Goal: Task Accomplishment & Management: Manage account settings

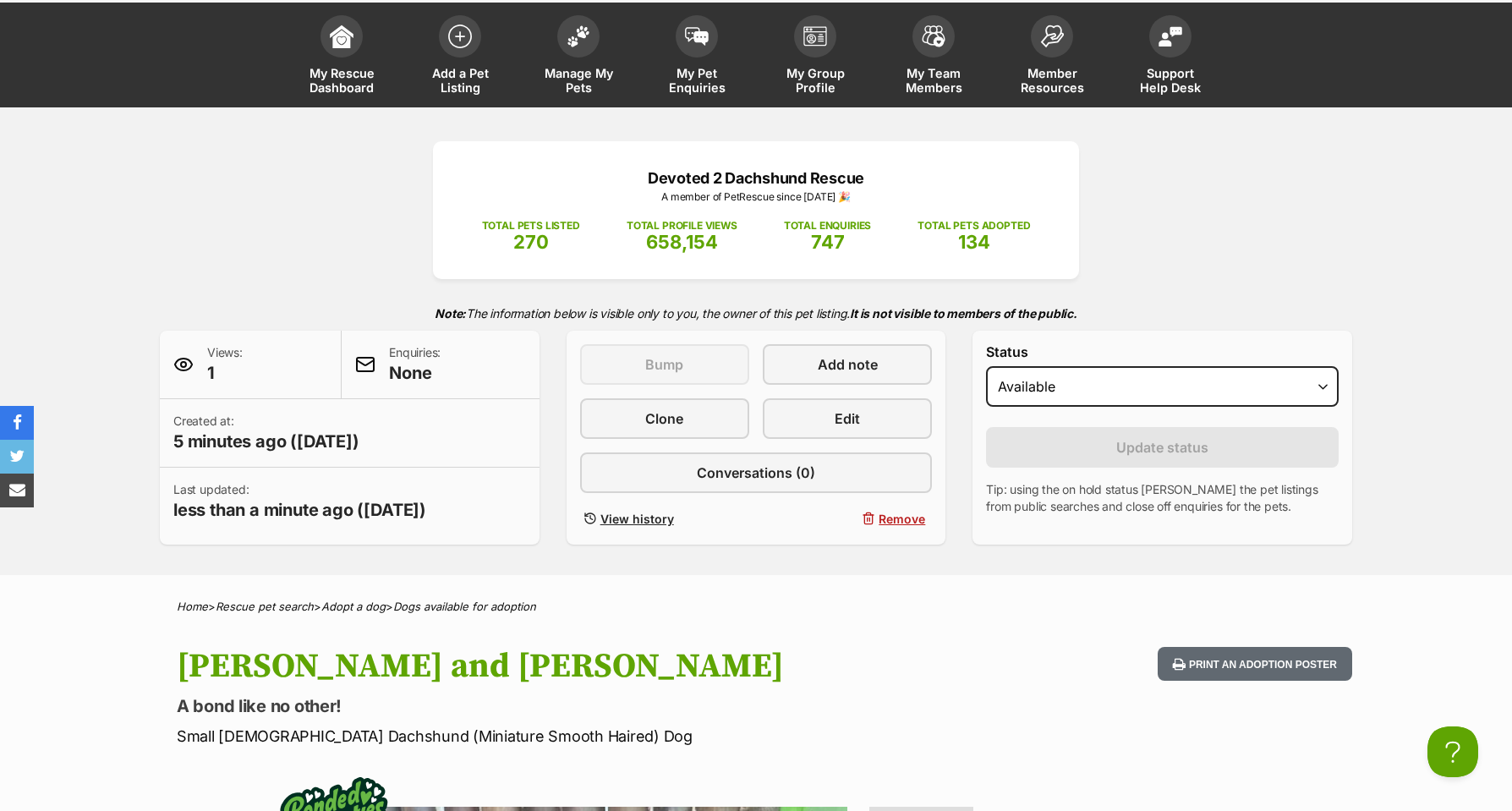
scroll to position [85, 1]
click at [586, 32] on img at bounding box center [579, 32] width 24 height 22
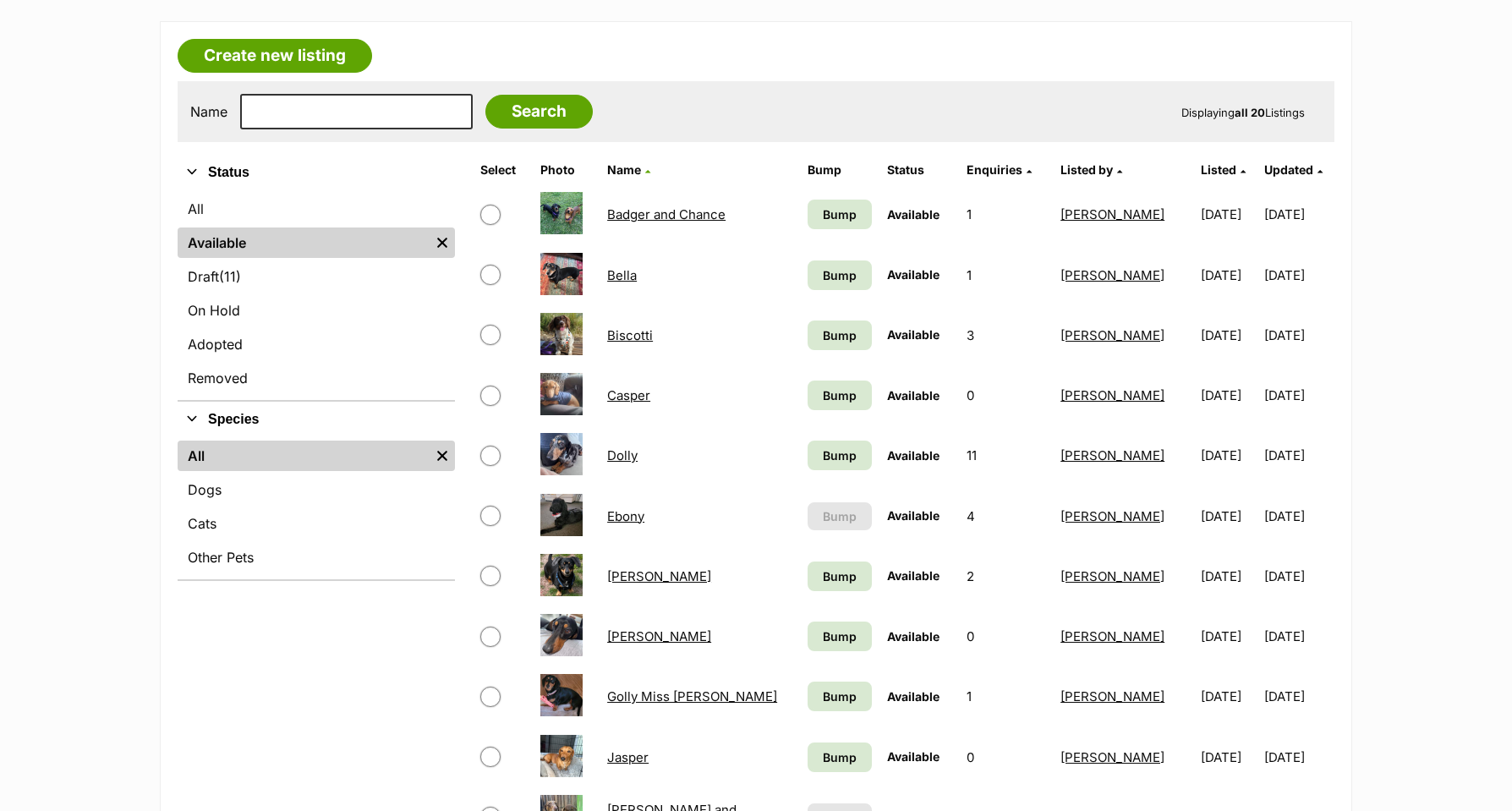
scroll to position [425, 0]
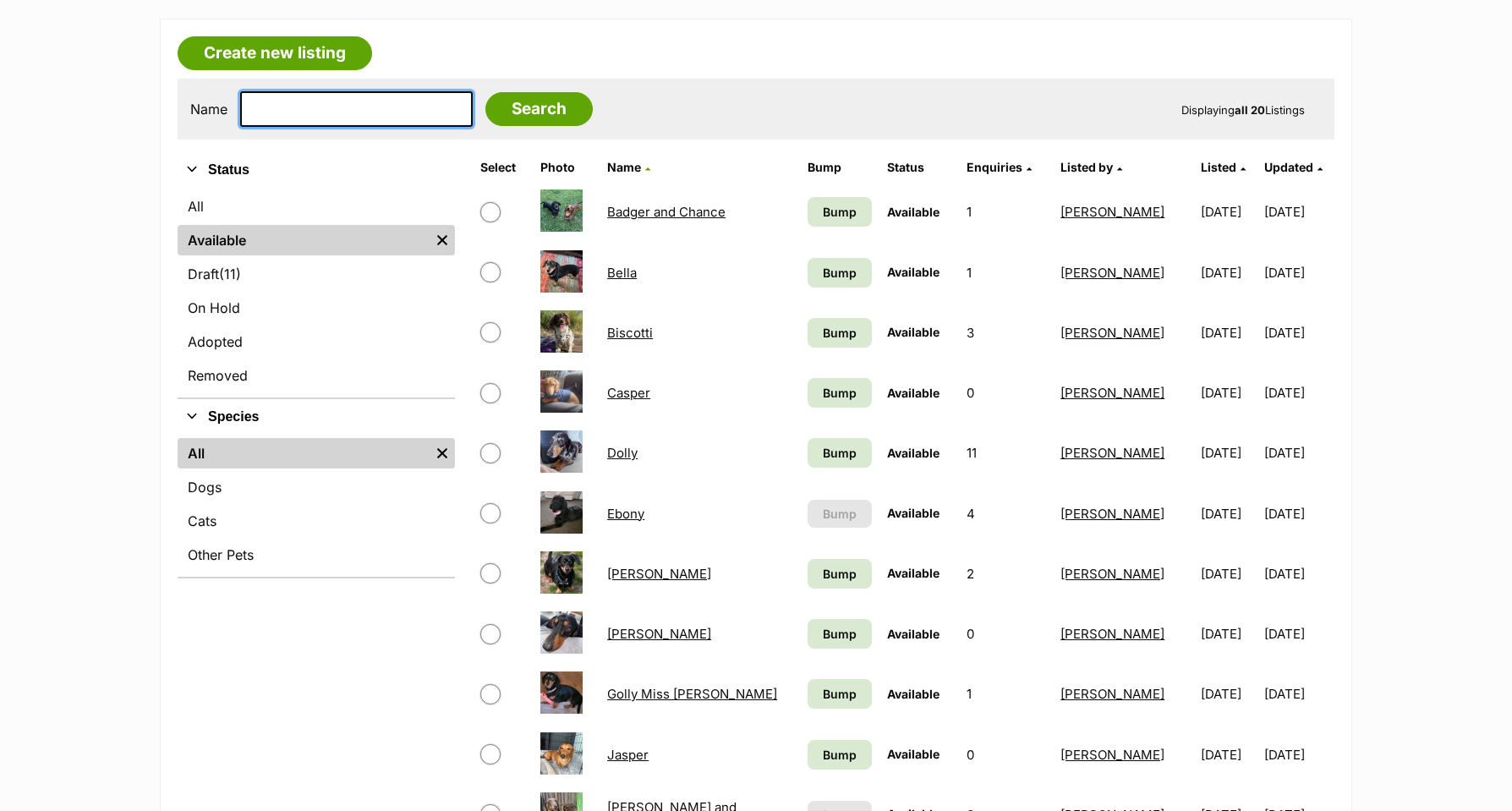
click at [358, 112] on input "text" at bounding box center [357, 109] width 233 height 36
type input "mama"
click at [526, 107] on input "Search" at bounding box center [539, 109] width 108 height 34
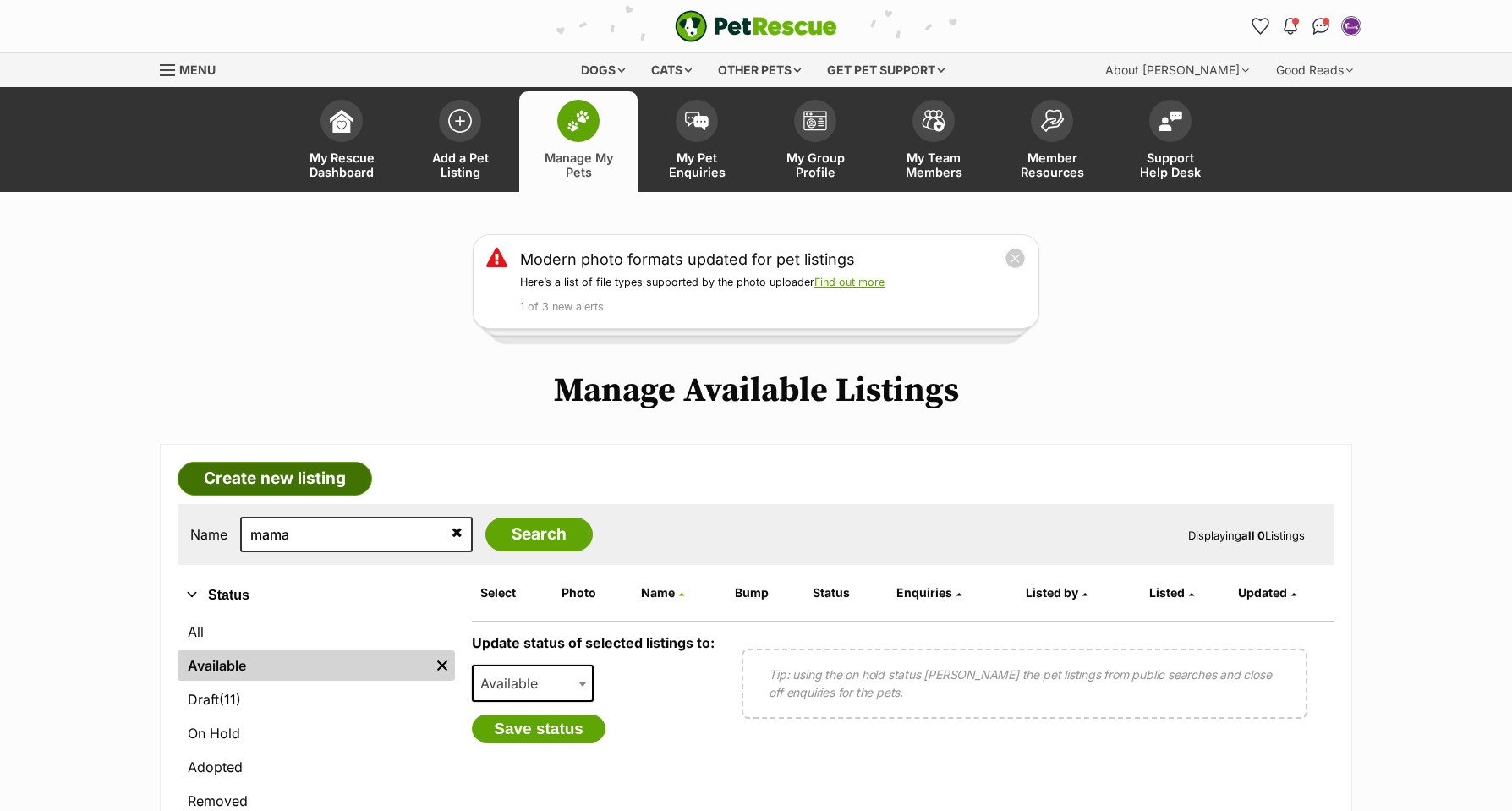
click at [307, 481] on link "Create new listing" at bounding box center [275, 479] width 195 height 34
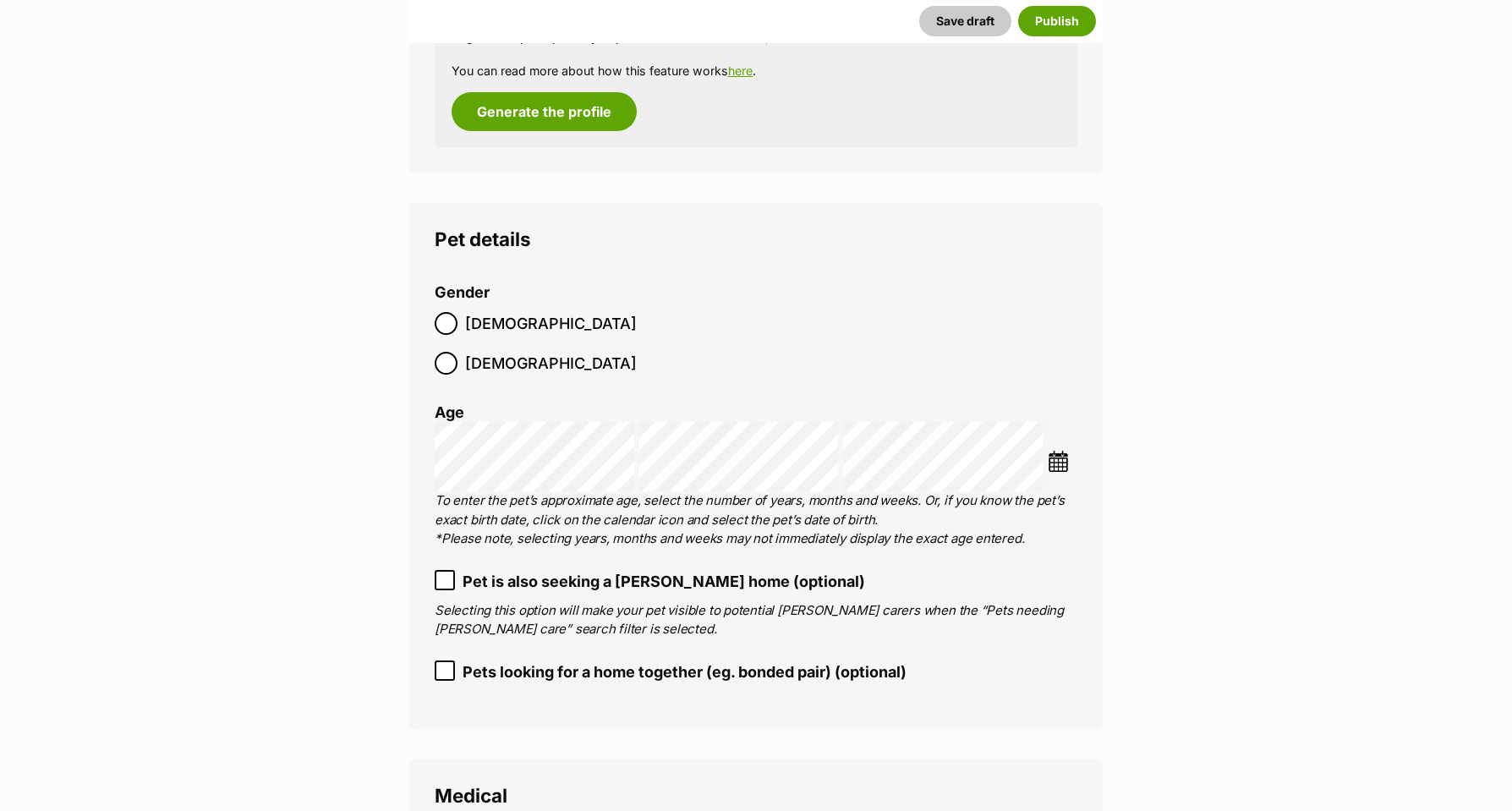
scroll to position [2163, 0]
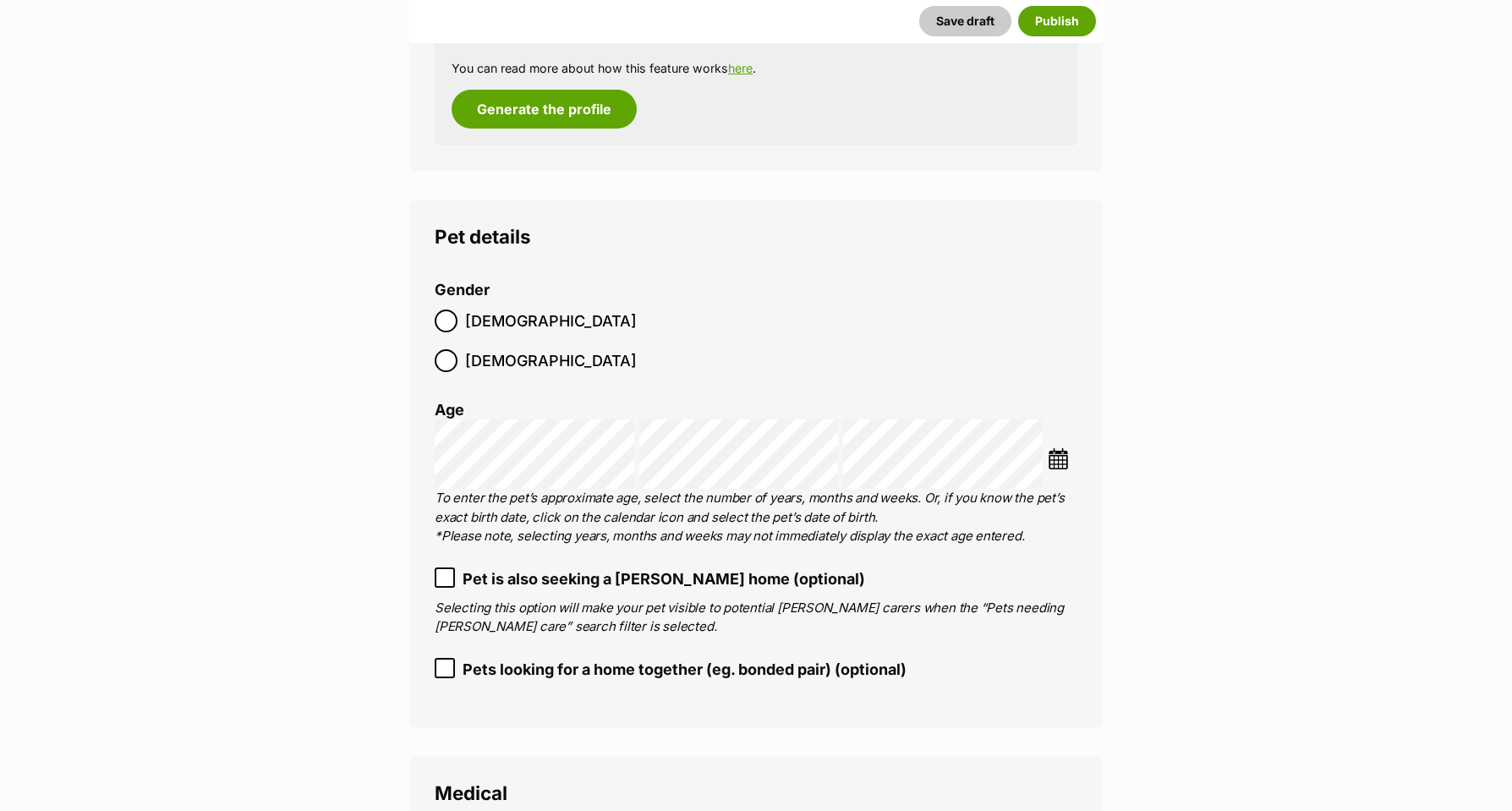
click at [1060, 448] on img at bounding box center [1058, 458] width 21 height 21
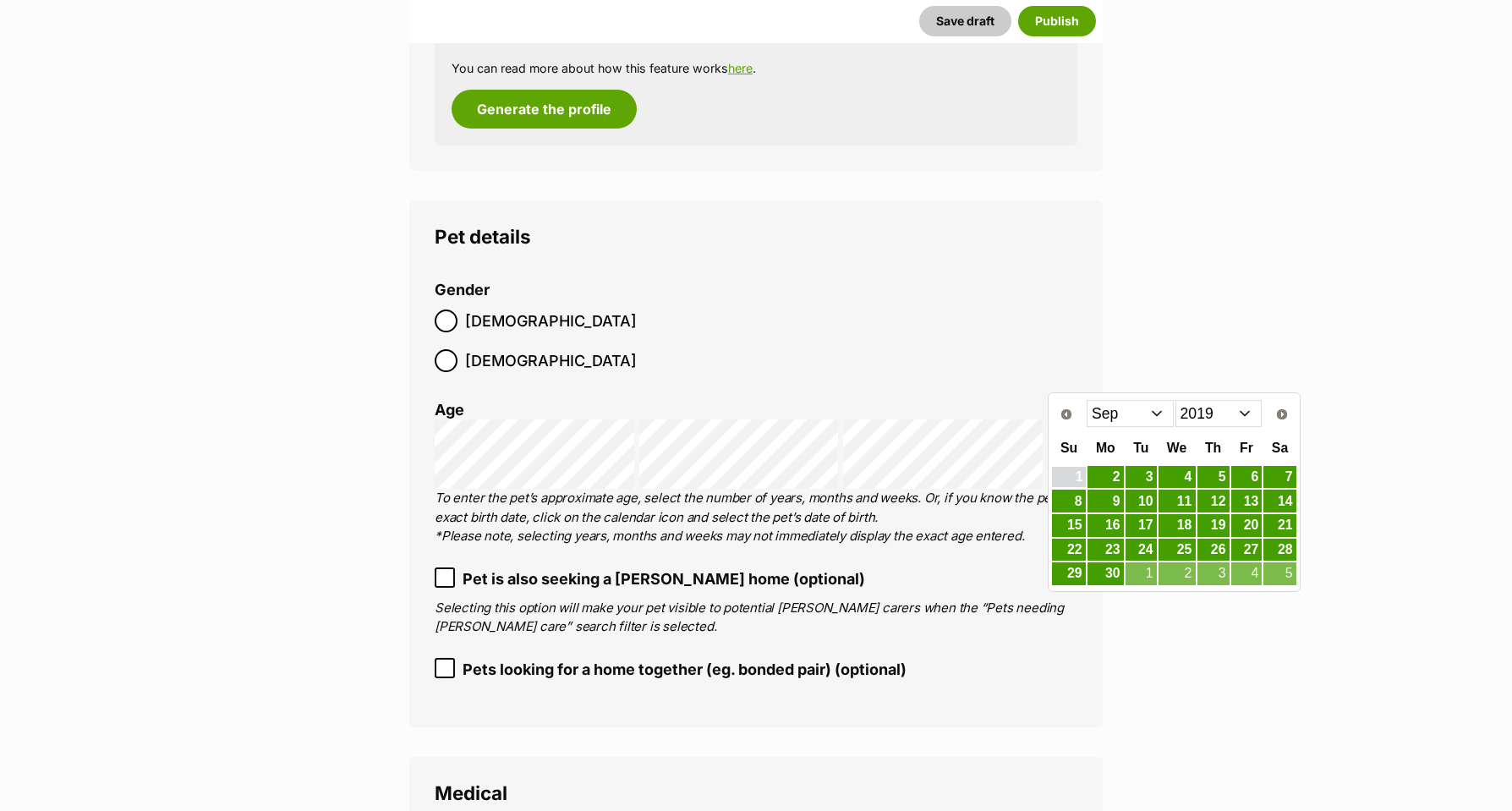
click at [1062, 475] on link "1" at bounding box center [1068, 477] width 33 height 21
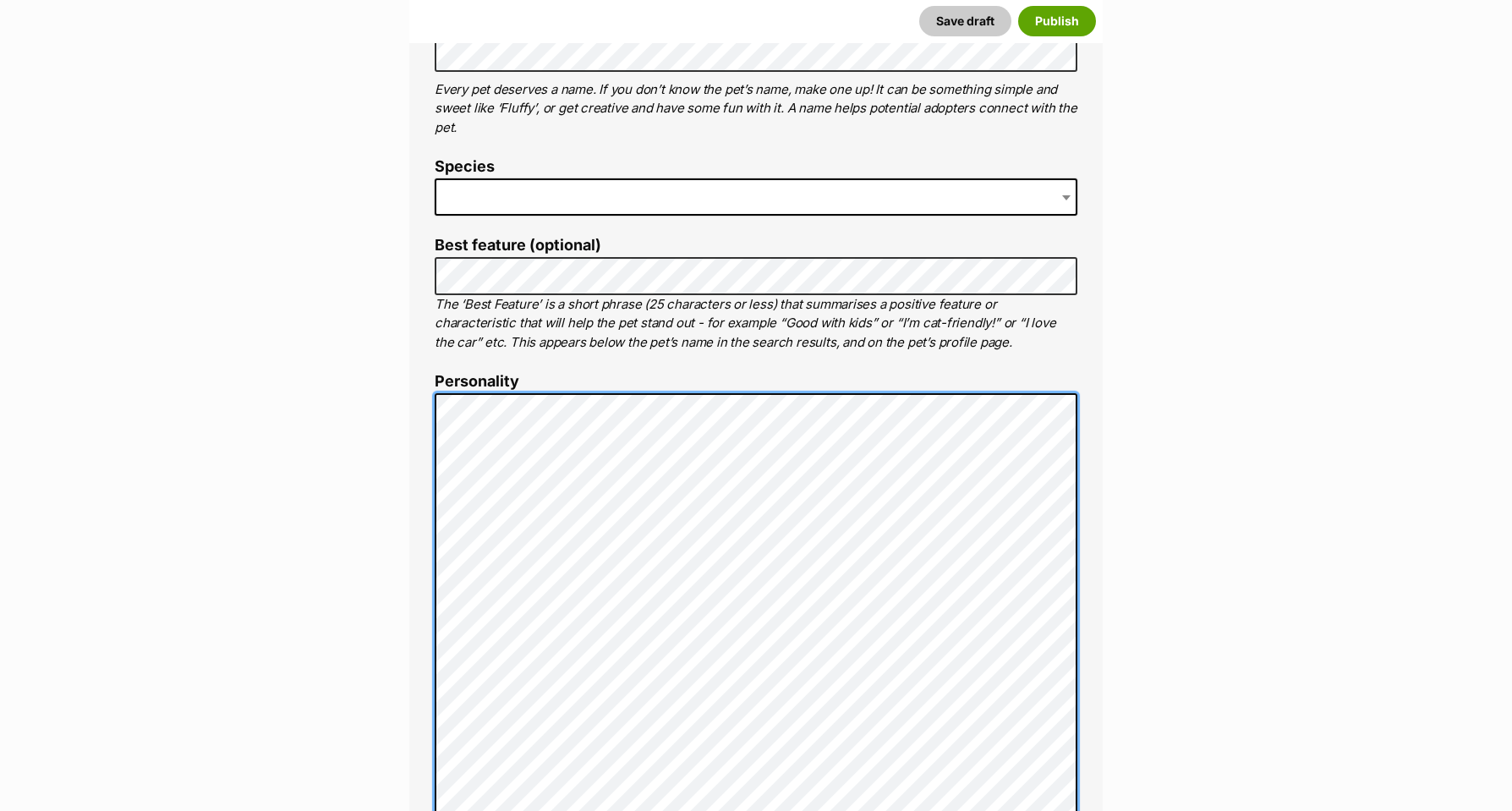
scroll to position [695, 0]
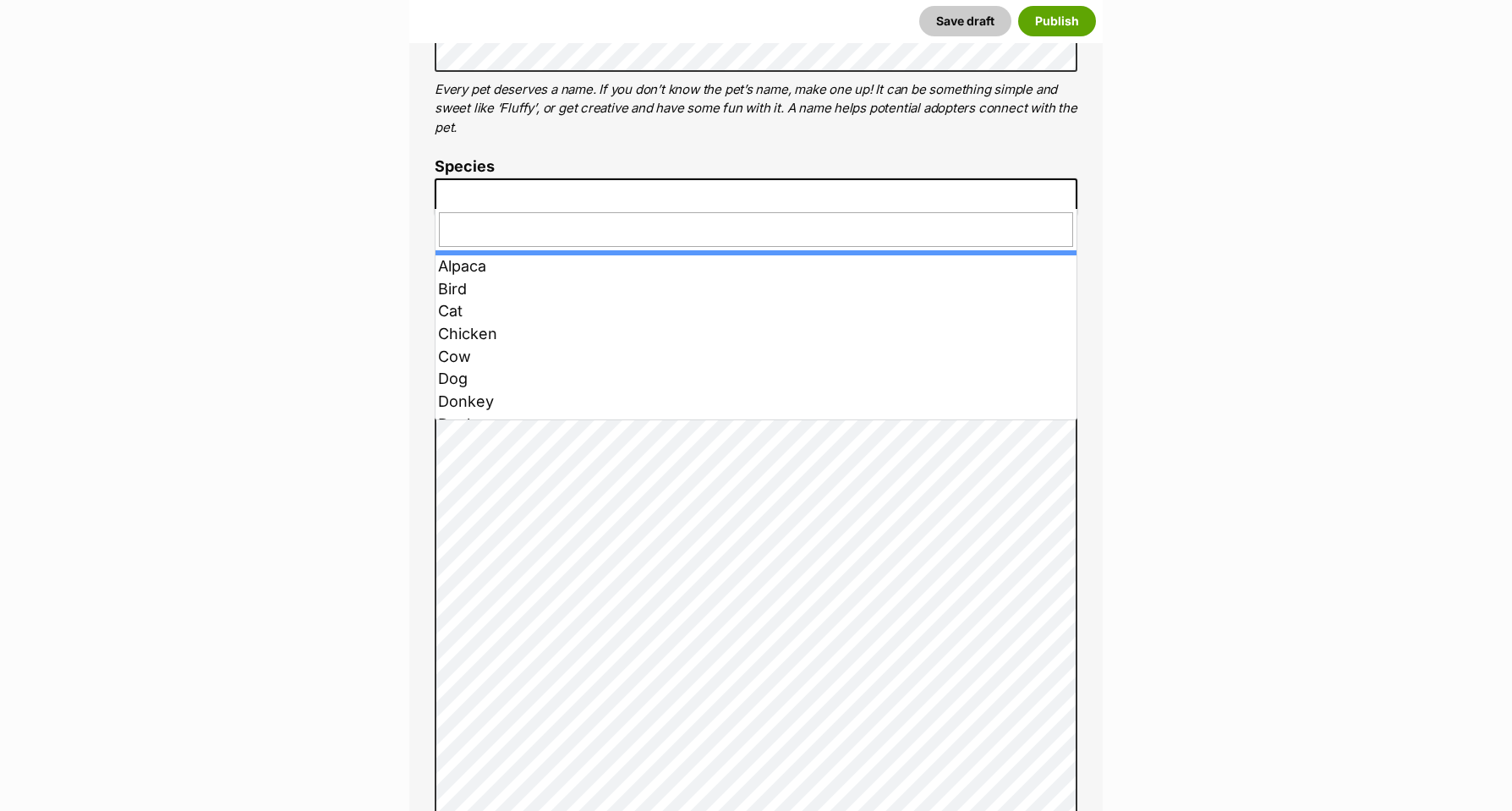
click at [483, 192] on span at bounding box center [756, 197] width 643 height 37
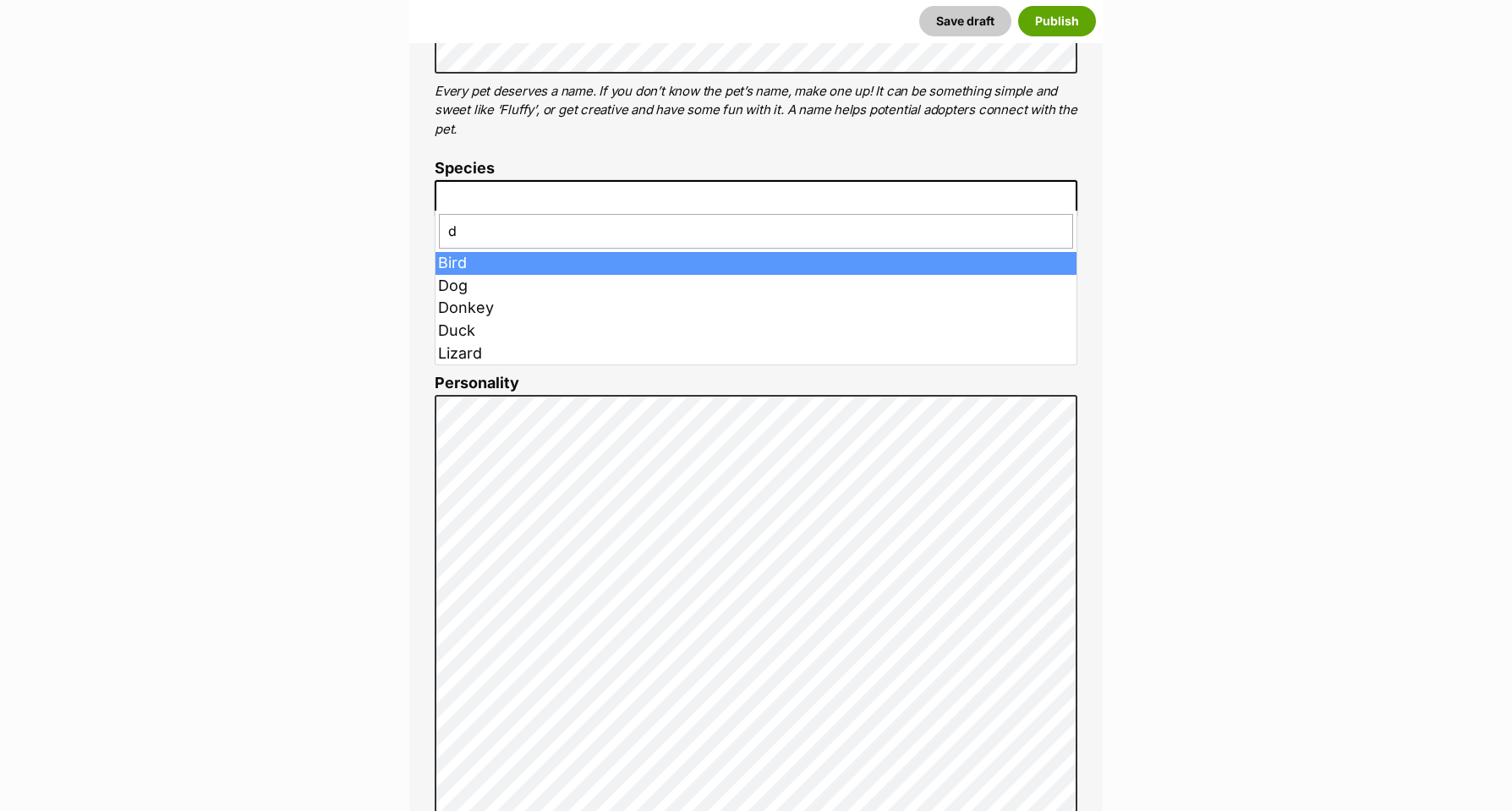
scroll to position [694, 0]
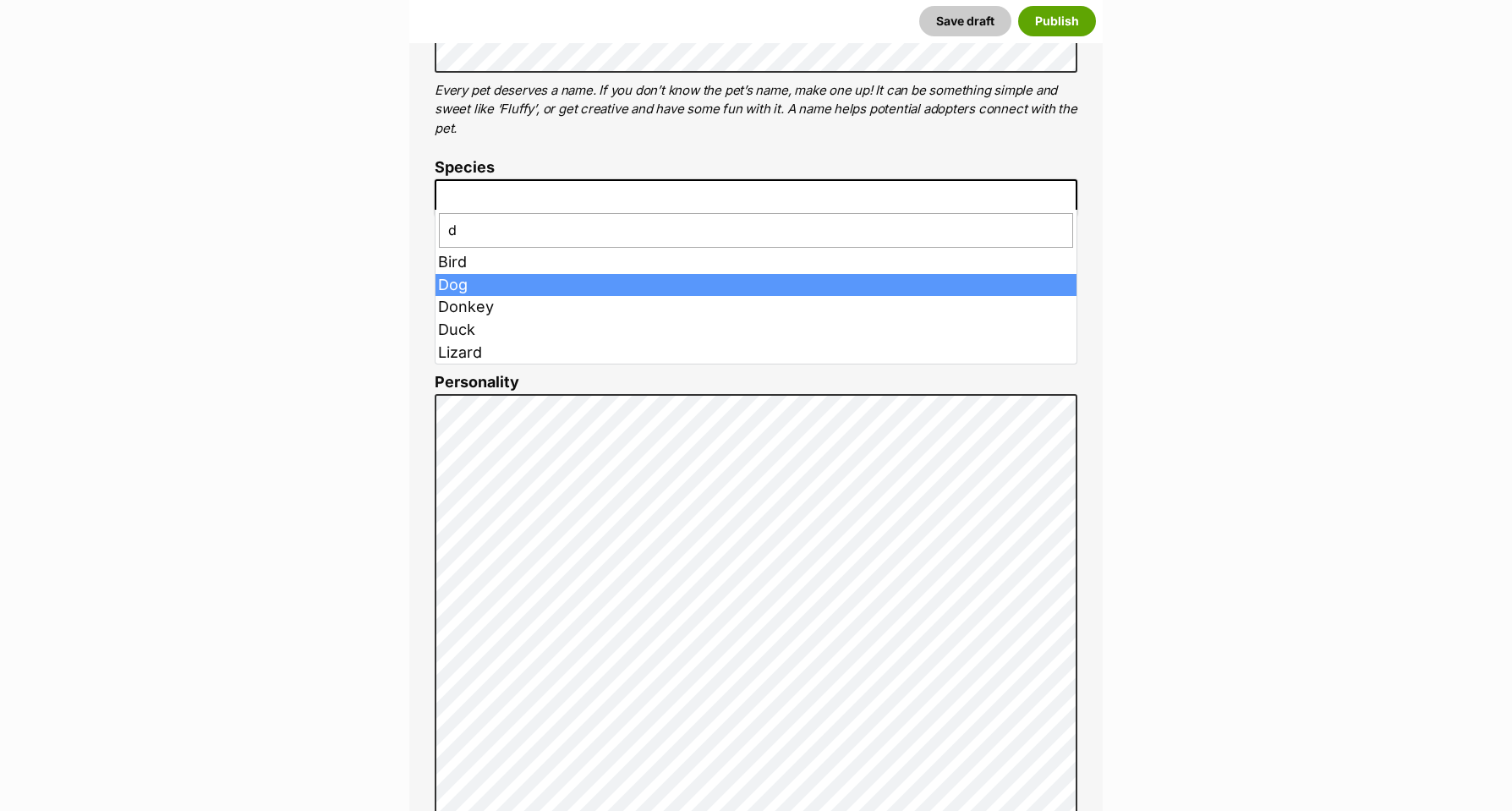
type input "d"
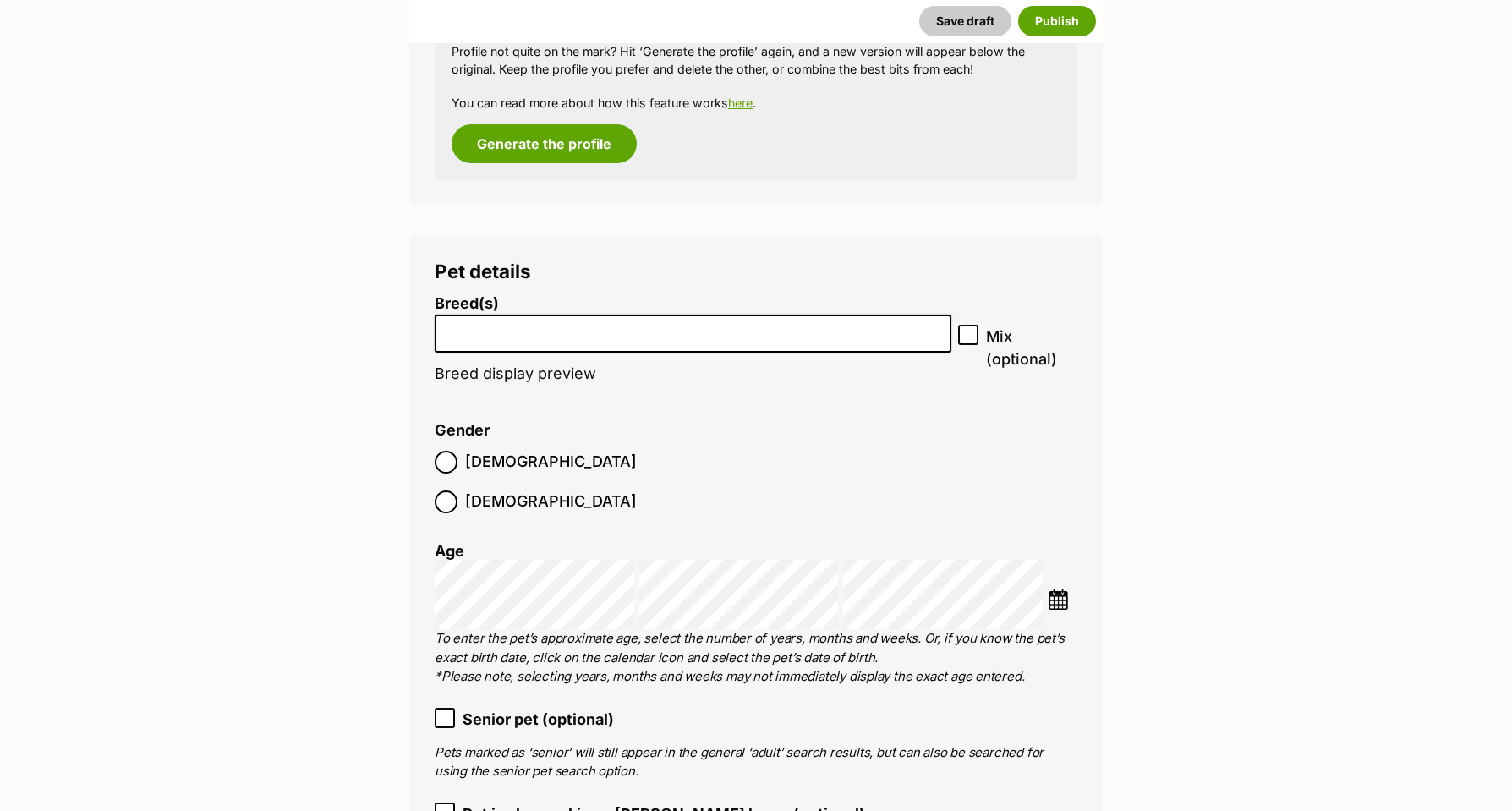
scroll to position [2139, 0]
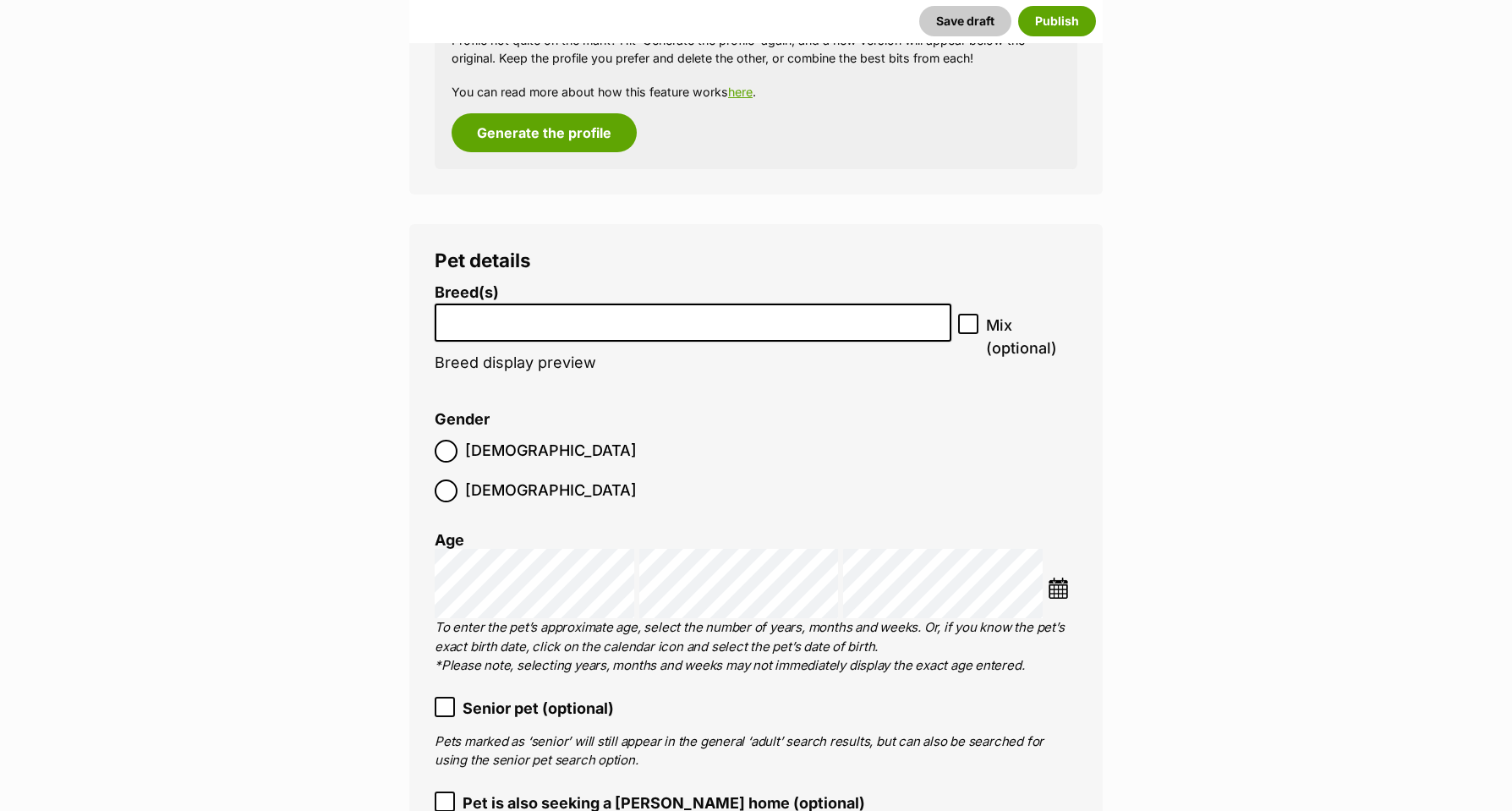
click at [454, 309] on input "search" at bounding box center [693, 318] width 505 height 18
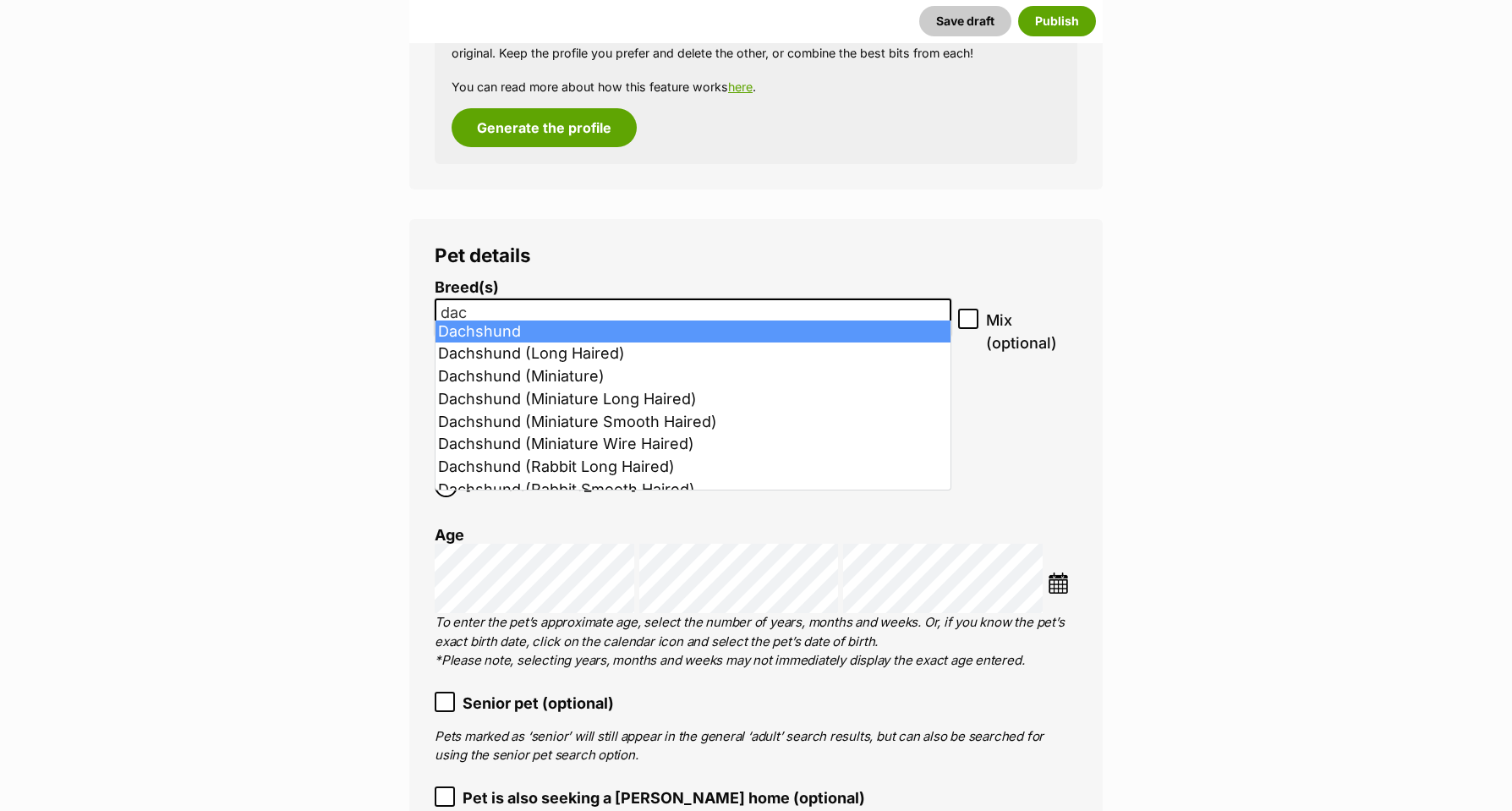
scroll to position [2148, 1]
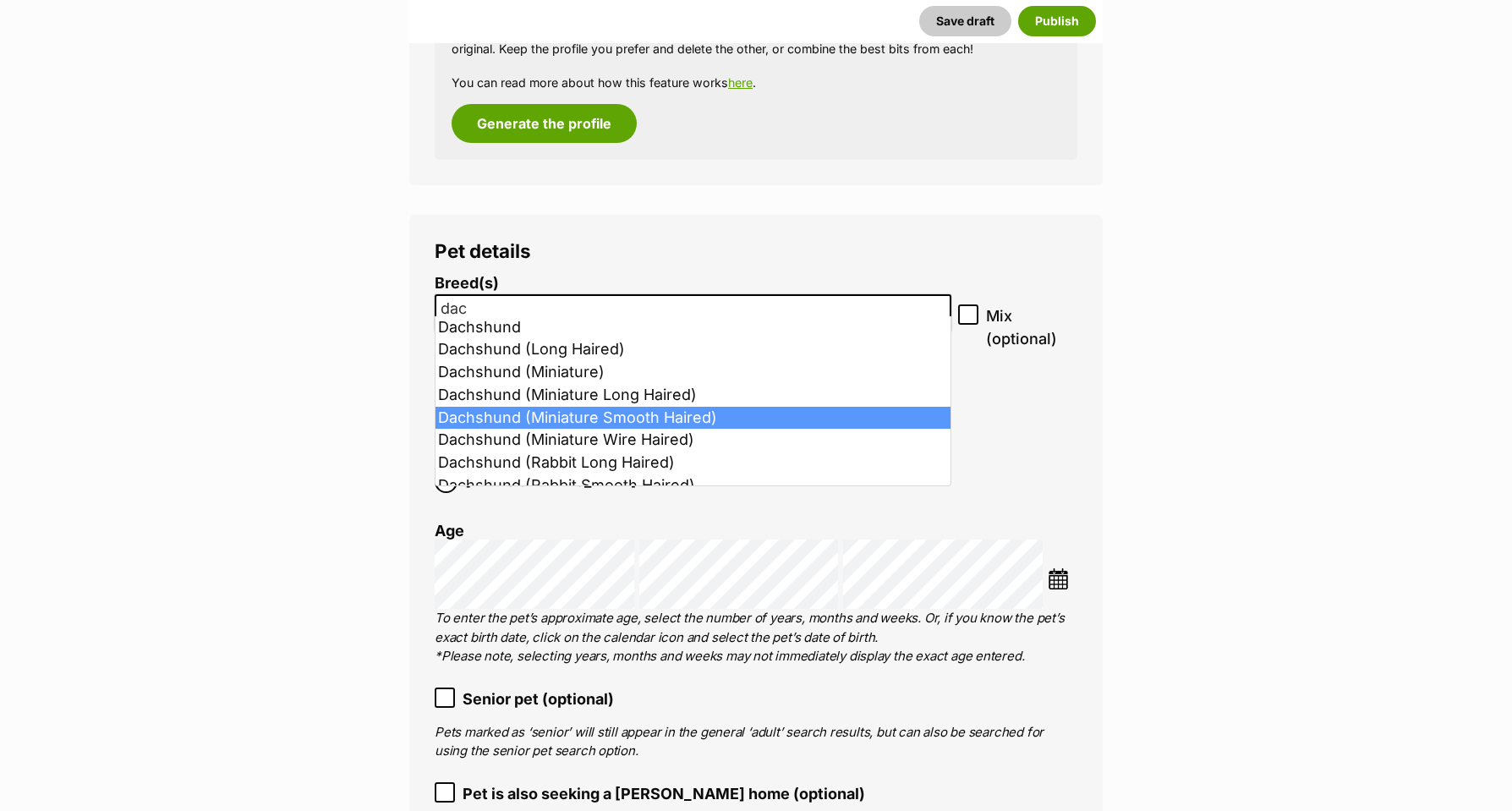
type input "dac"
select select "252246"
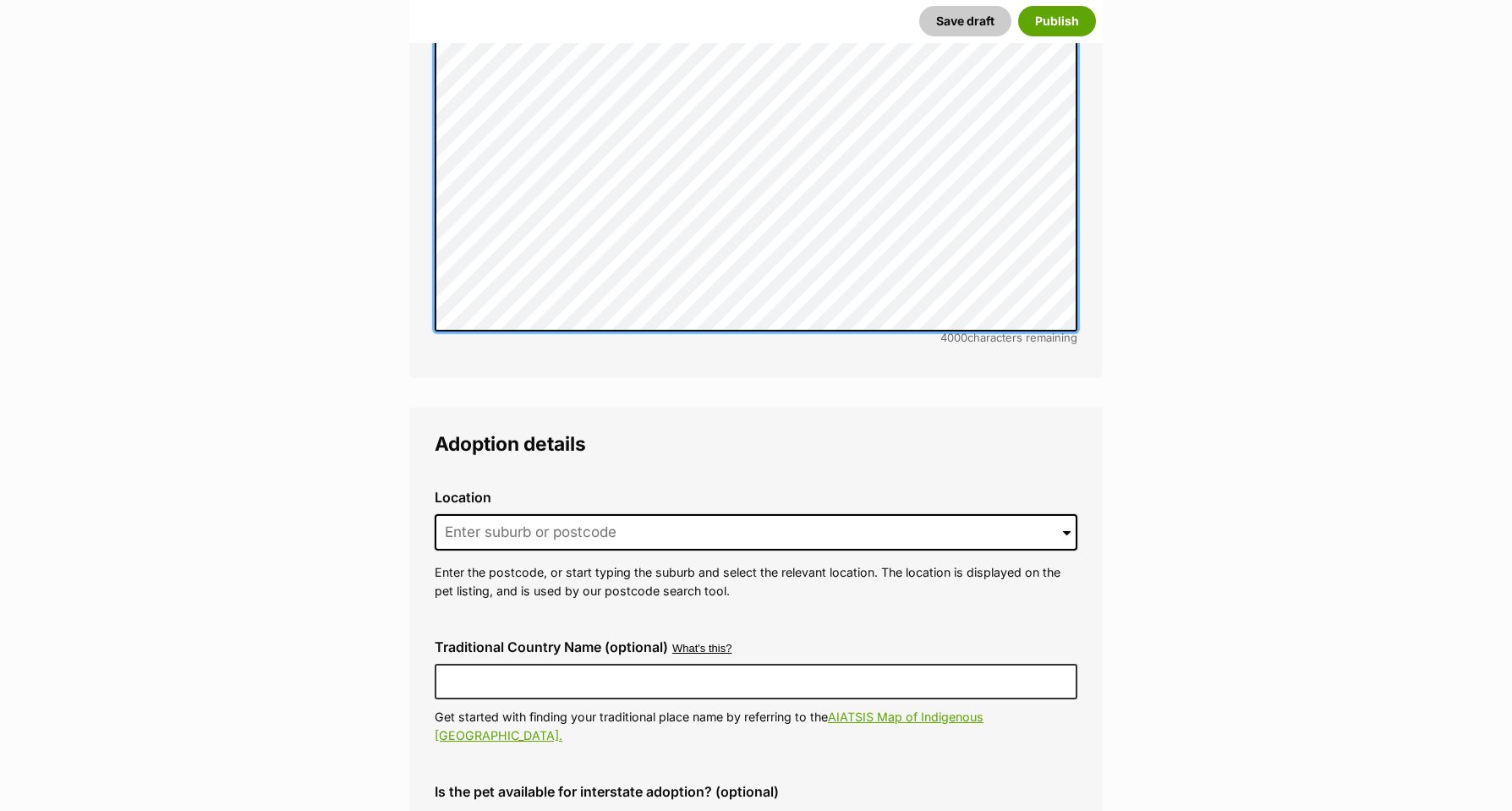
scroll to position [3902, 0]
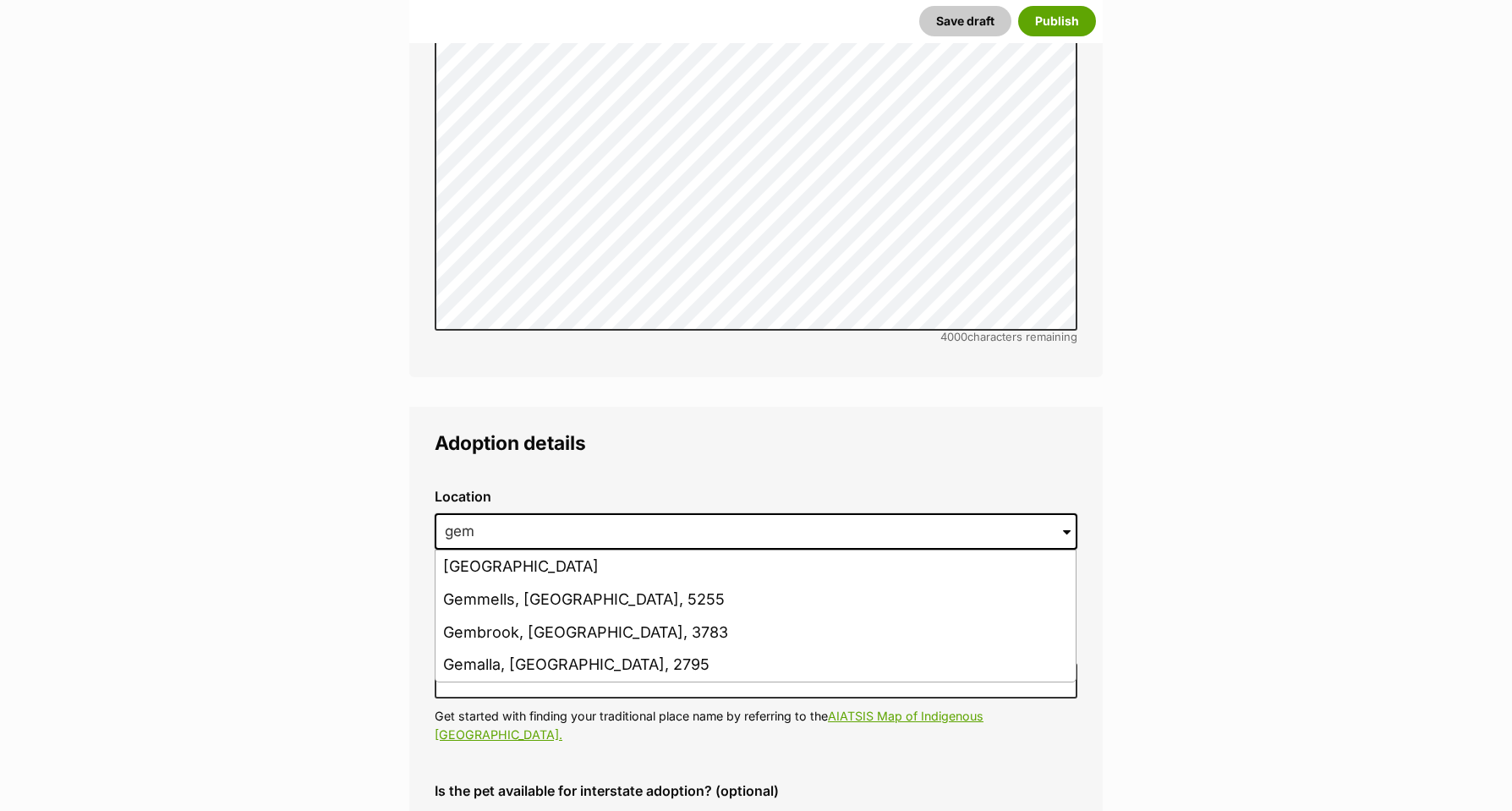
click at [494, 617] on li "Gembrook, Victoria, 3783" at bounding box center [756, 633] width 640 height 33
type input "Gembrook, Victoria, 3783"
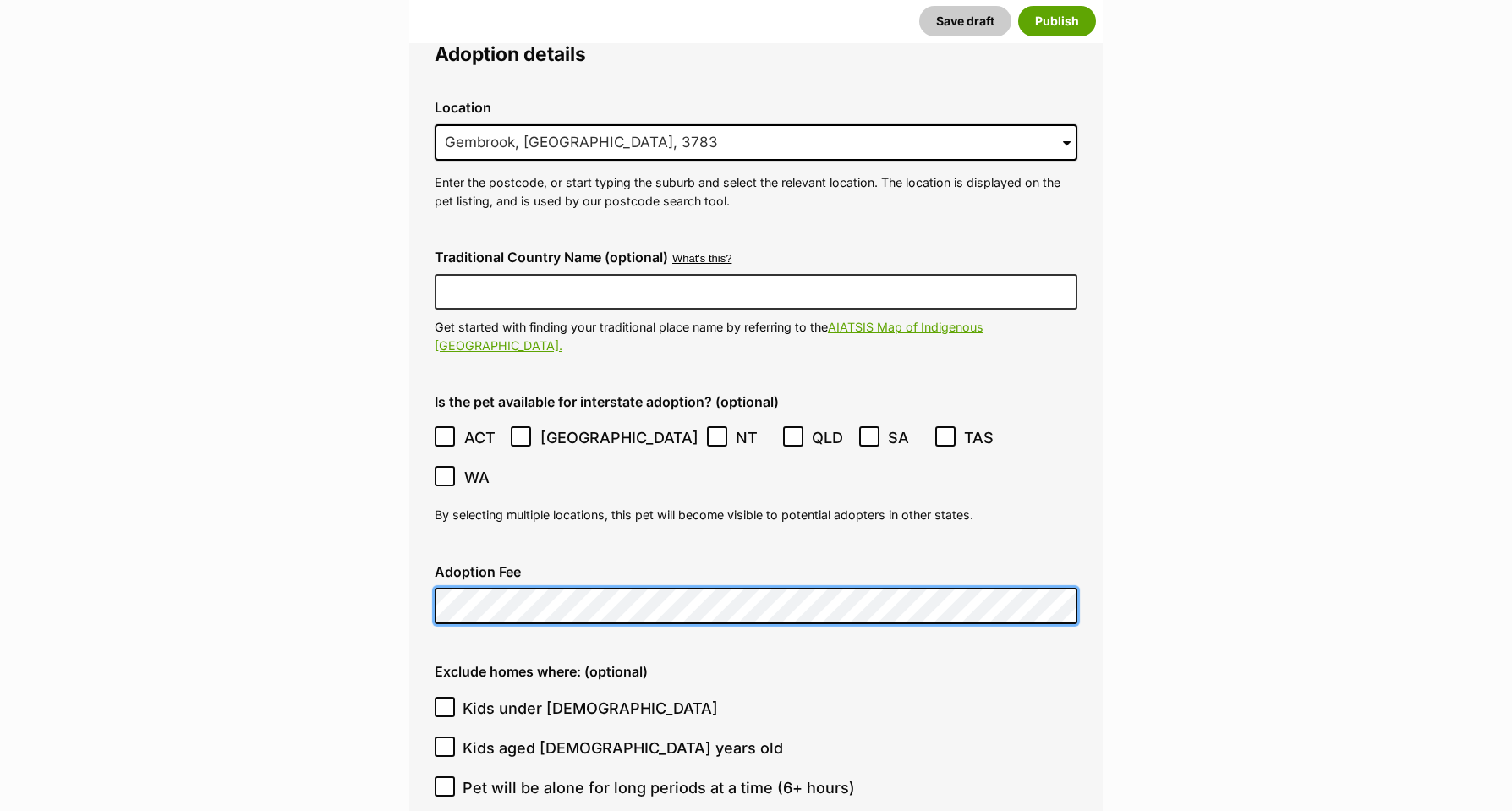
scroll to position [4291, 0]
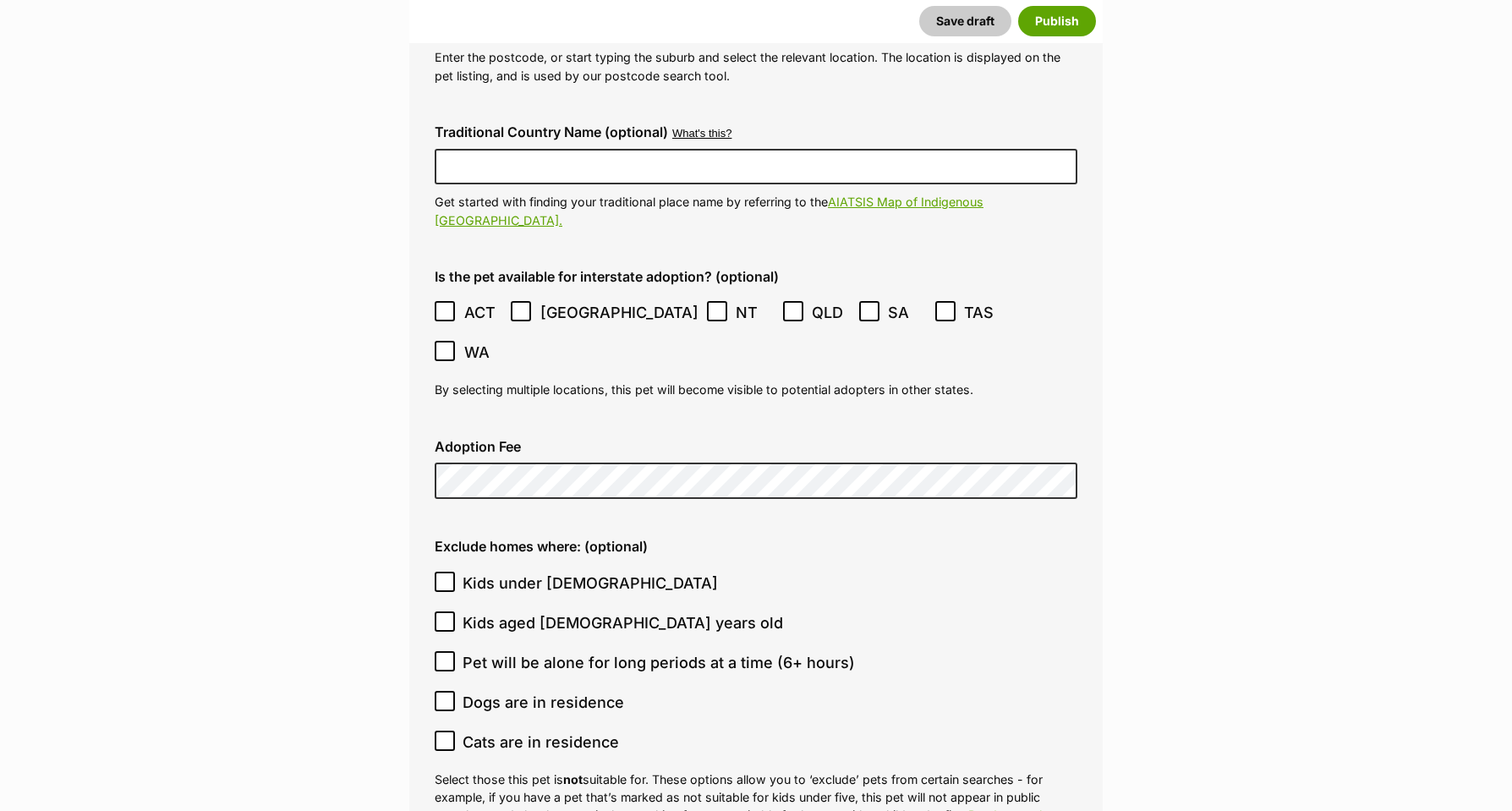
scroll to position [4486, 0]
click at [446, 575] on icon at bounding box center [445, 580] width 12 height 12
click at [446, 570] on input "Kids under [DEMOGRAPHIC_DATA]" at bounding box center [445, 580] width 20 height 20
checkbox input "true"
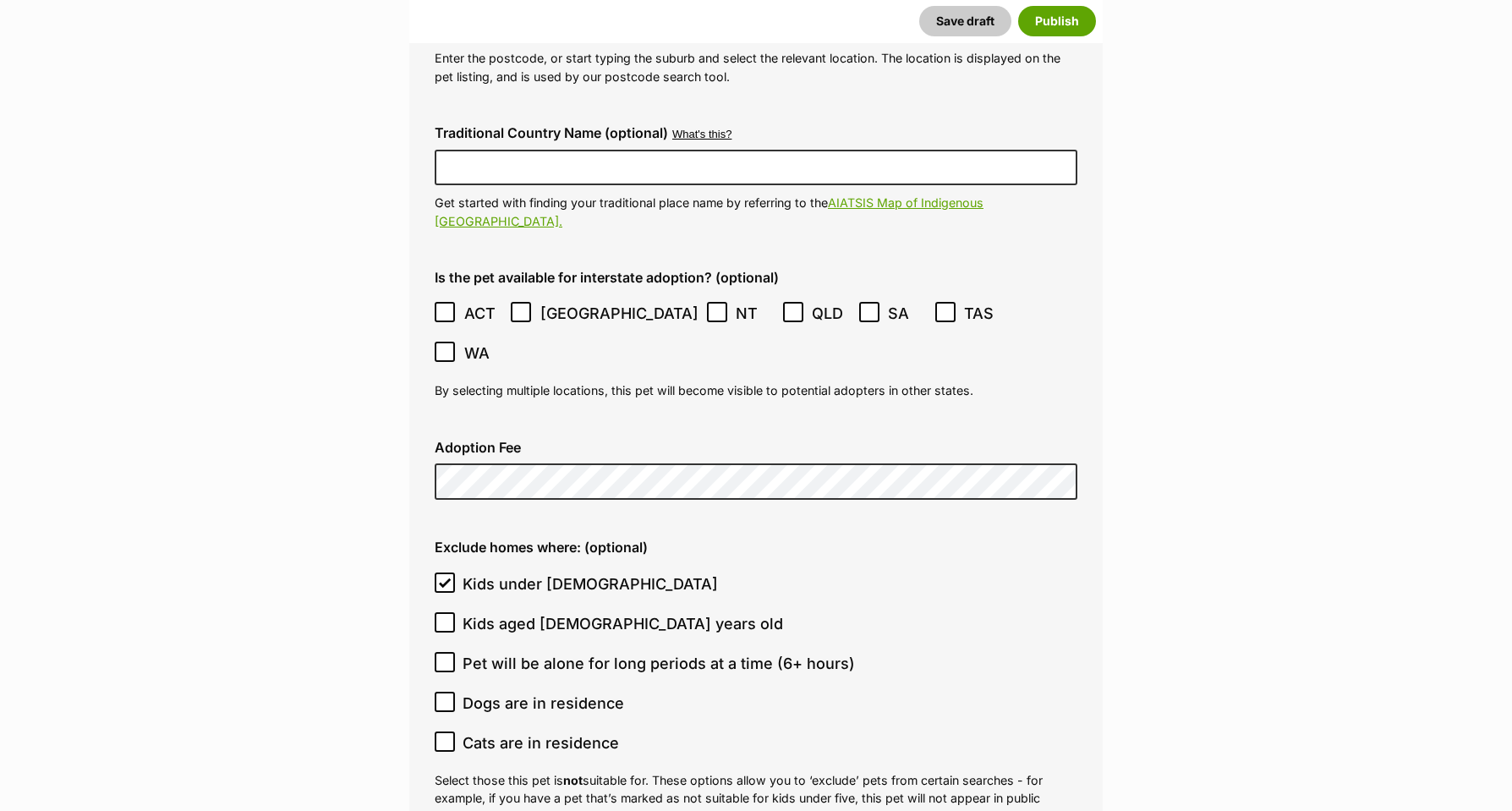
click at [447, 619] on icon at bounding box center [445, 622] width 10 height 8
click at [447, 613] on input "Kids aged [DEMOGRAPHIC_DATA] years old" at bounding box center [445, 623] width 20 height 20
checkbox input "true"
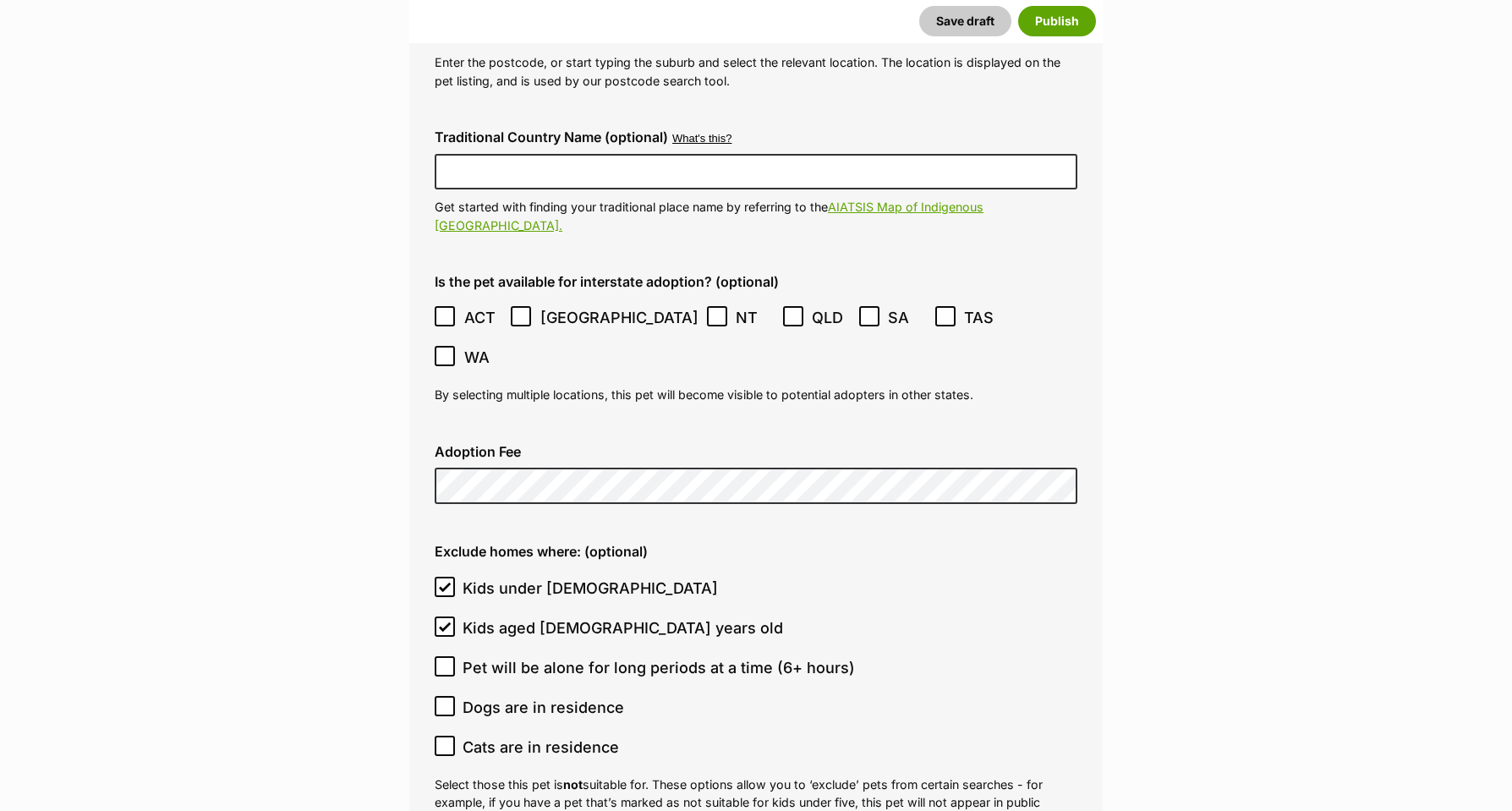
scroll to position [4478, 1]
click at [448, 662] on icon at bounding box center [445, 668] width 12 height 12
click at [448, 658] on input "Pet will be alone for long periods at a time (6+ hours)" at bounding box center [445, 668] width 20 height 20
checkbox input "true"
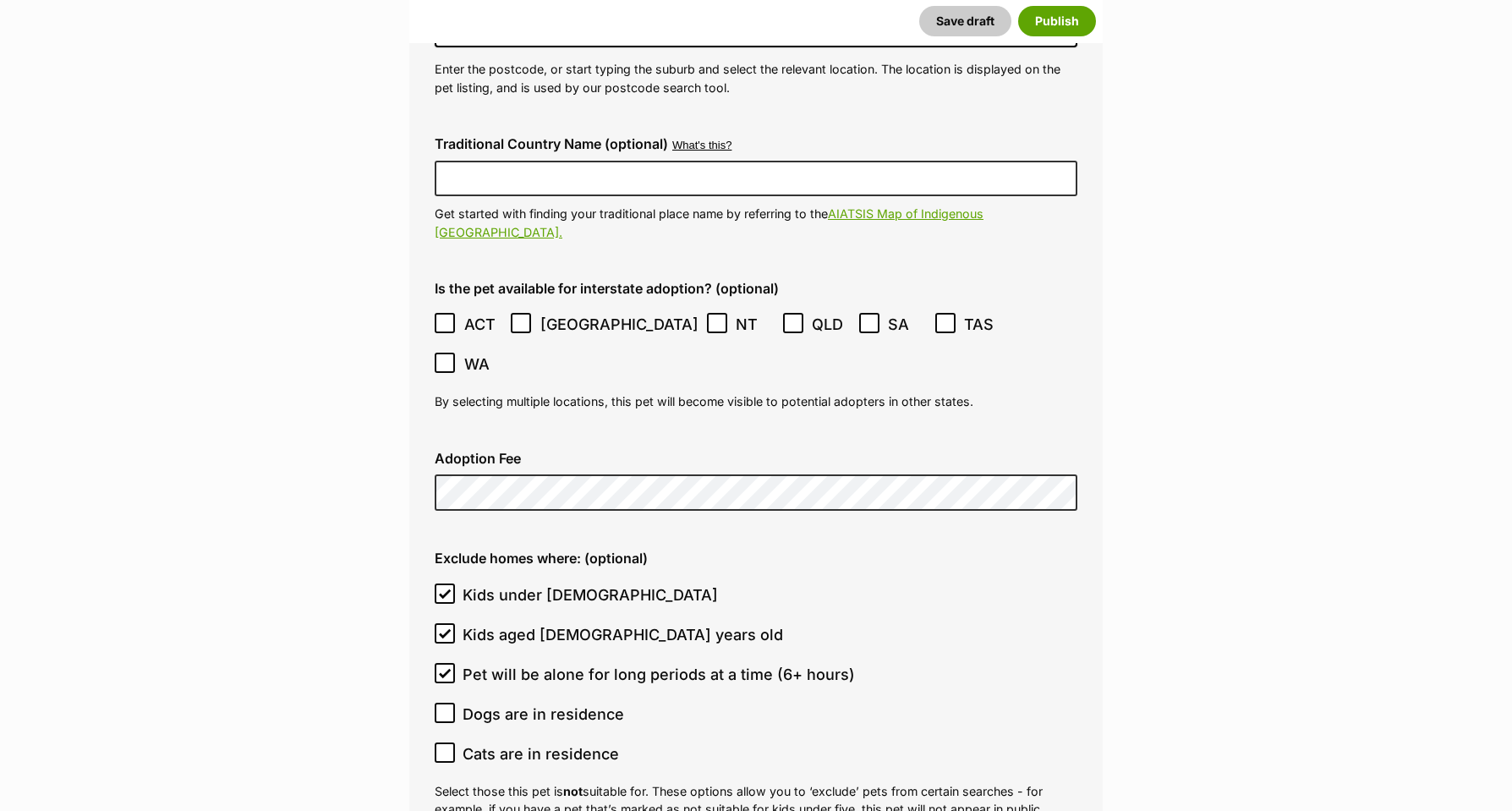
click at [446, 708] on icon at bounding box center [445, 714] width 12 height 12
click at [446, 703] on input "Dogs are in residence" at bounding box center [445, 714] width 20 height 20
checkbox input "true"
click at [446, 747] on icon at bounding box center [445, 753] width 12 height 12
click at [446, 742] on input "Cats are in residence" at bounding box center [445, 753] width 20 height 20
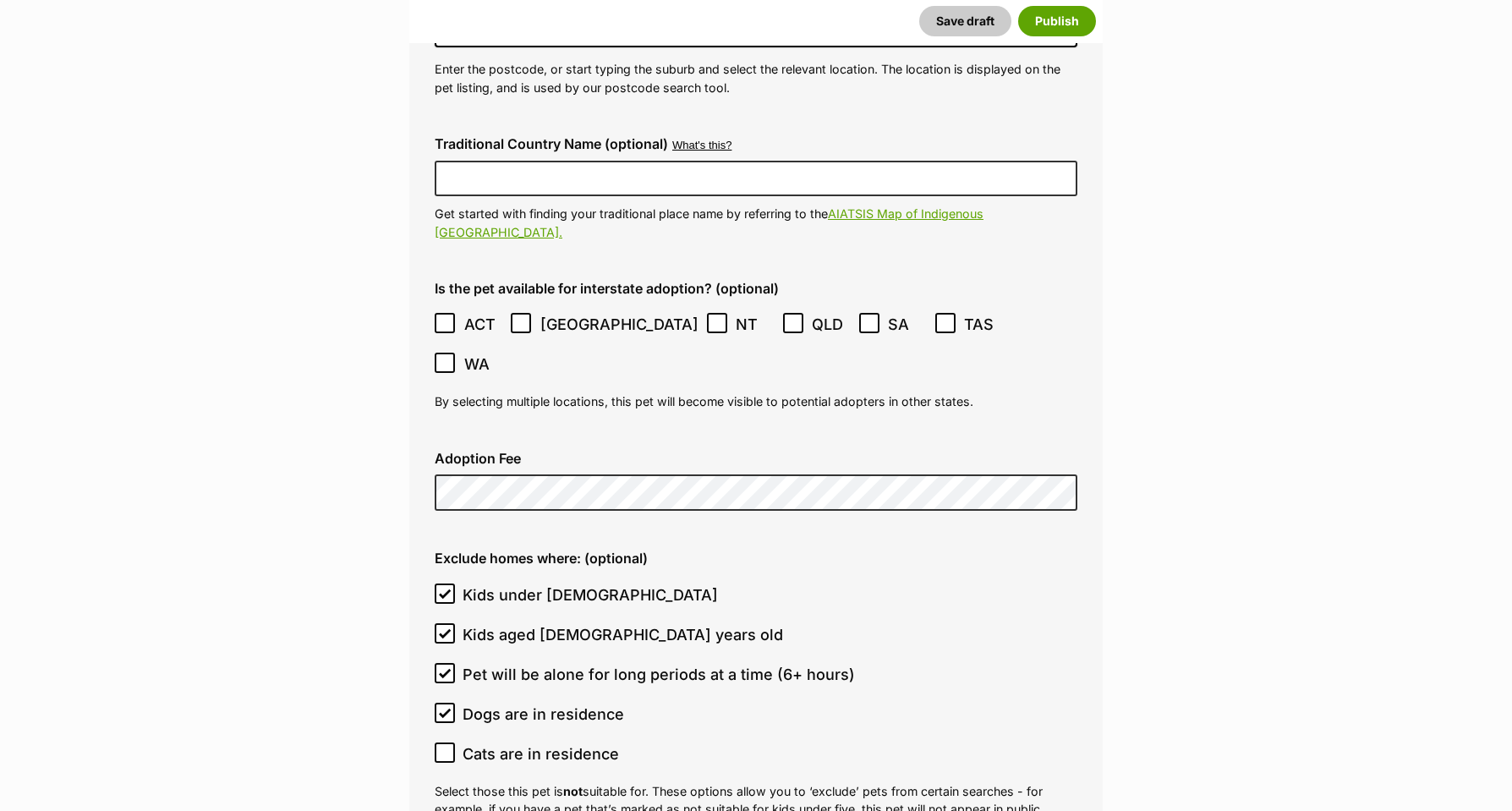
checkbox input "true"
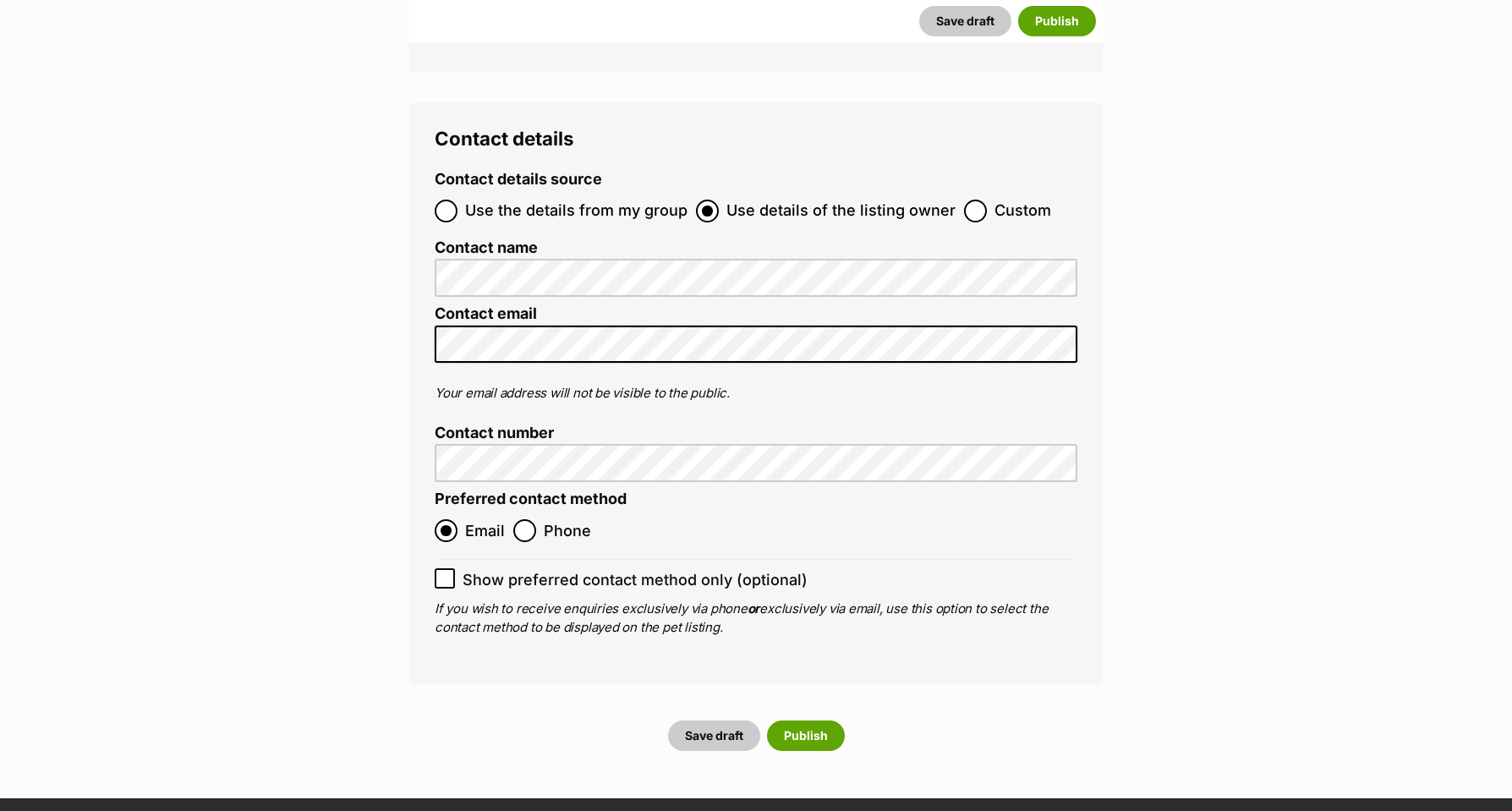
scroll to position [6716, 0]
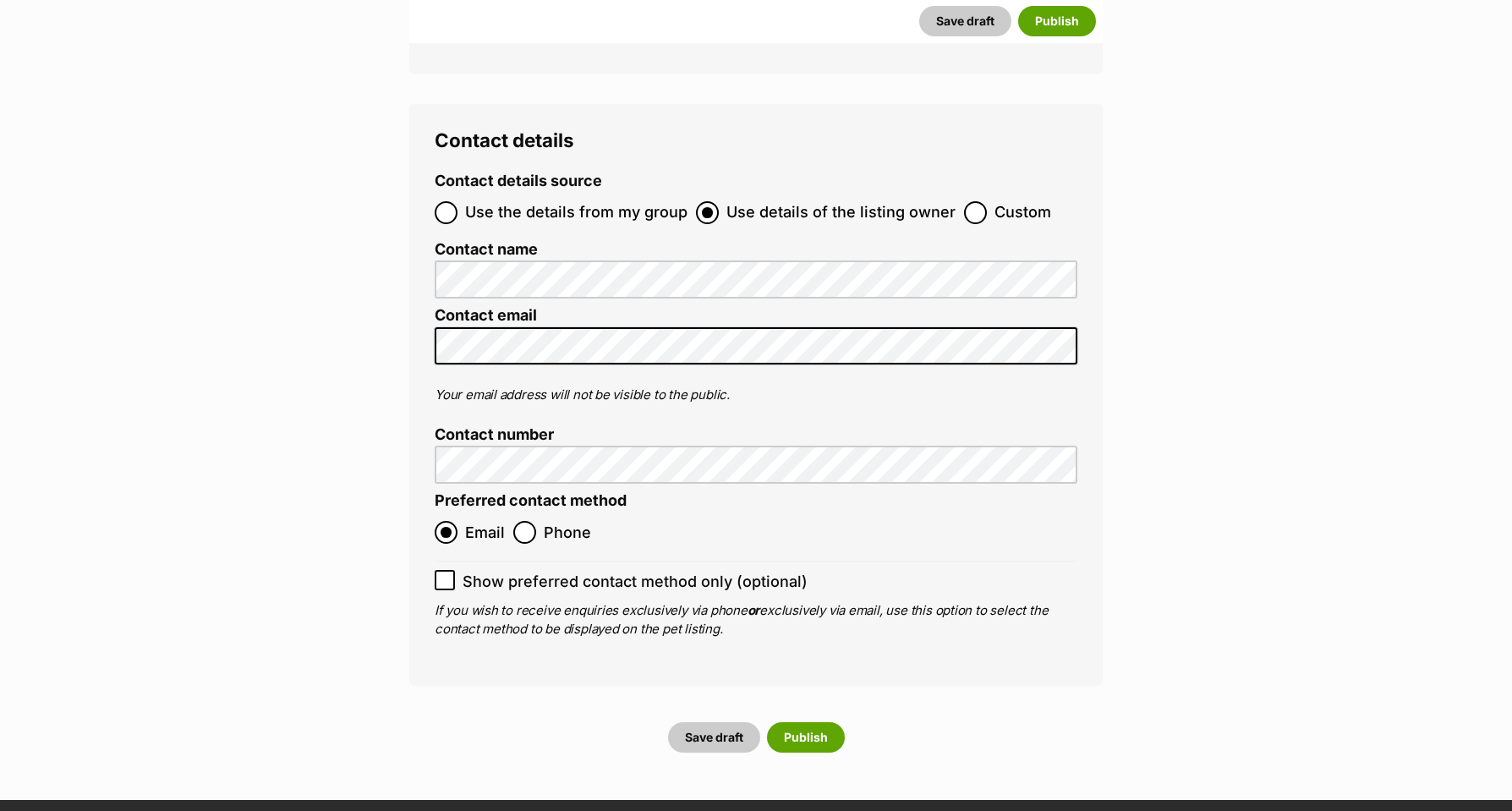
click at [446, 575] on icon at bounding box center [445, 580] width 12 height 12
click at [446, 570] on input "Show preferred contact method only (optional)" at bounding box center [445, 580] width 20 height 20
checkbox input "true"
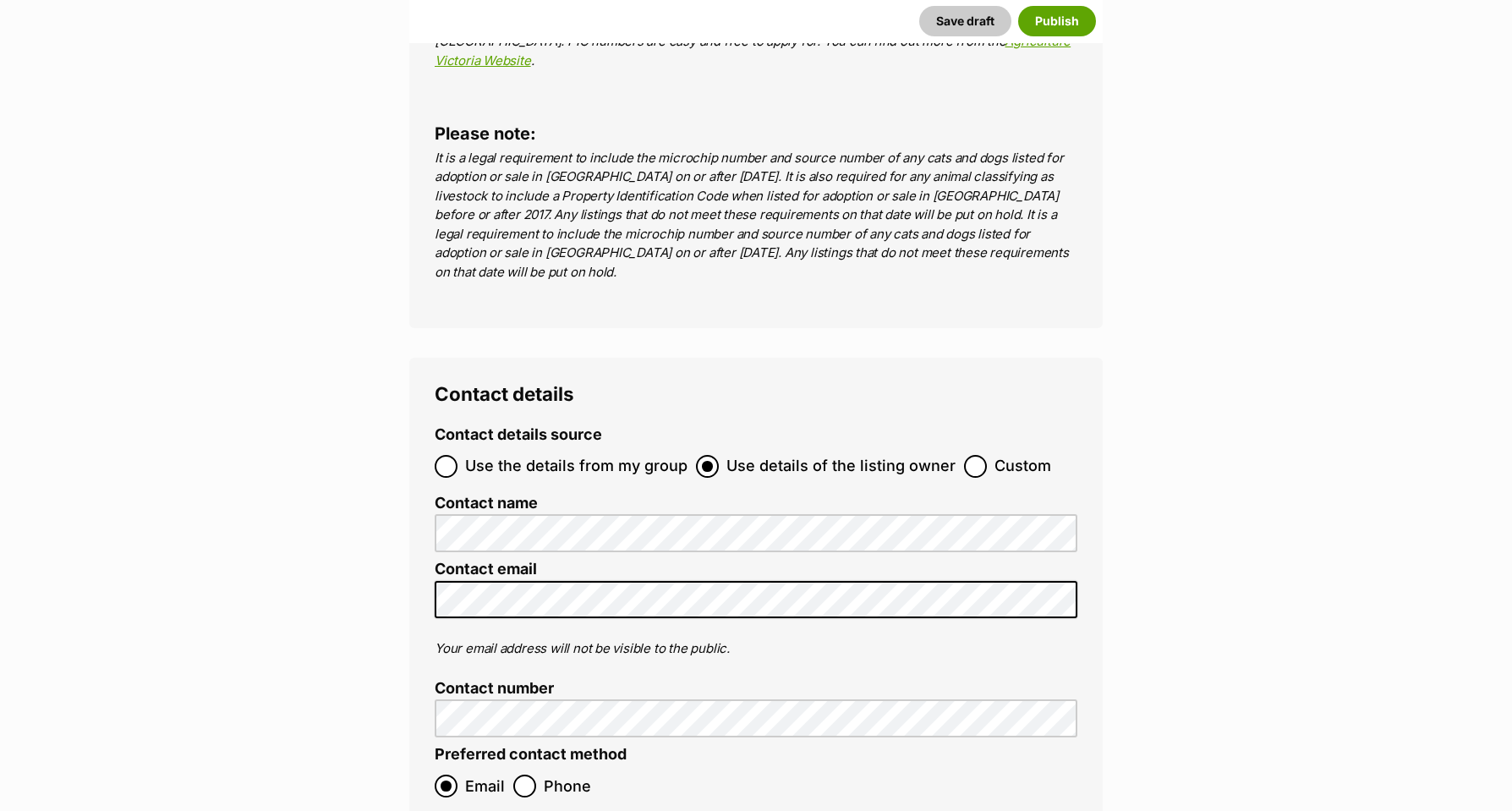
scroll to position [6437, 0]
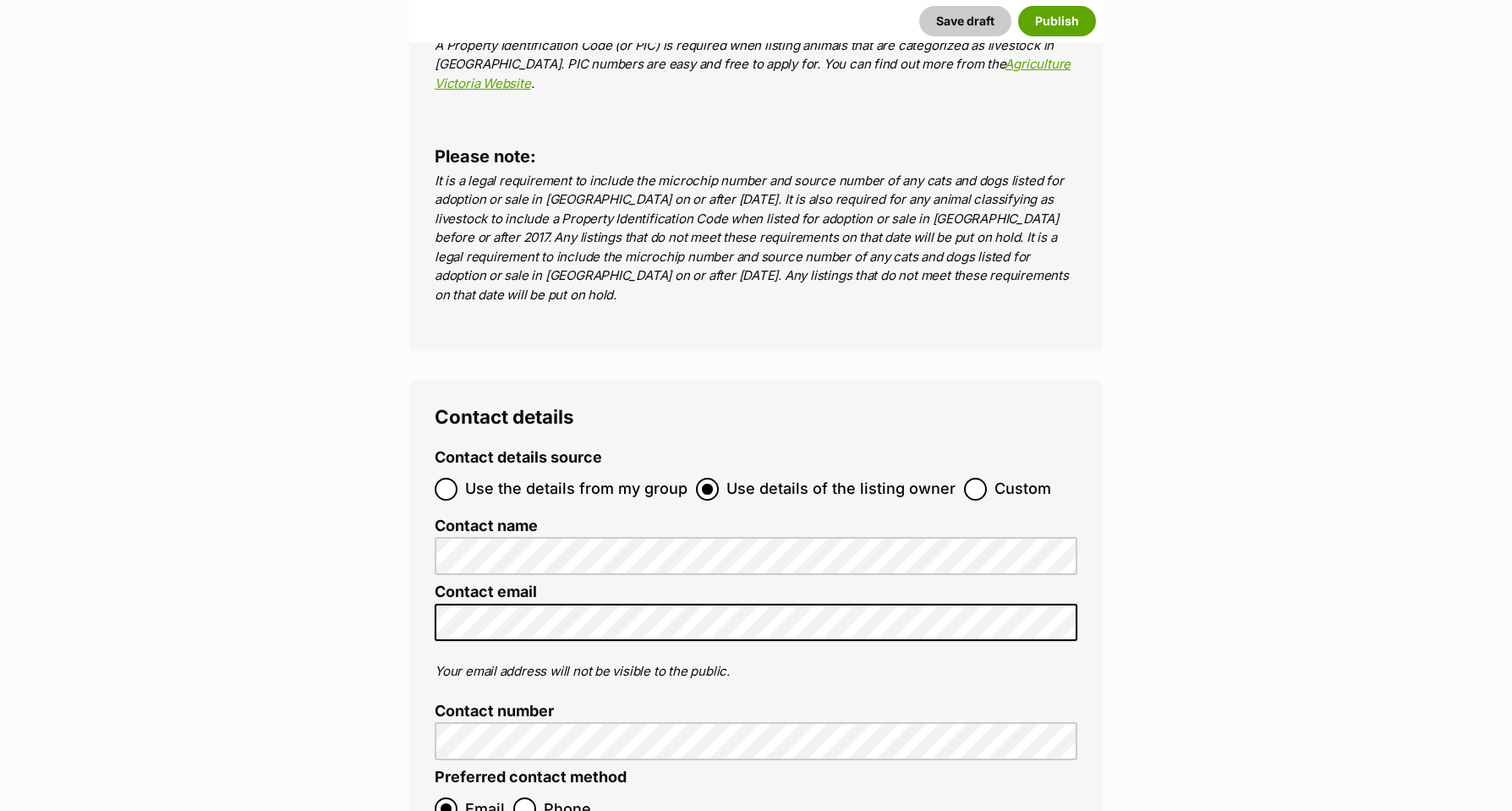
click at [447, 478] on input "Use the details from my group" at bounding box center [446, 489] width 23 height 23
radio input "true"
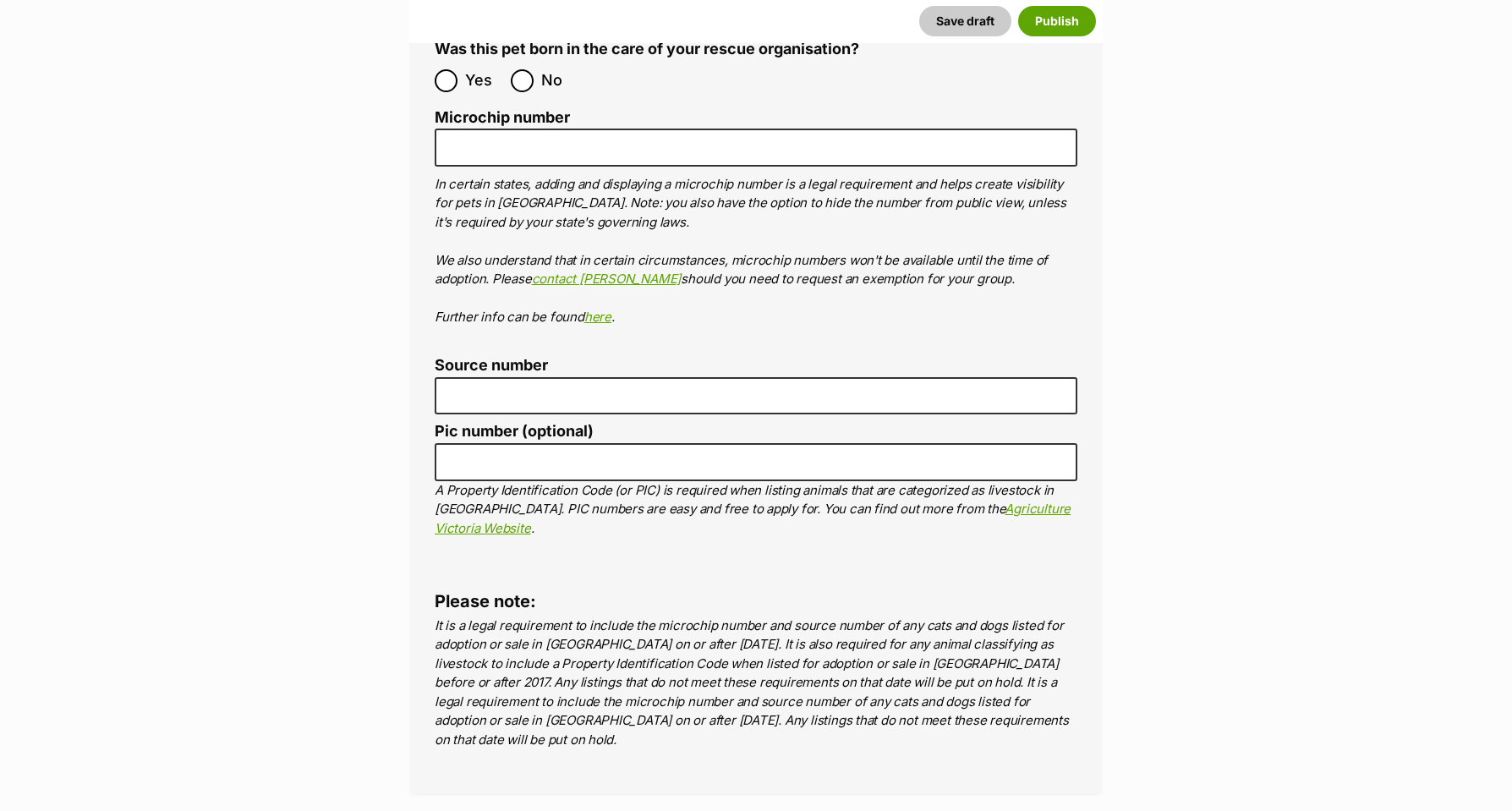
scroll to position [5990, 0]
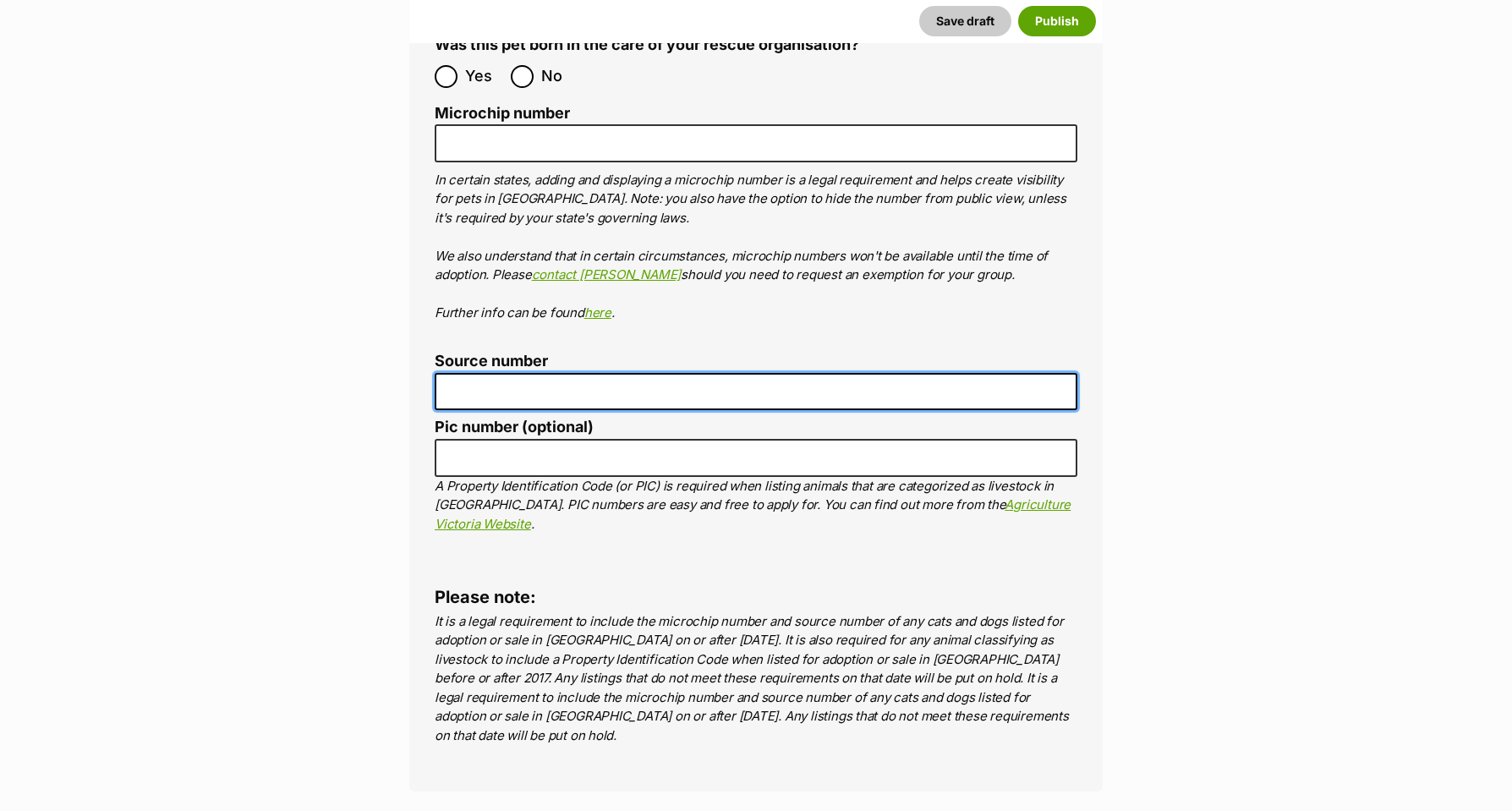
click at [503, 373] on input "Source number" at bounding box center [756, 392] width 643 height 38
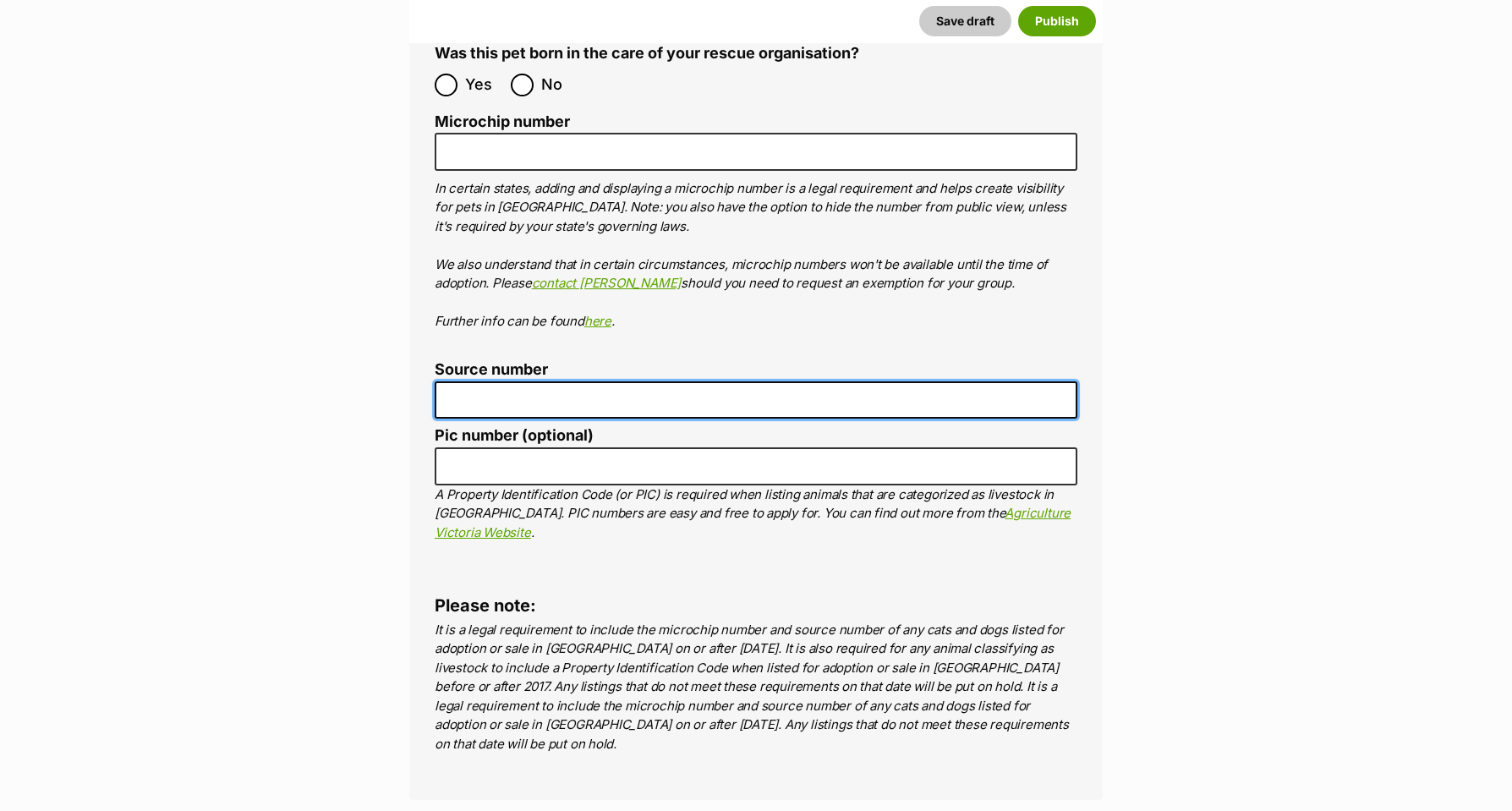
scroll to position [5988, 0]
type input "bin0000194968962"
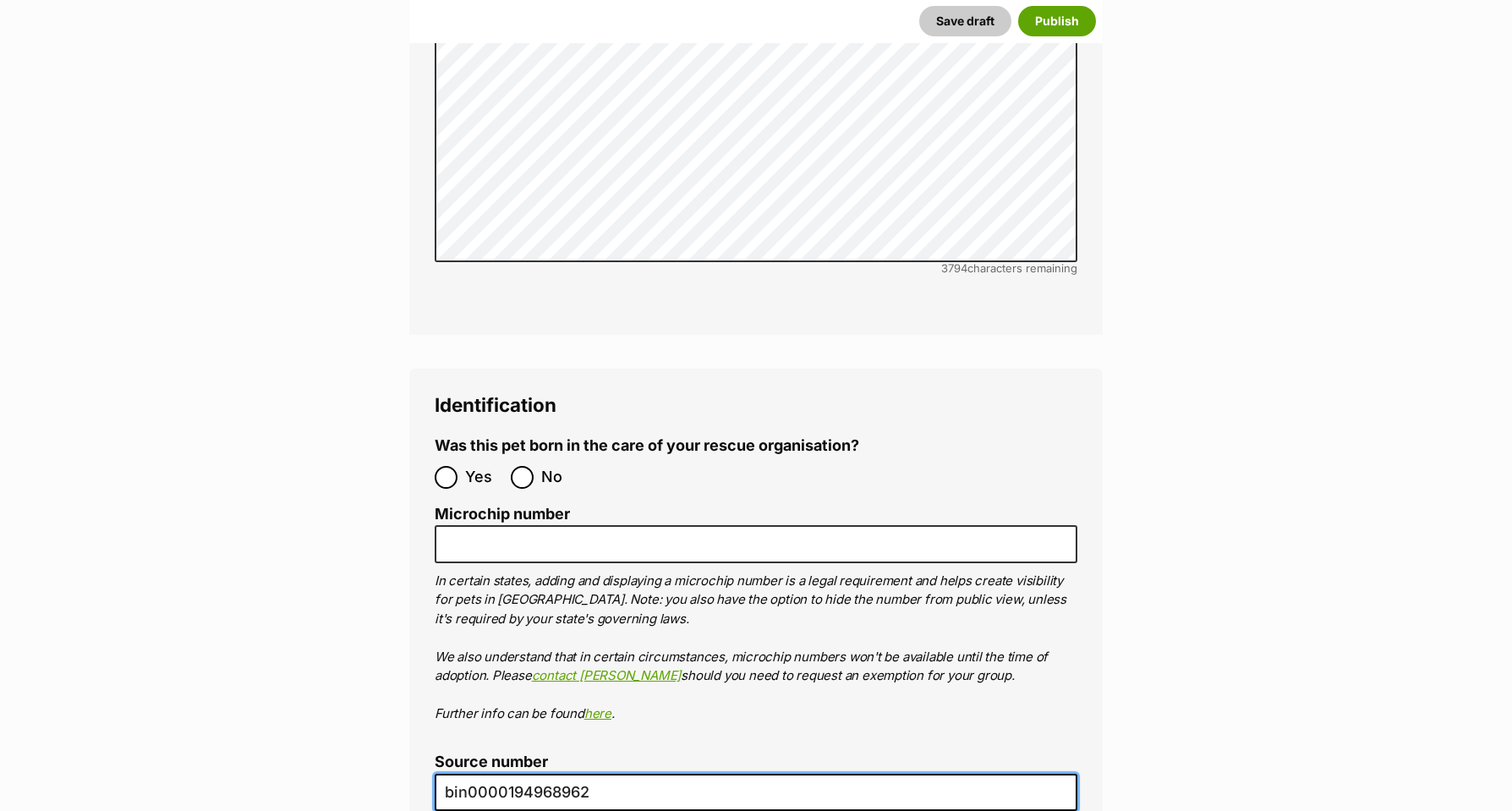
scroll to position [5596, 0]
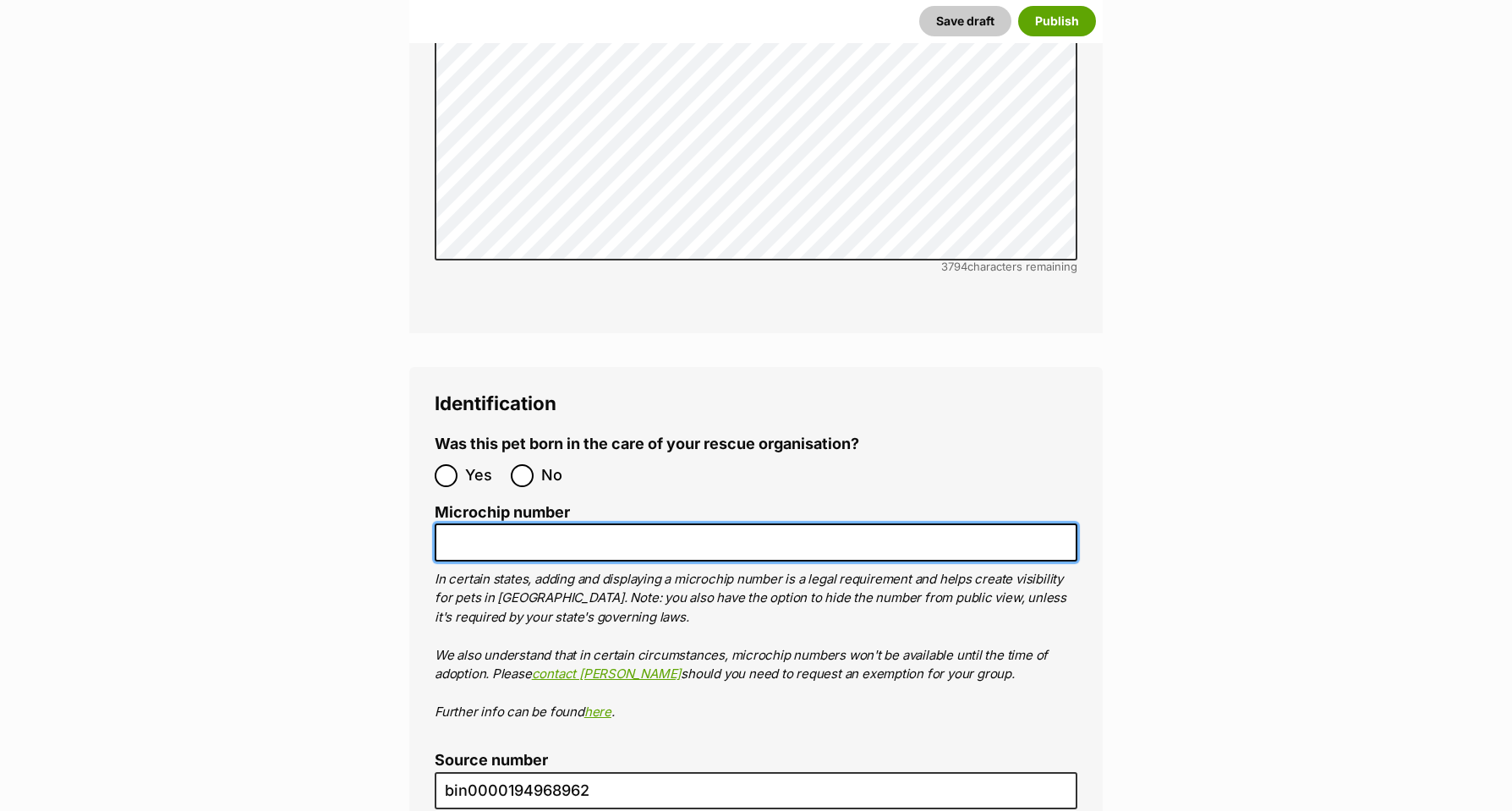
click at [468, 524] on input "Microchip number" at bounding box center [756, 542] width 643 height 38
paste input "953010003467367"
type input "953010003467367"
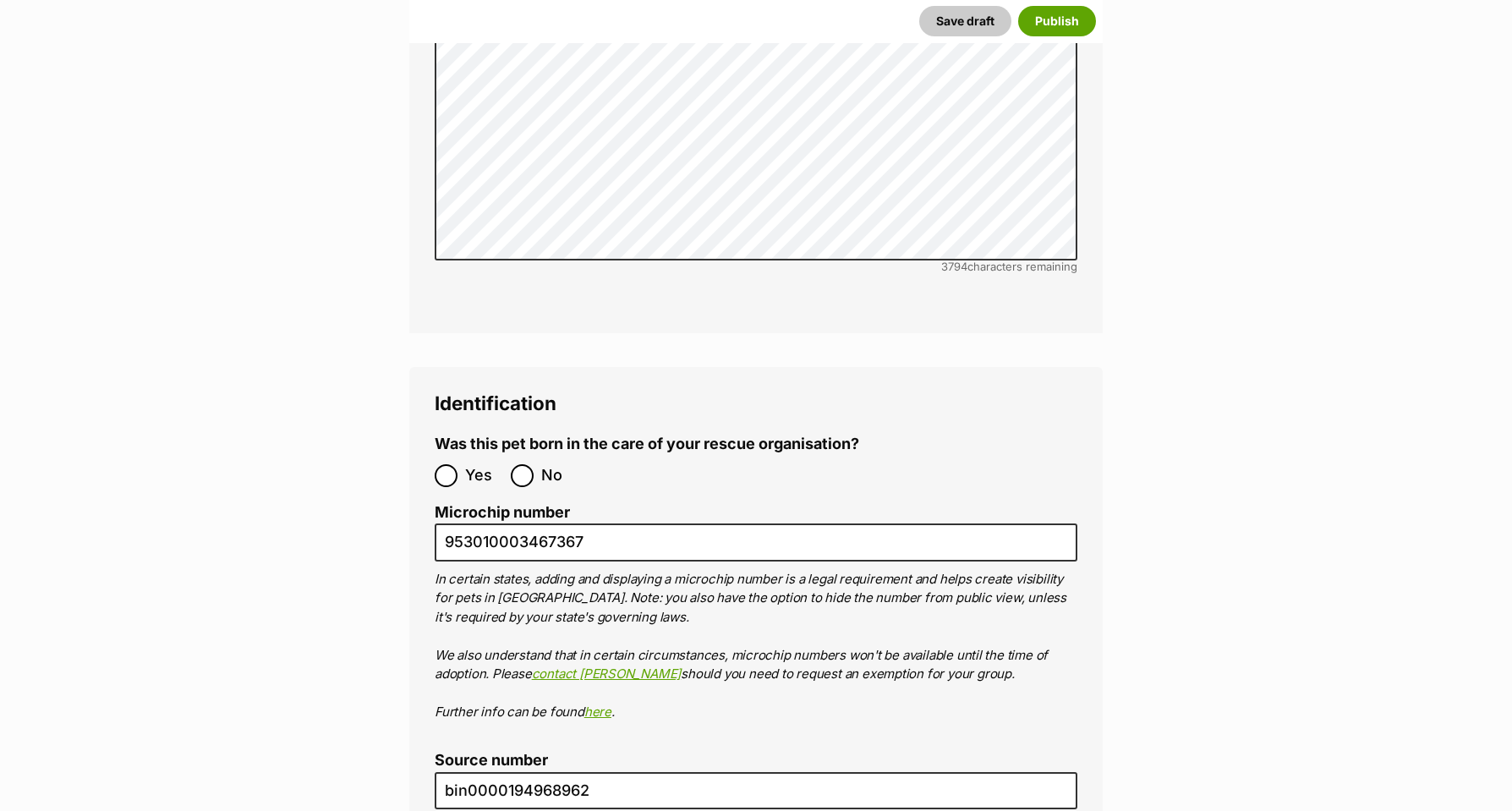
click at [523, 464] on input "No" at bounding box center [522, 475] width 23 height 23
radio input "true"
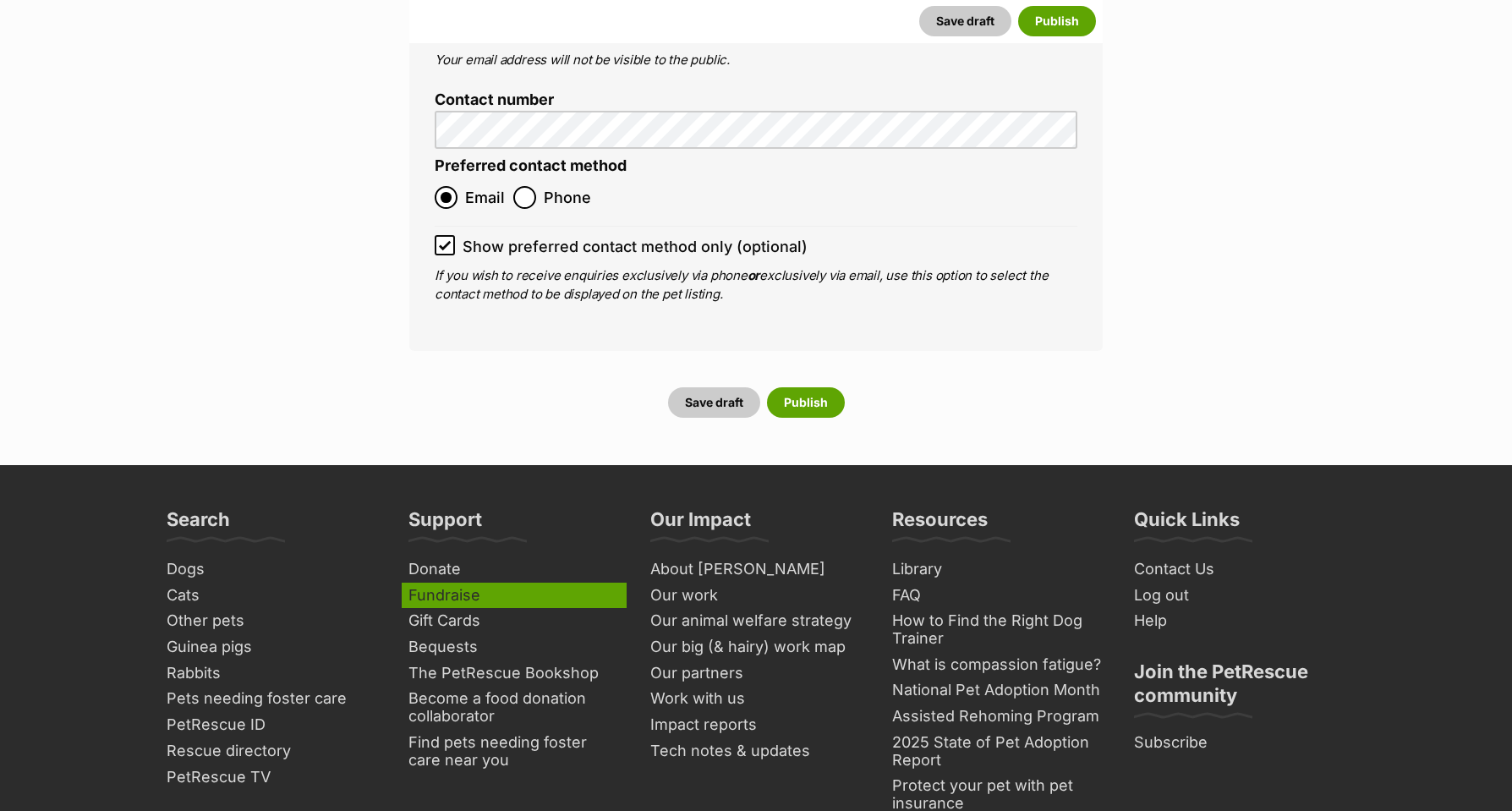
scroll to position [7158, 0]
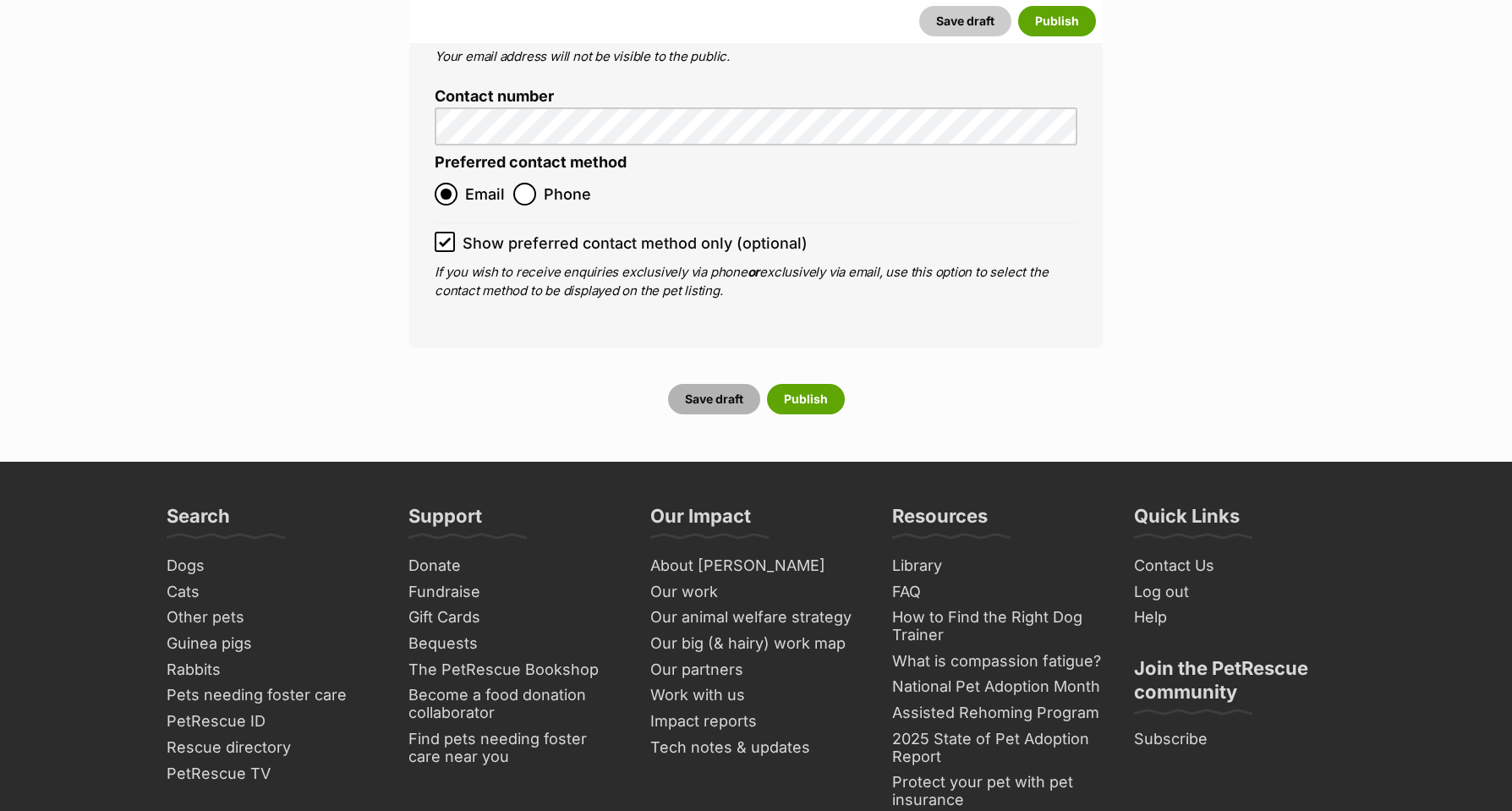
click at [717, 384] on button "Save draft" at bounding box center [714, 399] width 92 height 31
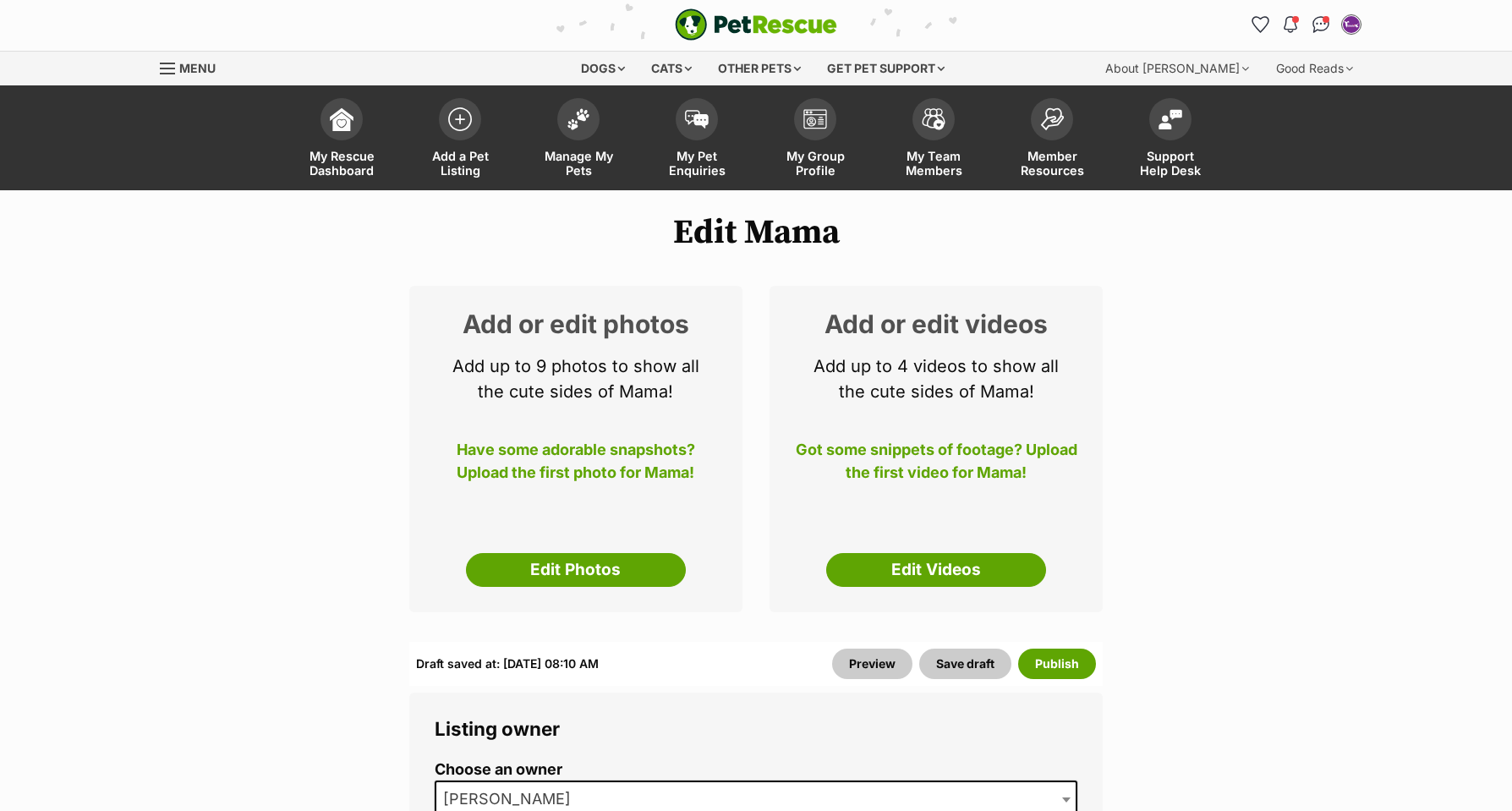
scroll to position [2, 0]
click at [593, 553] on link "Edit Photos" at bounding box center [576, 570] width 220 height 34
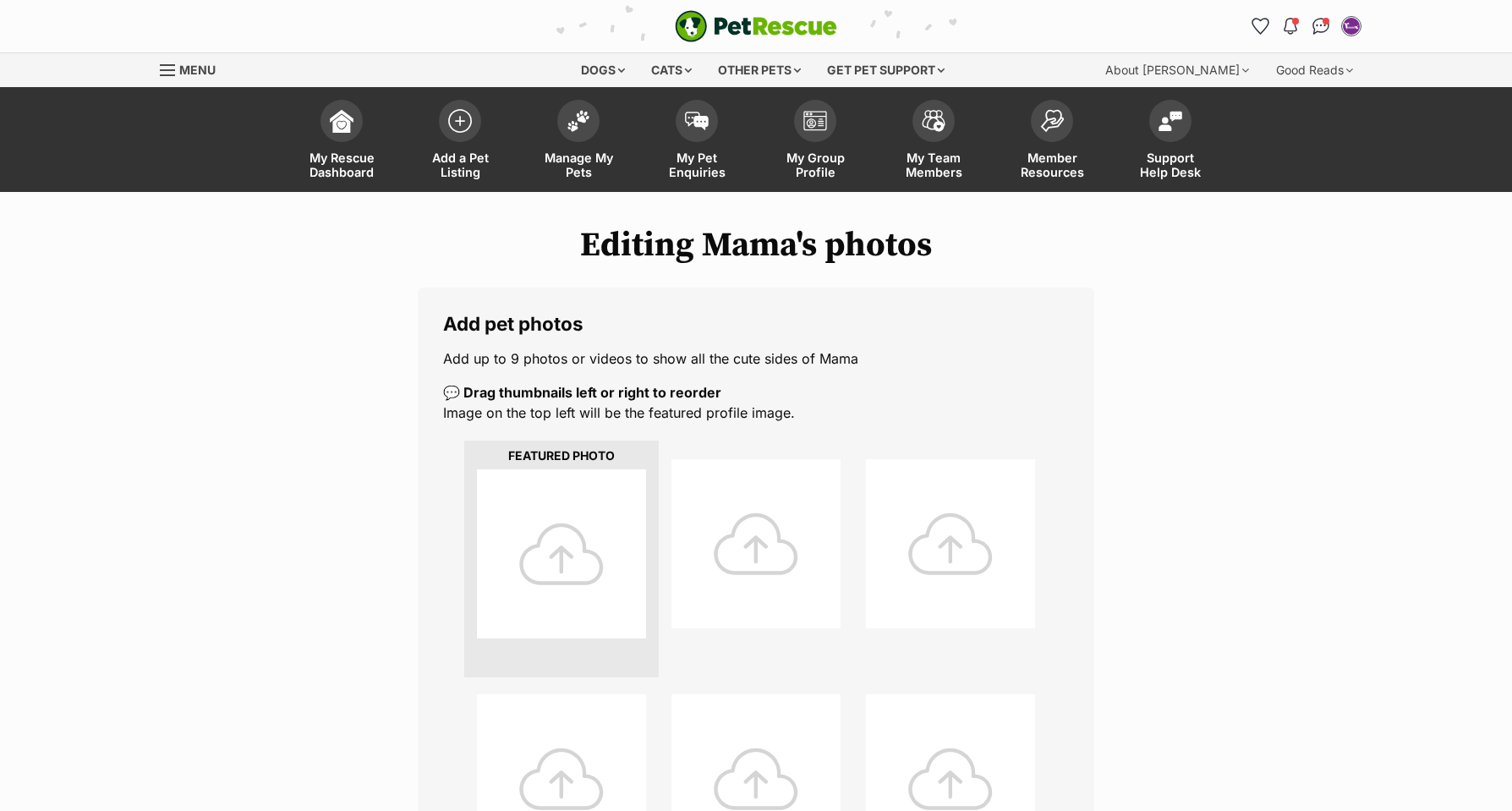
click at [557, 558] on div at bounding box center [562, 554] width 169 height 169
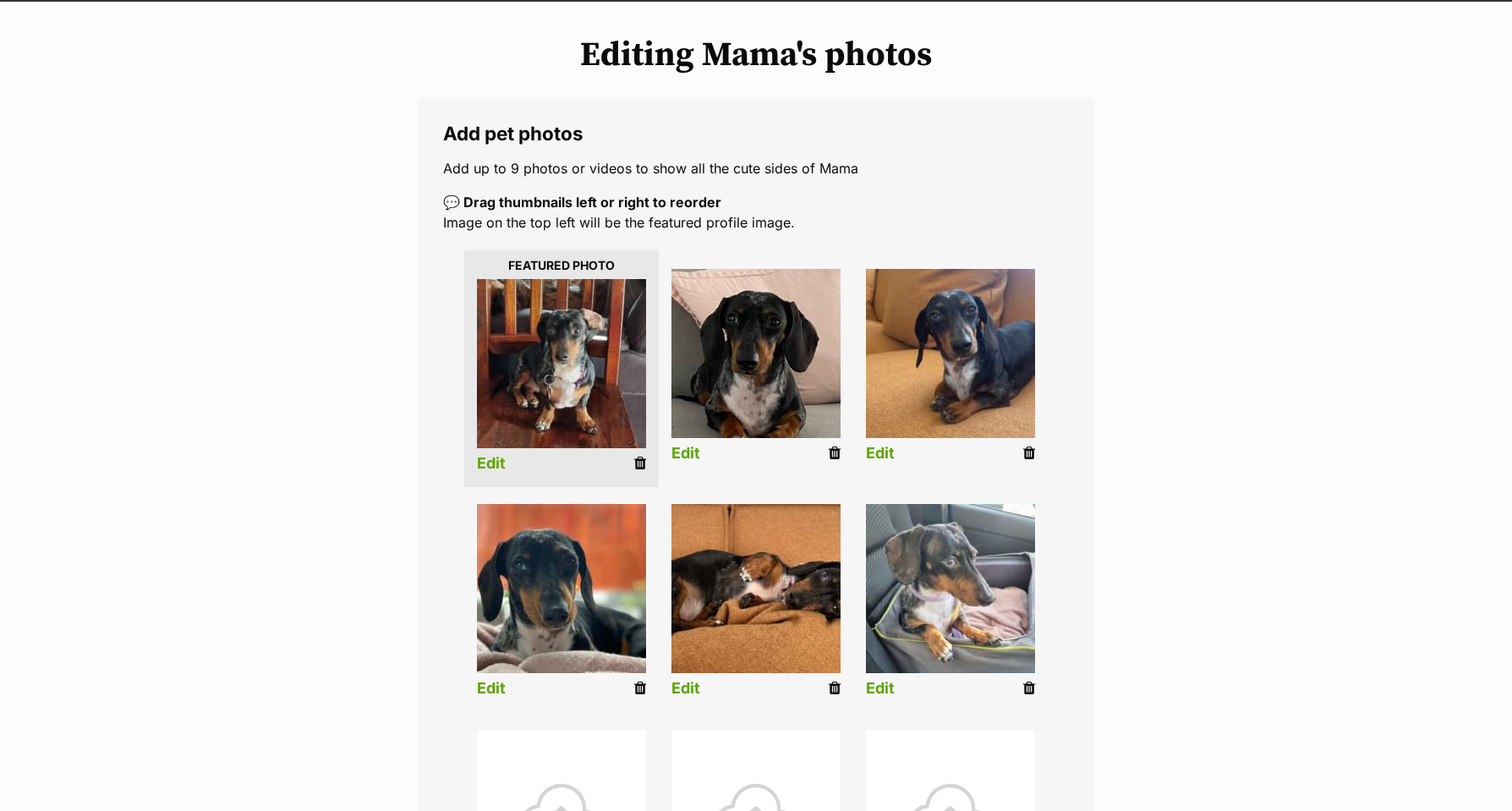
scroll to position [187, 0]
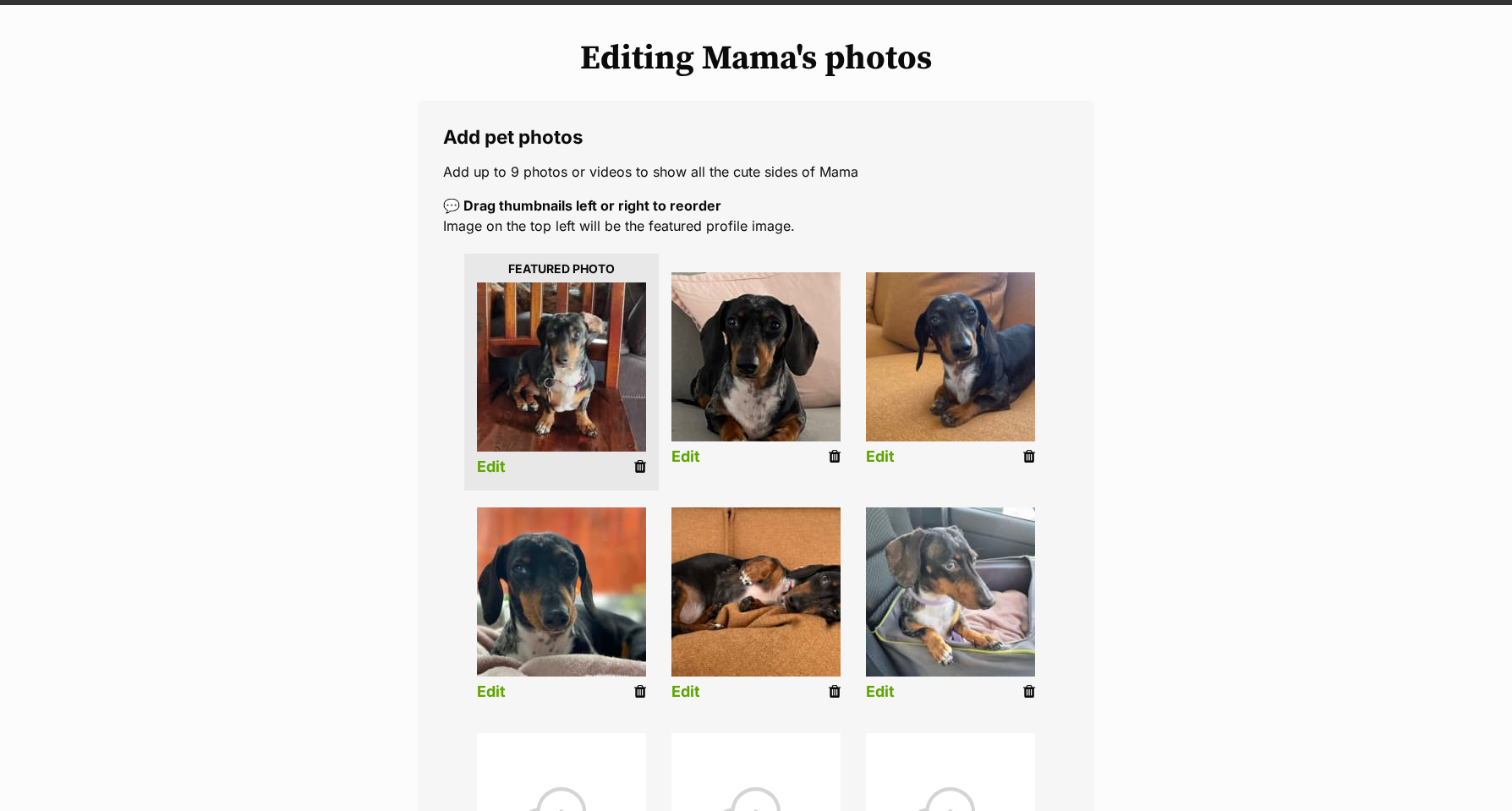
click at [677, 458] on link "Edit" at bounding box center [686, 457] width 29 height 18
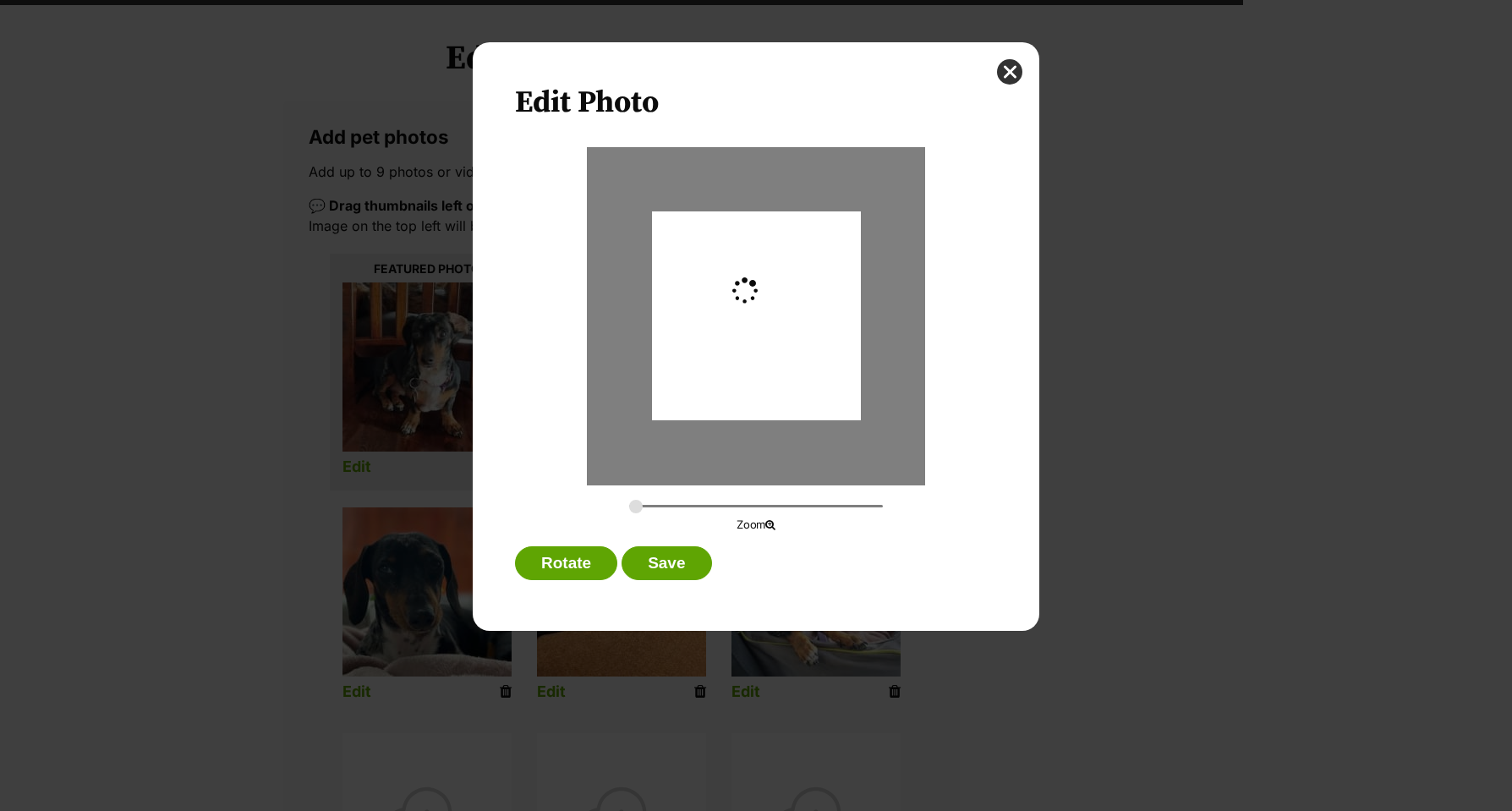
scroll to position [0, 0]
type input "0.2821"
click at [659, 567] on button "Save" at bounding box center [667, 564] width 90 height 34
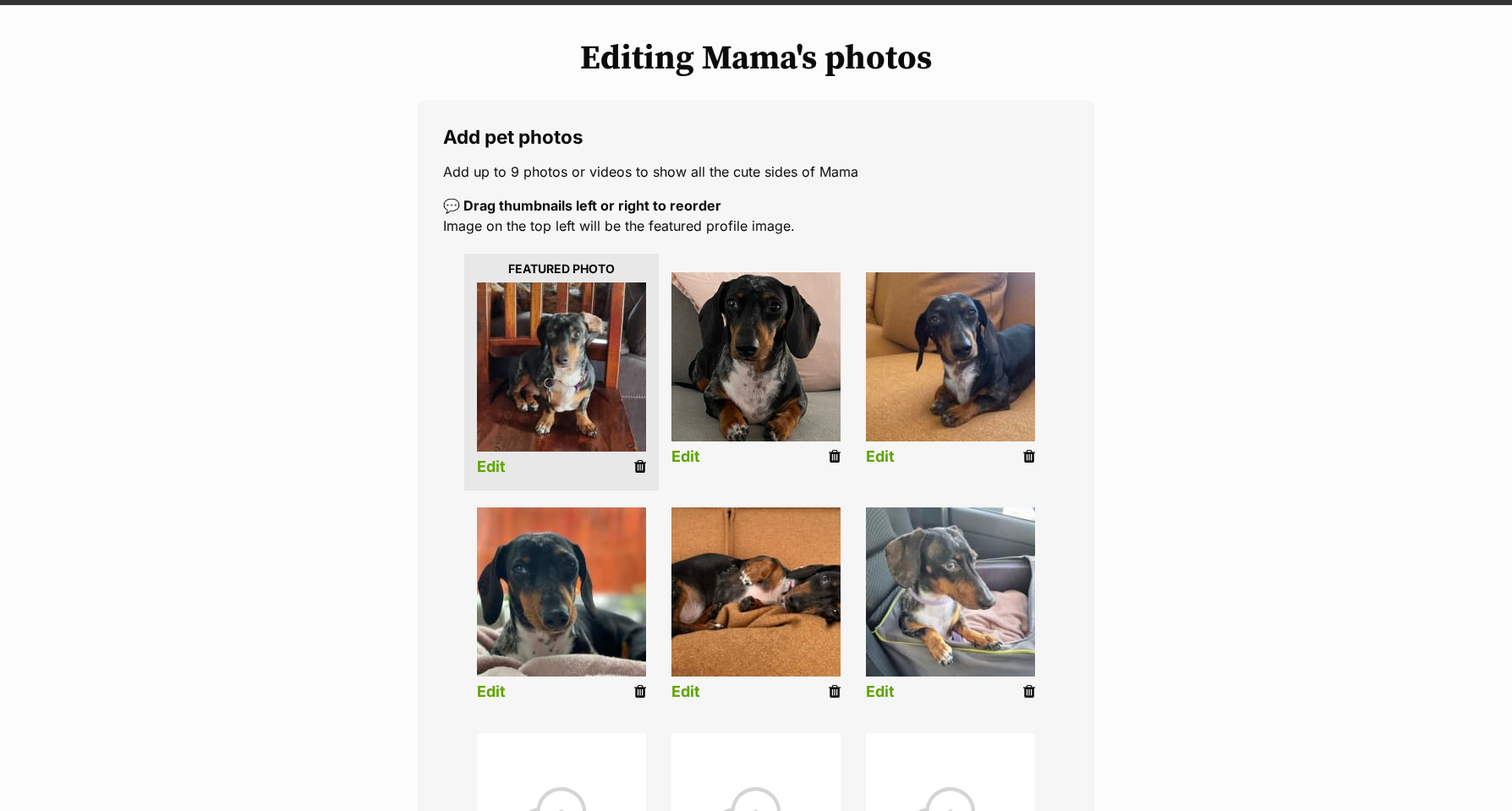
scroll to position [186, 0]
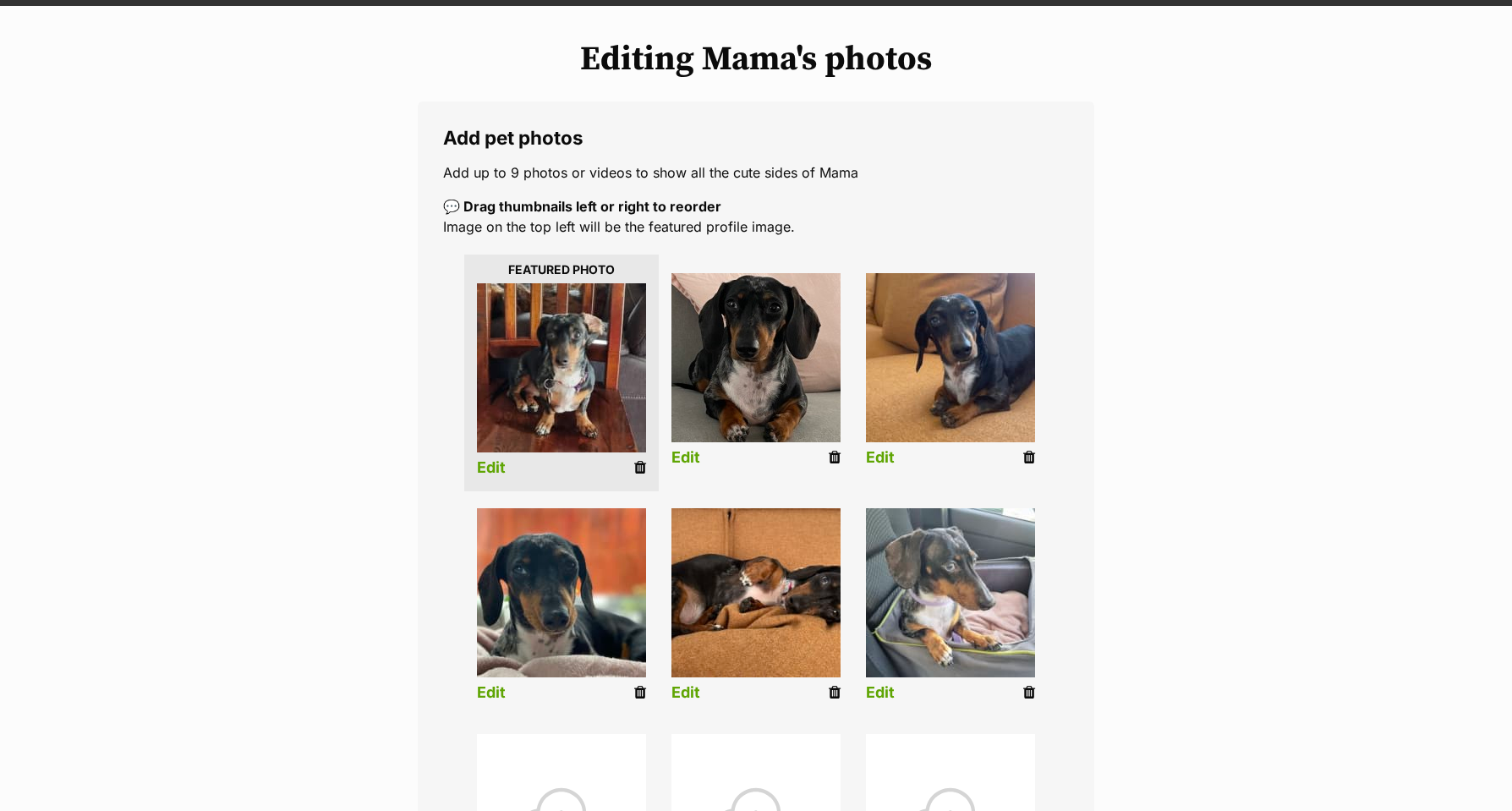
click at [876, 458] on link "Edit" at bounding box center [880, 458] width 29 height 18
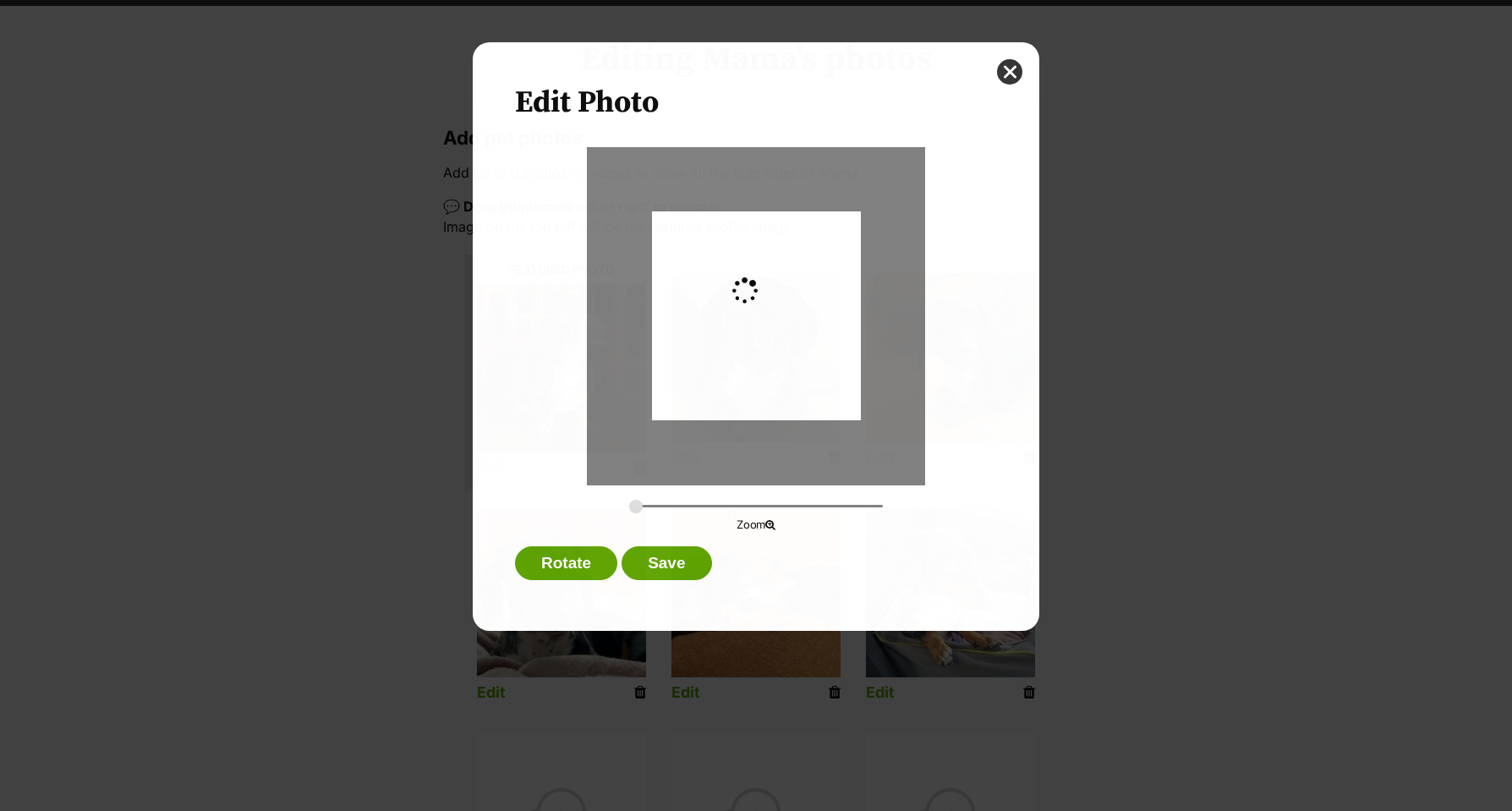
scroll to position [0, 0]
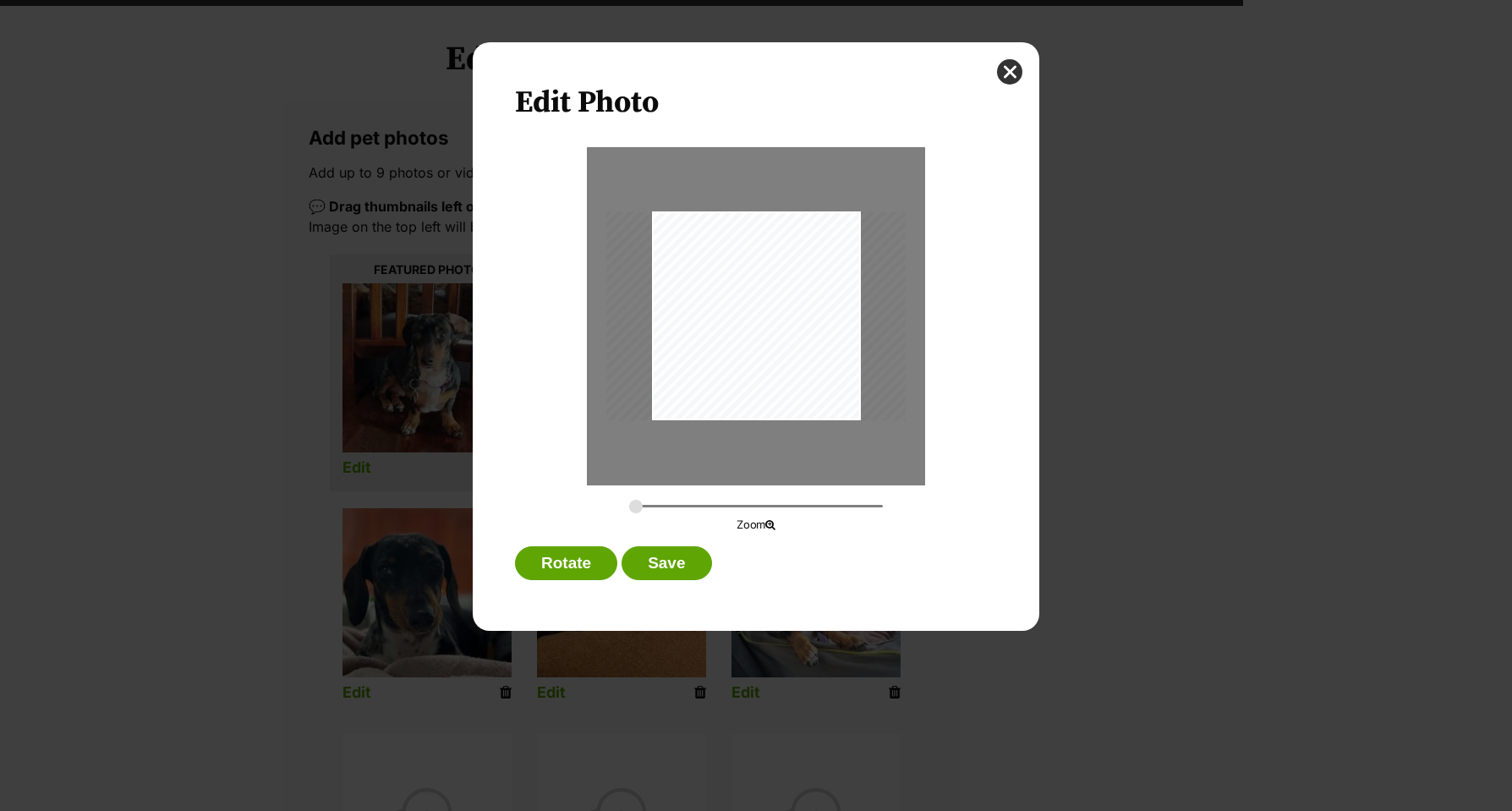
drag, startPoint x: 843, startPoint y: 459, endPoint x: 828, endPoint y: 450, distance: 17.5
click at [854, 460] on div "Dialog Window - Close (Press escape to close)" at bounding box center [756, 316] width 338 height 338
drag, startPoint x: 800, startPoint y: 392, endPoint x: 779, endPoint y: 387, distance: 21.6
click at [779, 387] on div "Dialog Window - Close (Press escape to close)" at bounding box center [735, 316] width 299 height 209
type input "0.4043"
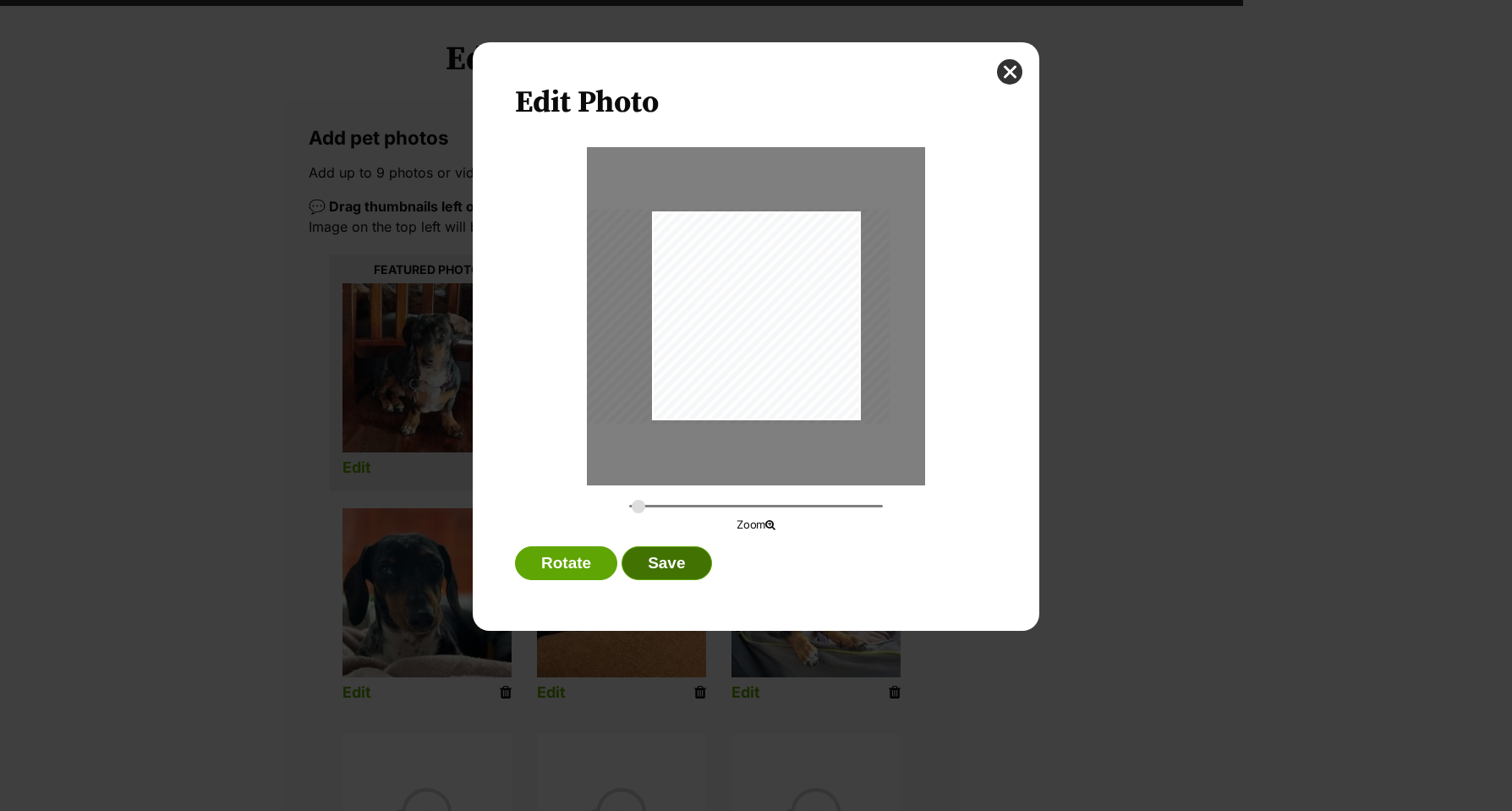
click at [682, 560] on button "Save" at bounding box center [667, 564] width 90 height 34
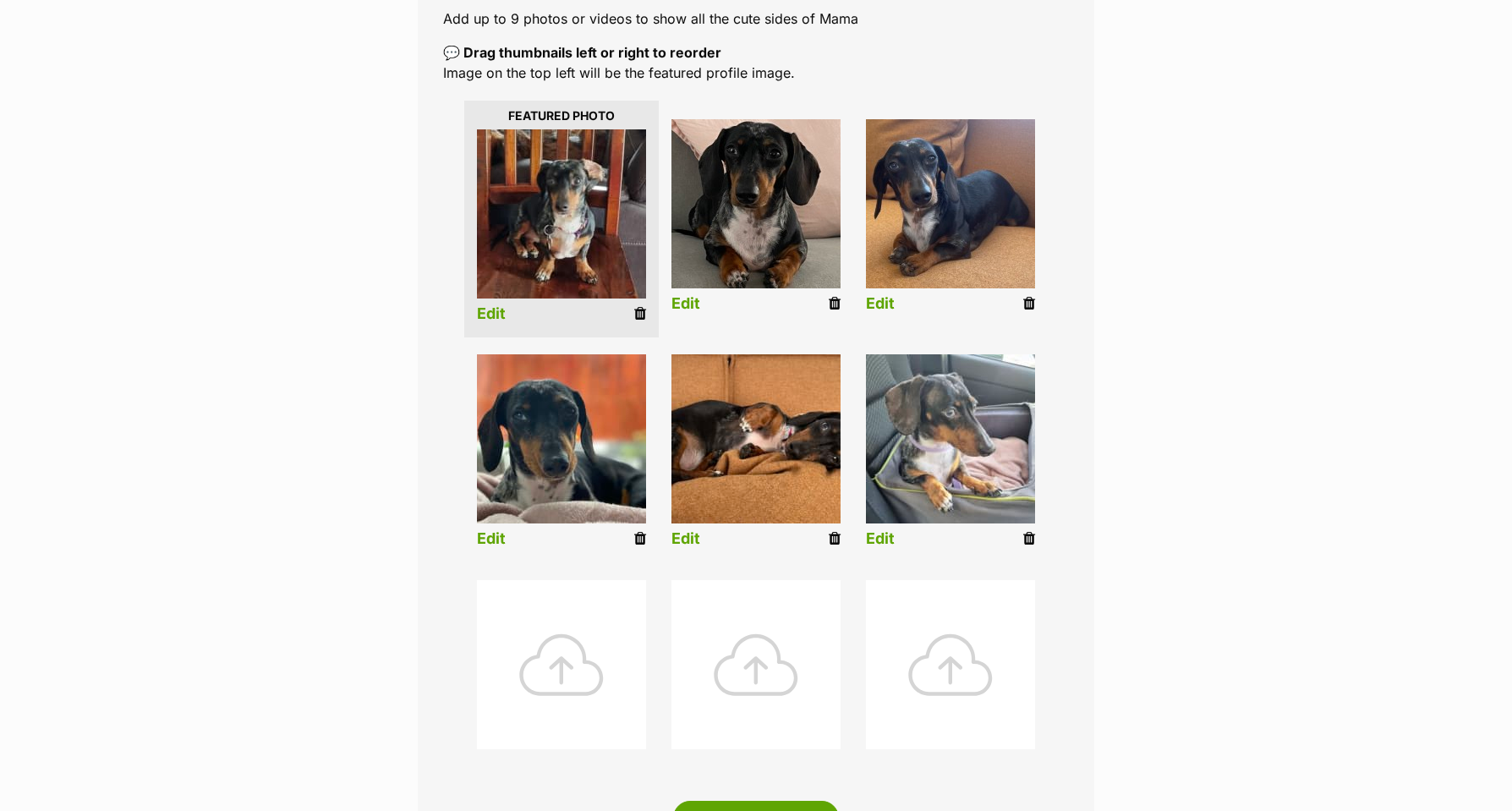
scroll to position [343, 0]
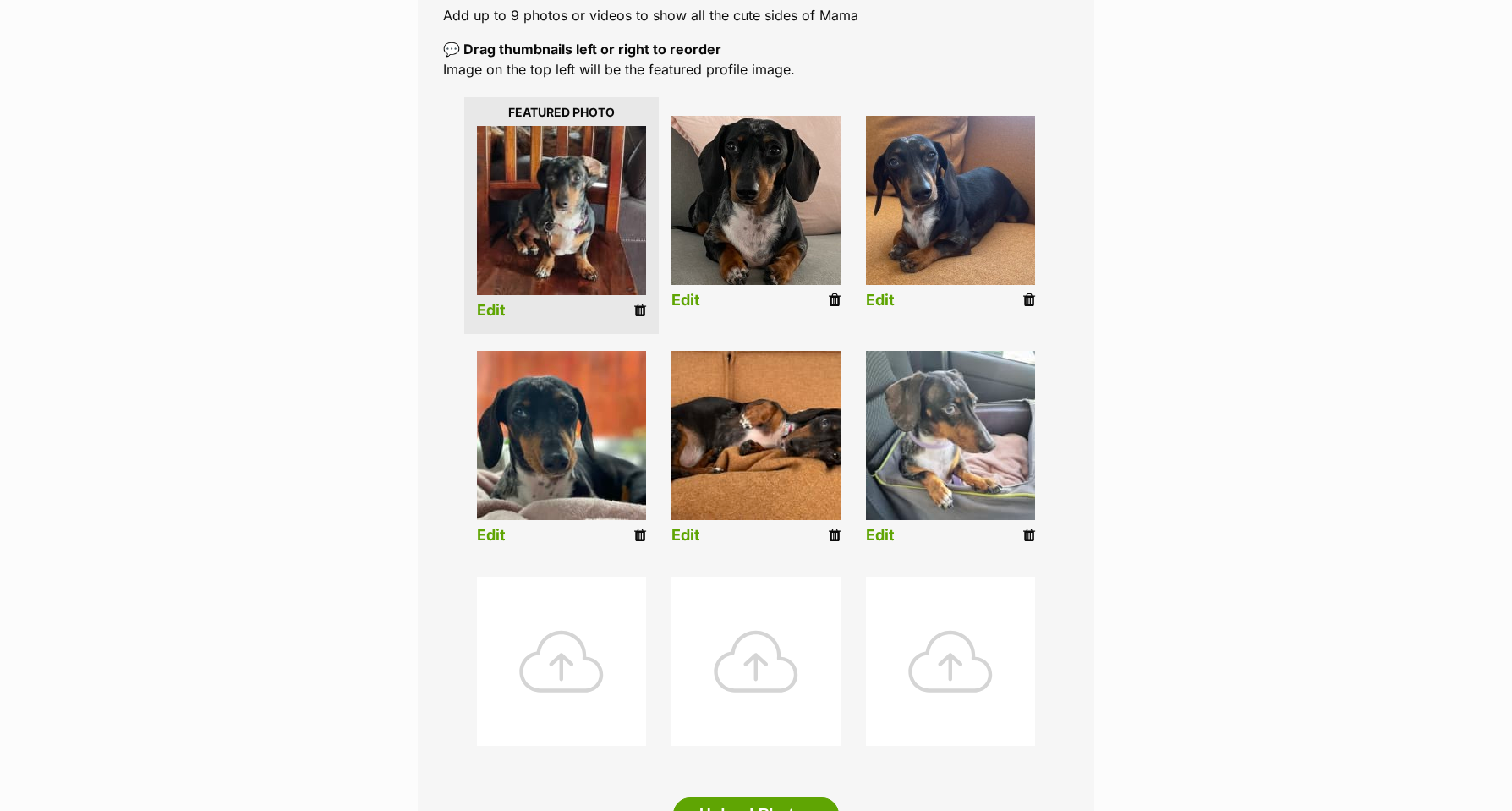
click at [882, 532] on link "Edit" at bounding box center [880, 536] width 29 height 18
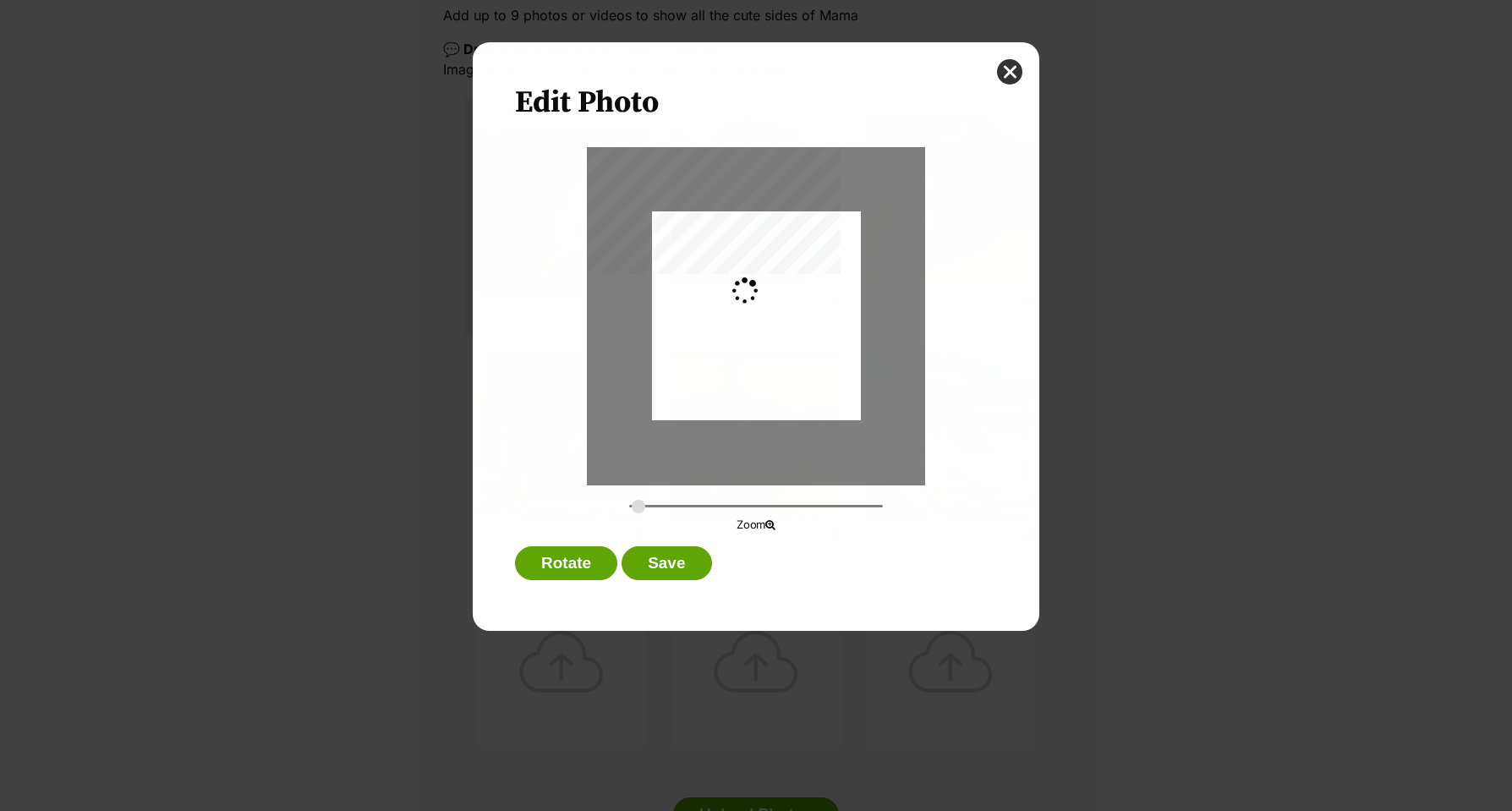
scroll to position [0, 0]
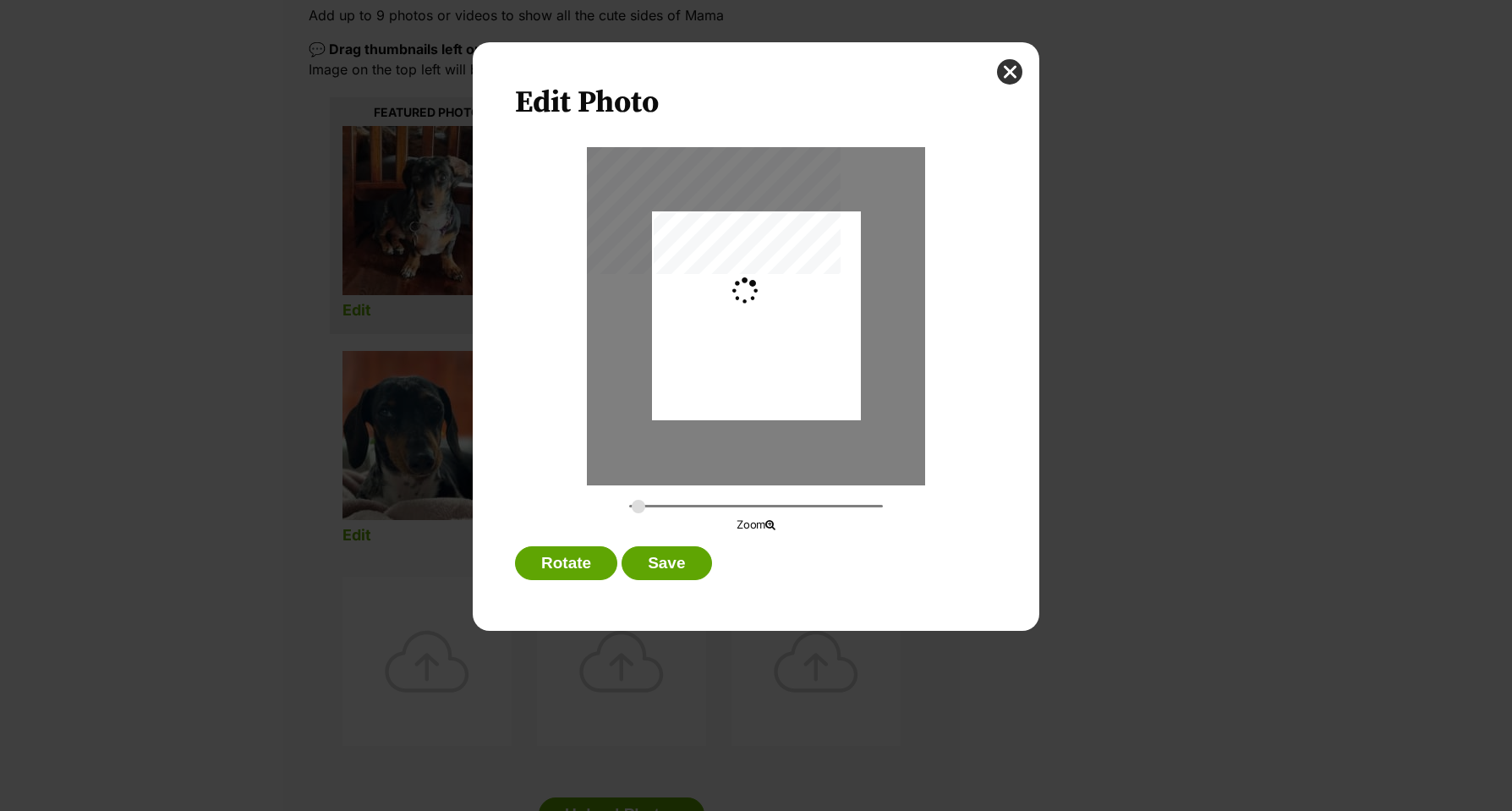
type input "0.2794"
click at [662, 560] on button "Save" at bounding box center [667, 564] width 90 height 34
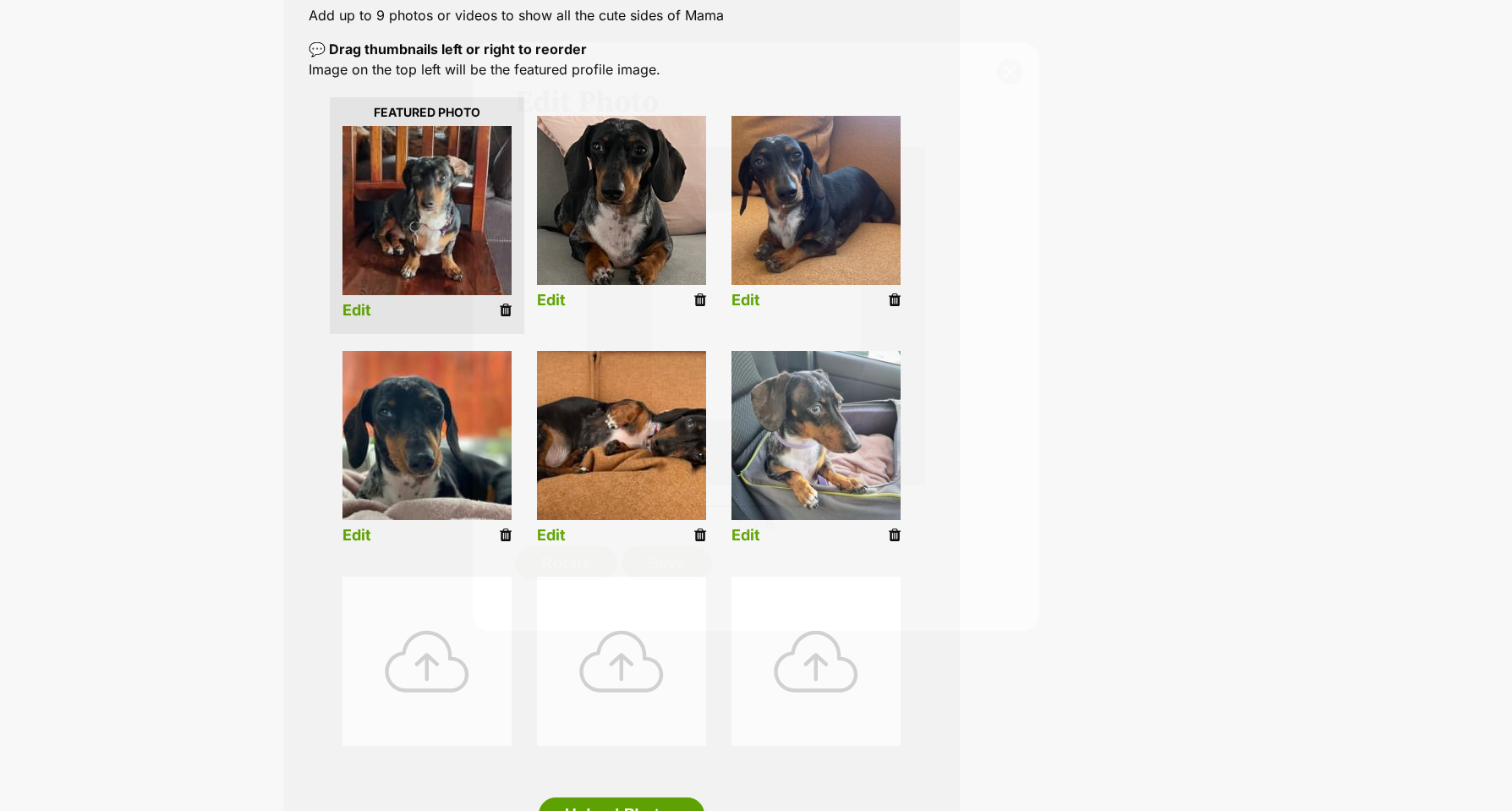
scroll to position [343, 0]
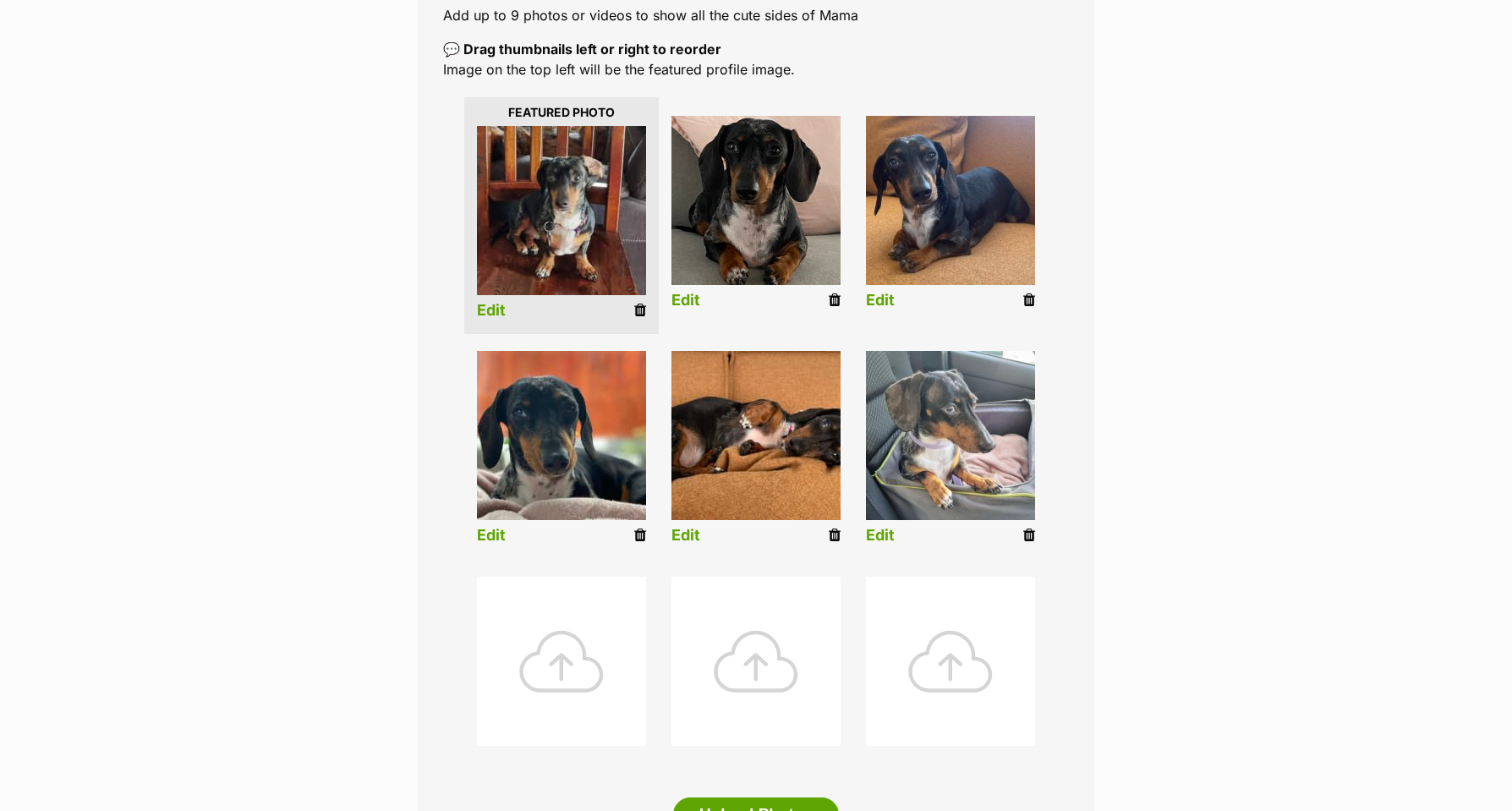
click at [490, 536] on link "Edit" at bounding box center [491, 536] width 29 height 18
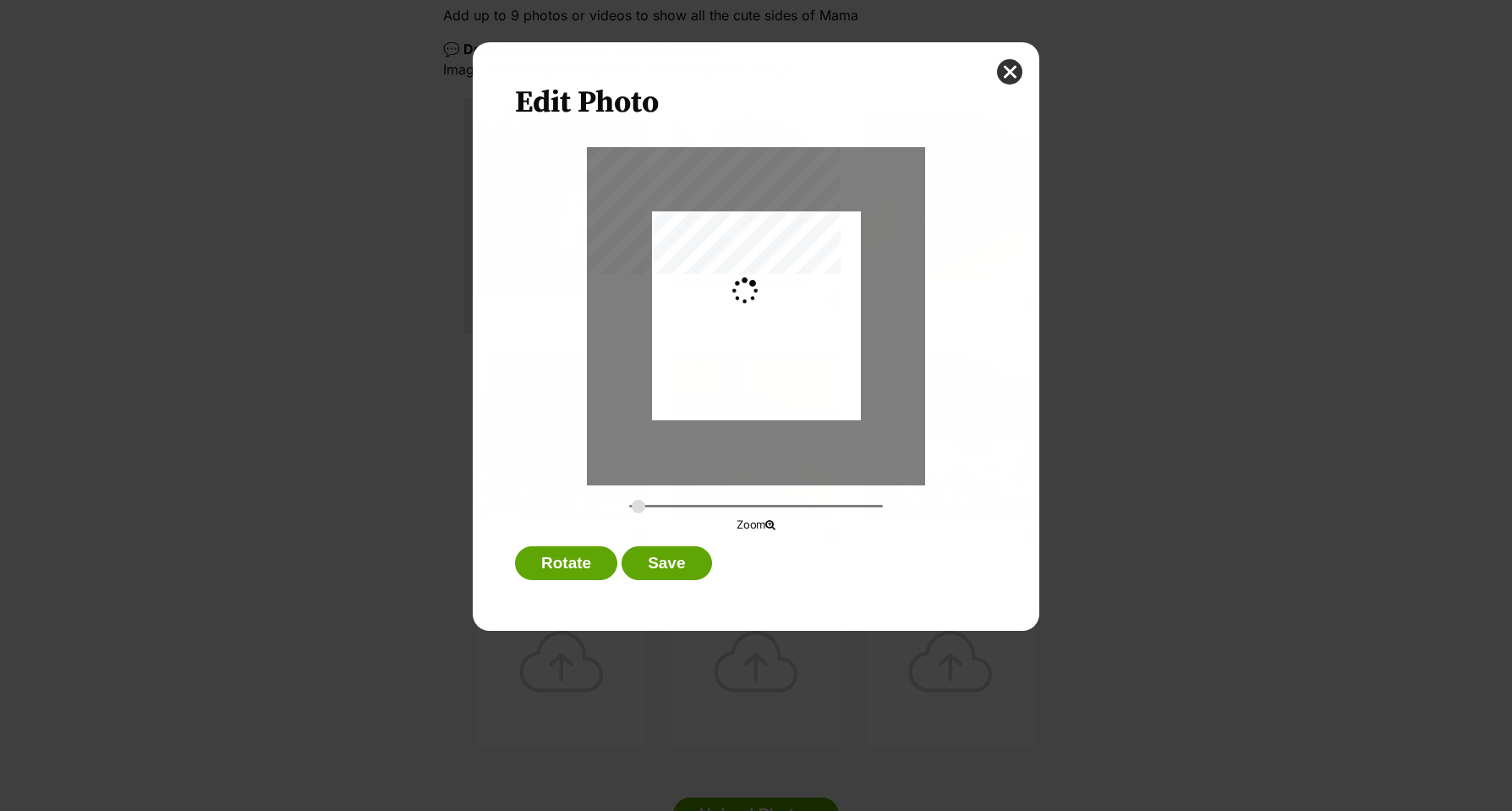
scroll to position [0, 0]
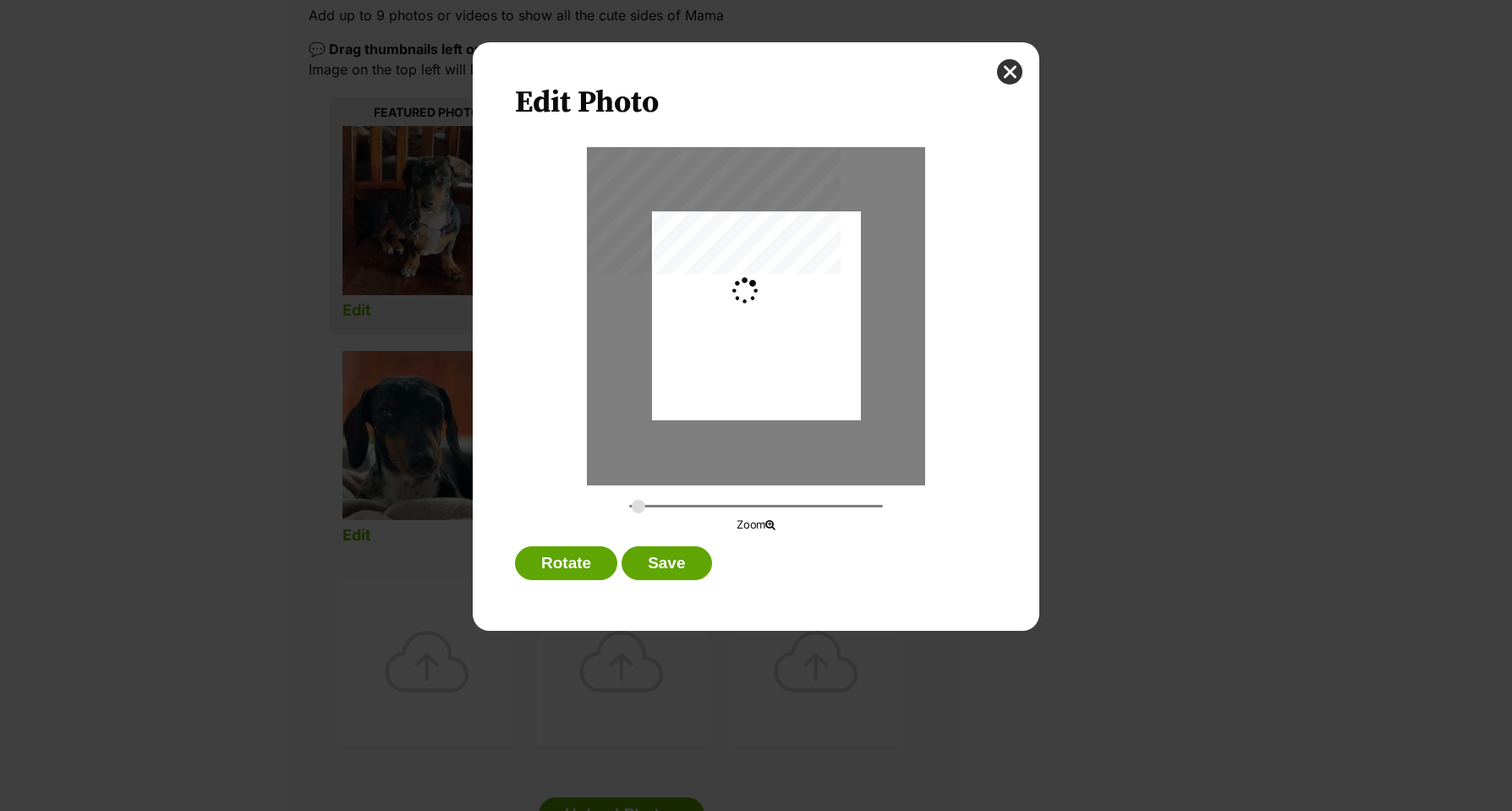
type input "0.3031"
click at [656, 563] on button "Save" at bounding box center [667, 564] width 90 height 34
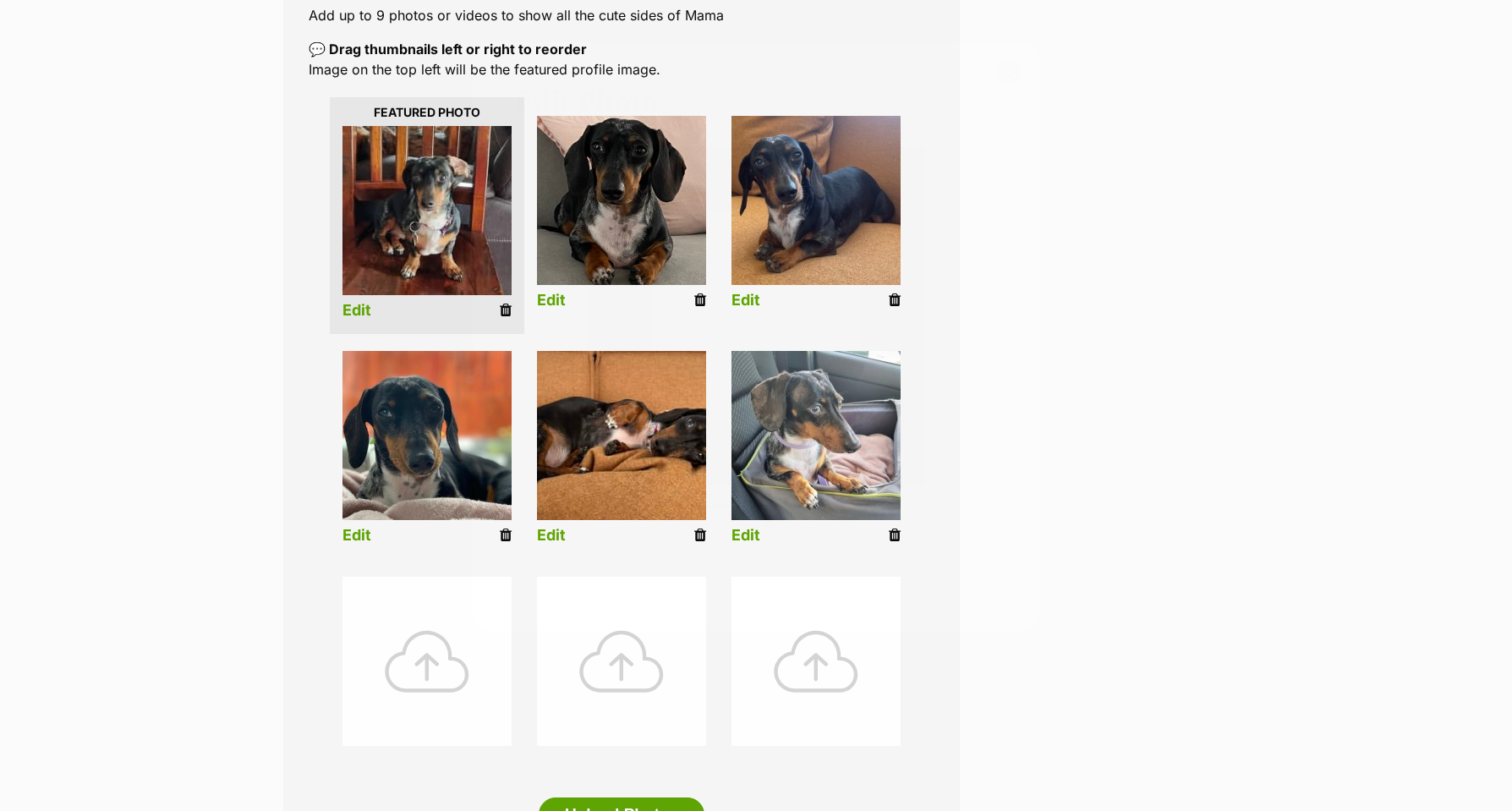
scroll to position [343, 0]
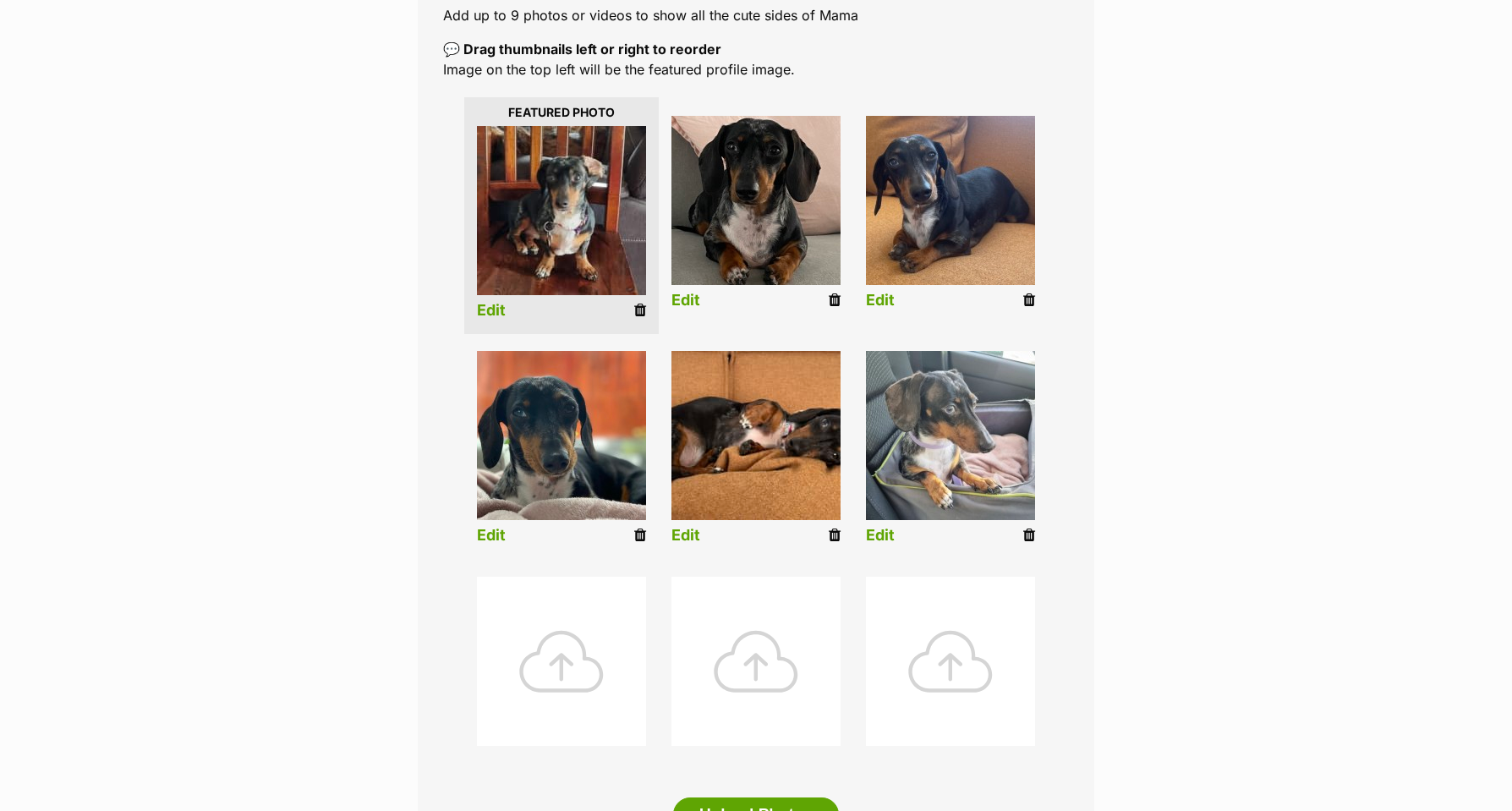
click at [686, 537] on link "Edit" at bounding box center [686, 536] width 29 height 18
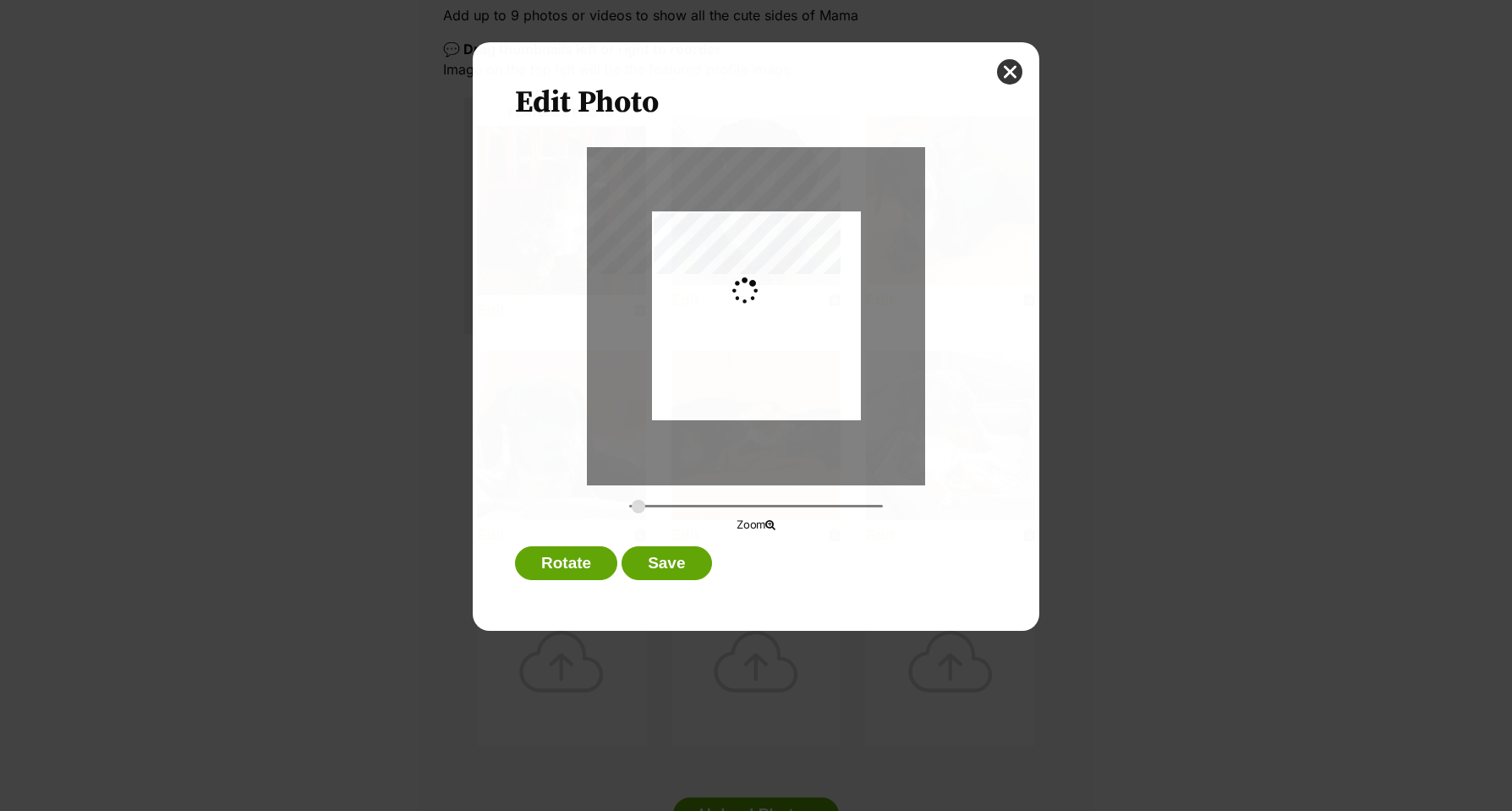
scroll to position [0, 0]
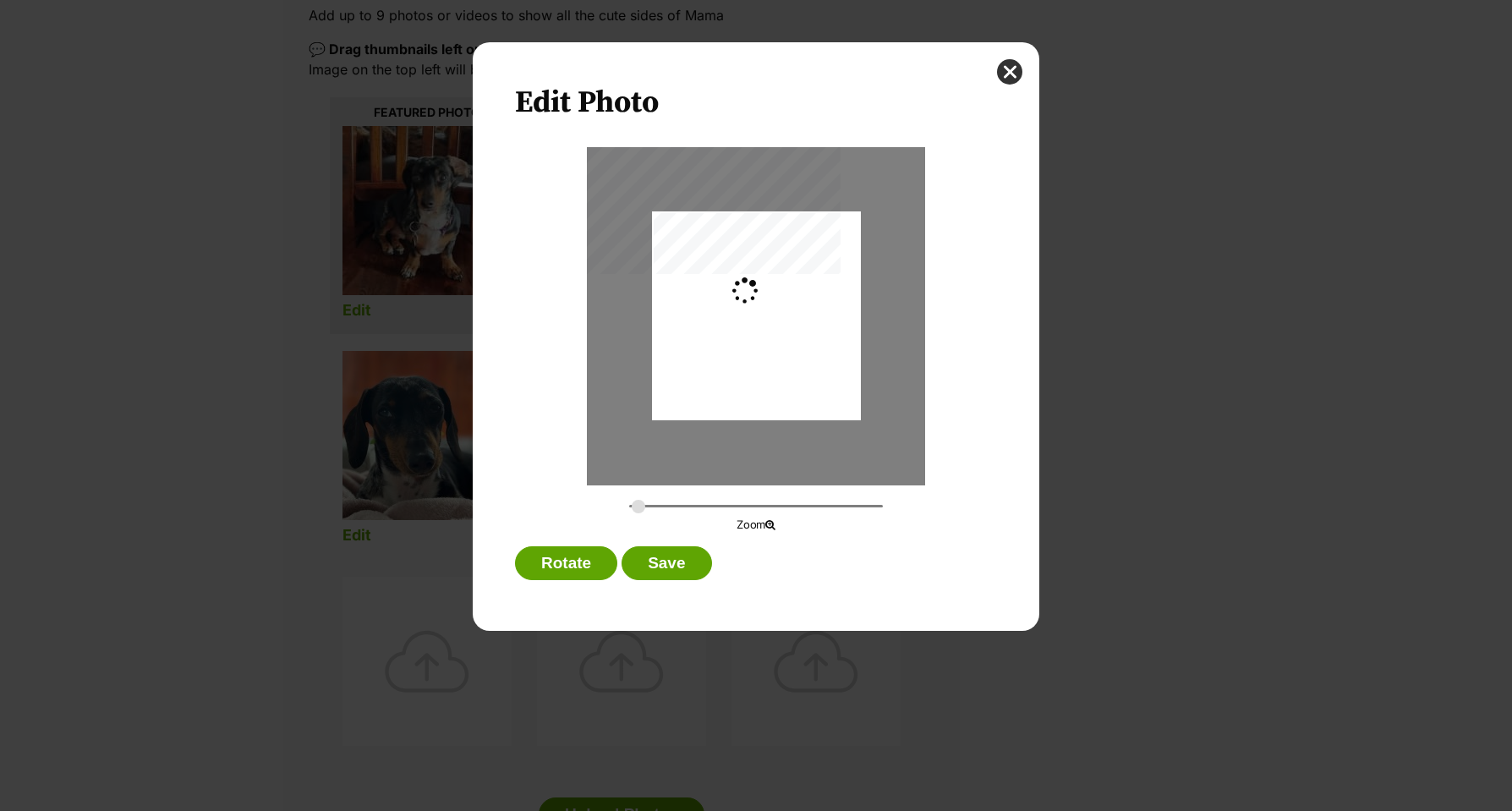
type input "0.4029"
drag, startPoint x: 738, startPoint y: 385, endPoint x: 687, endPoint y: 386, distance: 51.0
click at [687, 386] on div "Dialog Window - Close (Press escape to close)" at bounding box center [708, 316] width 307 height 209
click at [662, 567] on button "Save" at bounding box center [667, 564] width 90 height 34
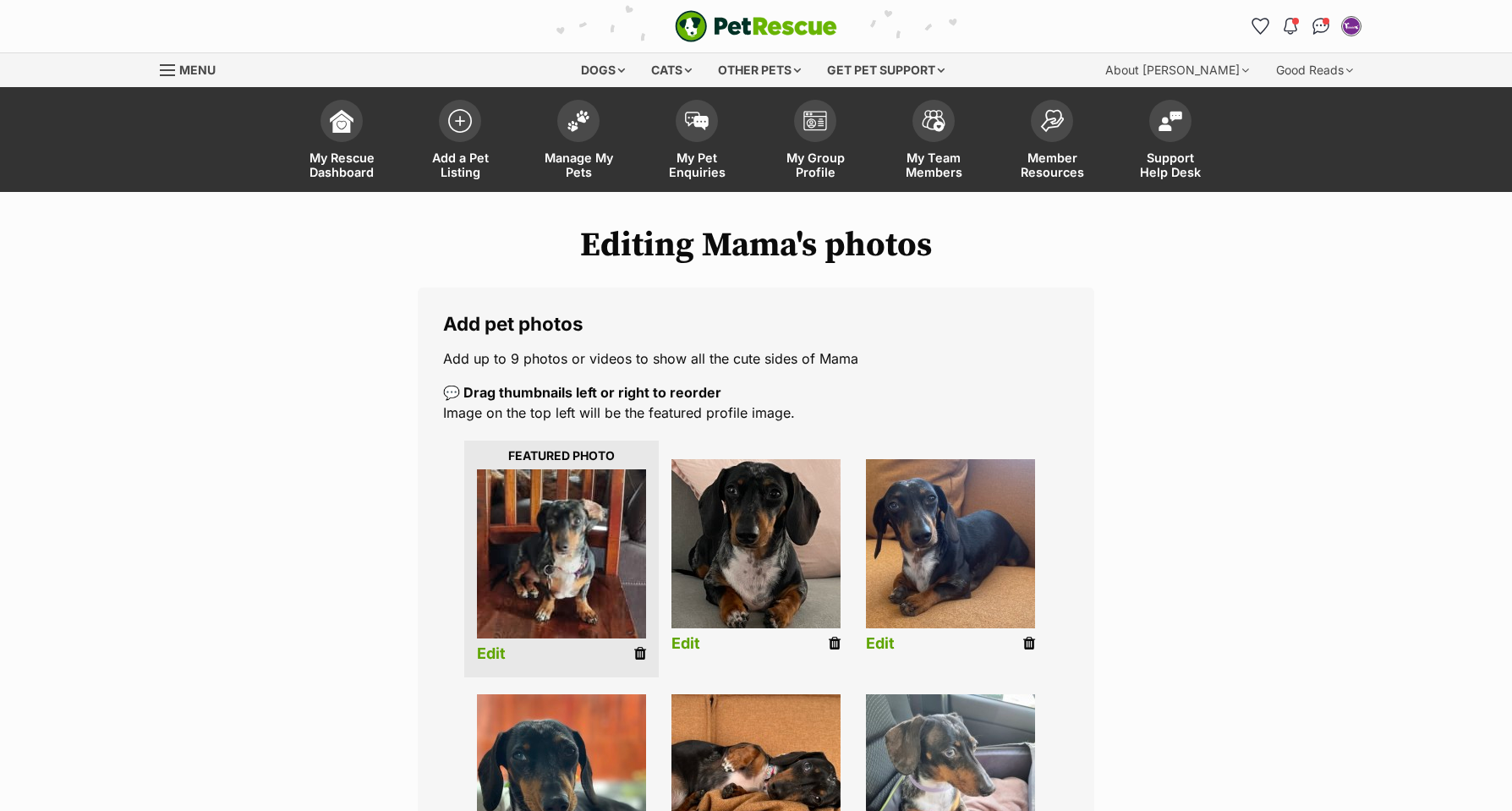
scroll to position [343, 0]
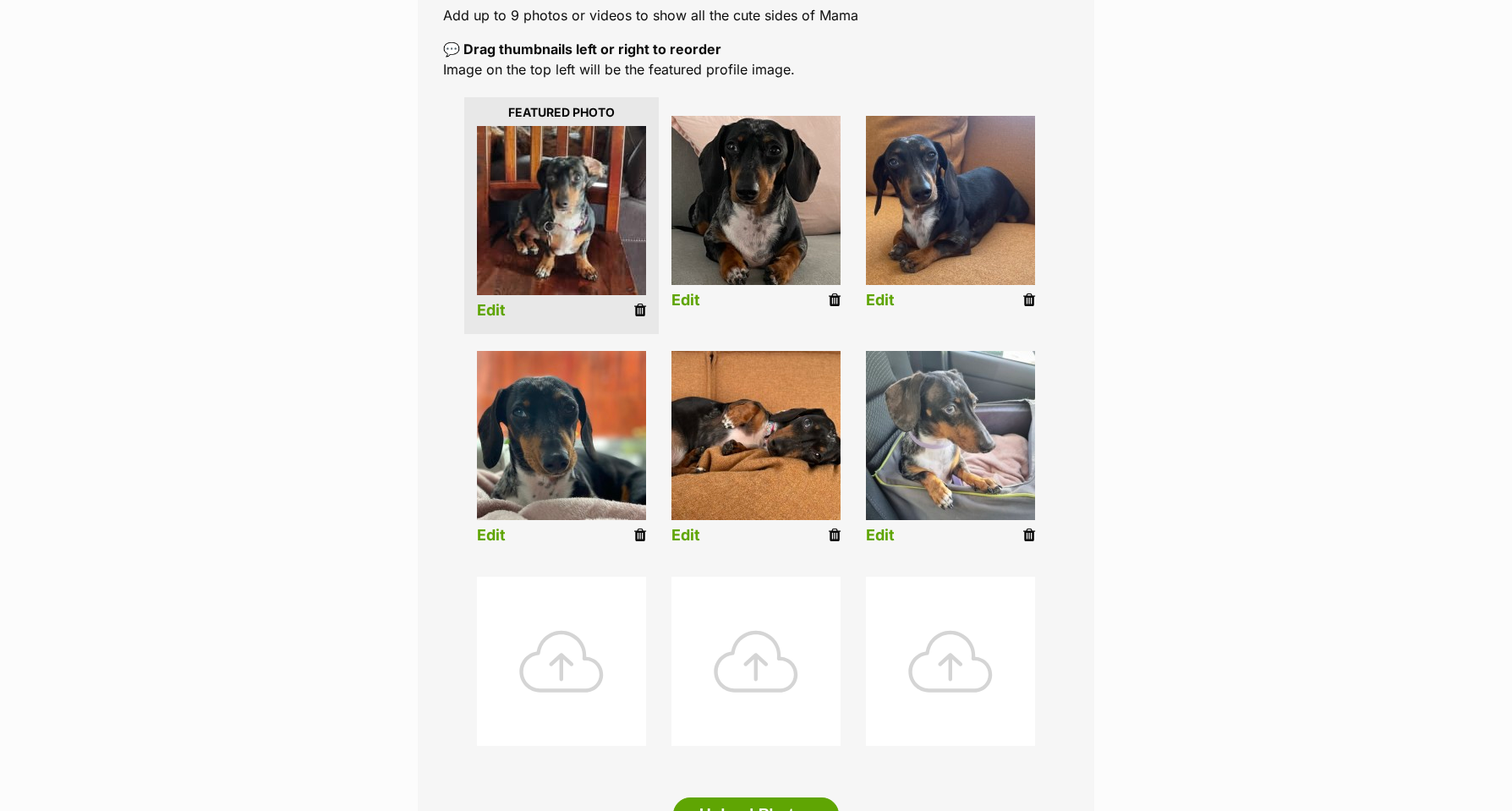
drag, startPoint x: 480, startPoint y: 528, endPoint x: 534, endPoint y: 525, distance: 54.1
click at [480, 528] on link "Edit" at bounding box center [491, 536] width 29 height 18
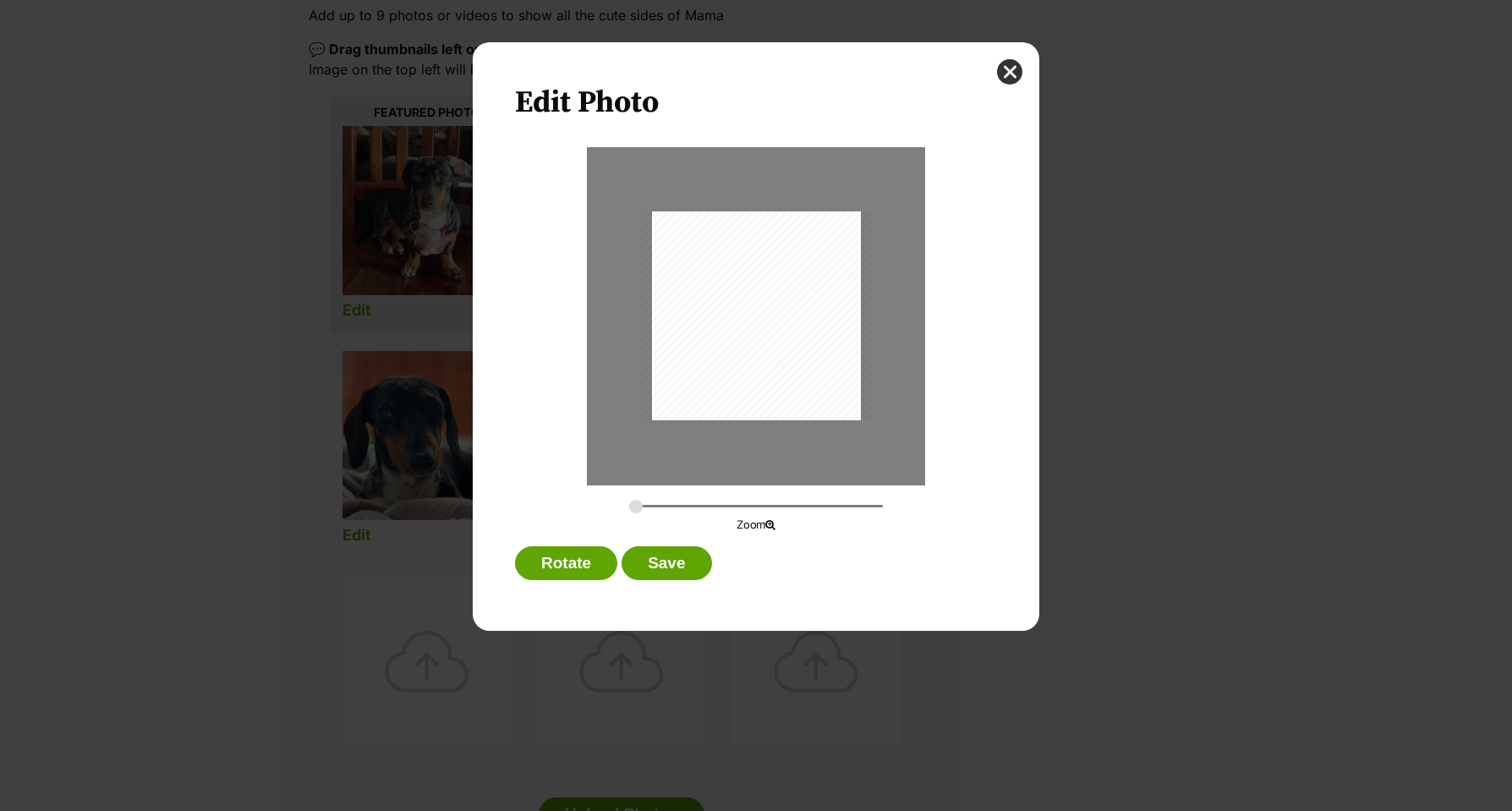
click at [662, 0] on html "Skip to main content Log in to favourite this pet Log in Or sign up Search PetR…" at bounding box center [756, 0] width 1512 height 0
click at [662, 231] on div "Dialog Window - Close (Press escape to close)" at bounding box center [756, 316] width 231 height 209
type input "0.3108"
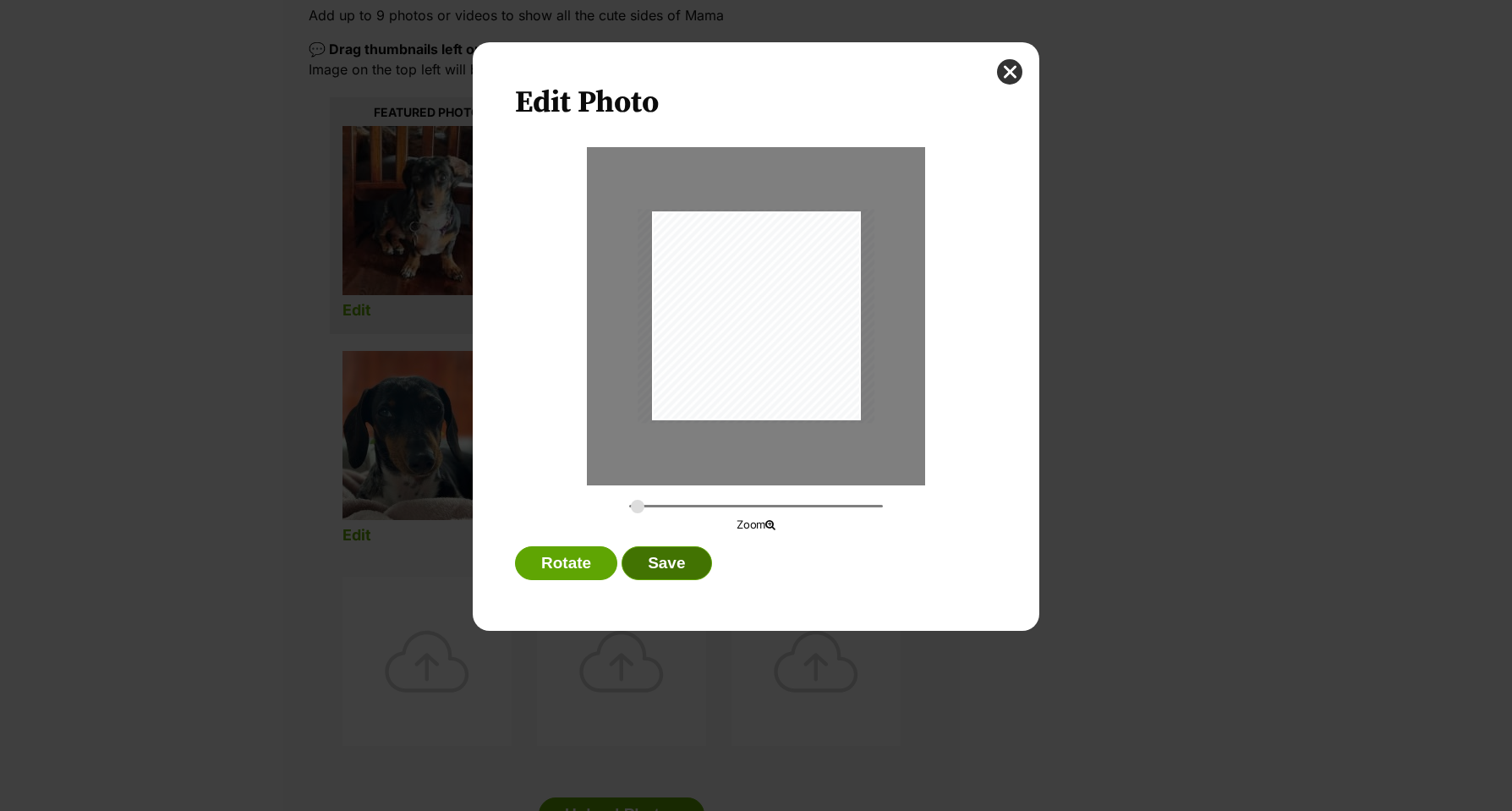
click at [660, 555] on button "Save" at bounding box center [667, 564] width 90 height 34
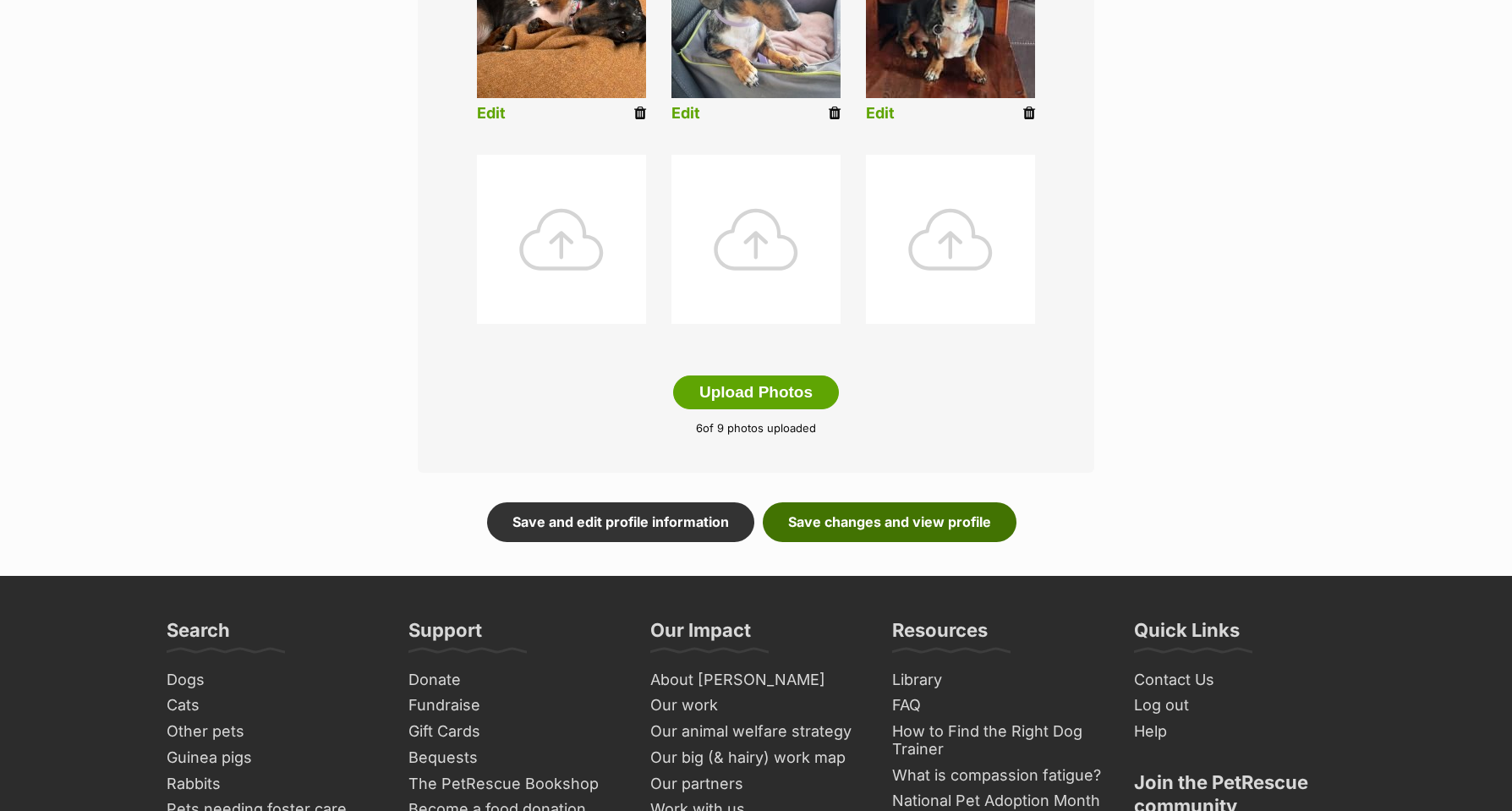
scroll to position [767, 0]
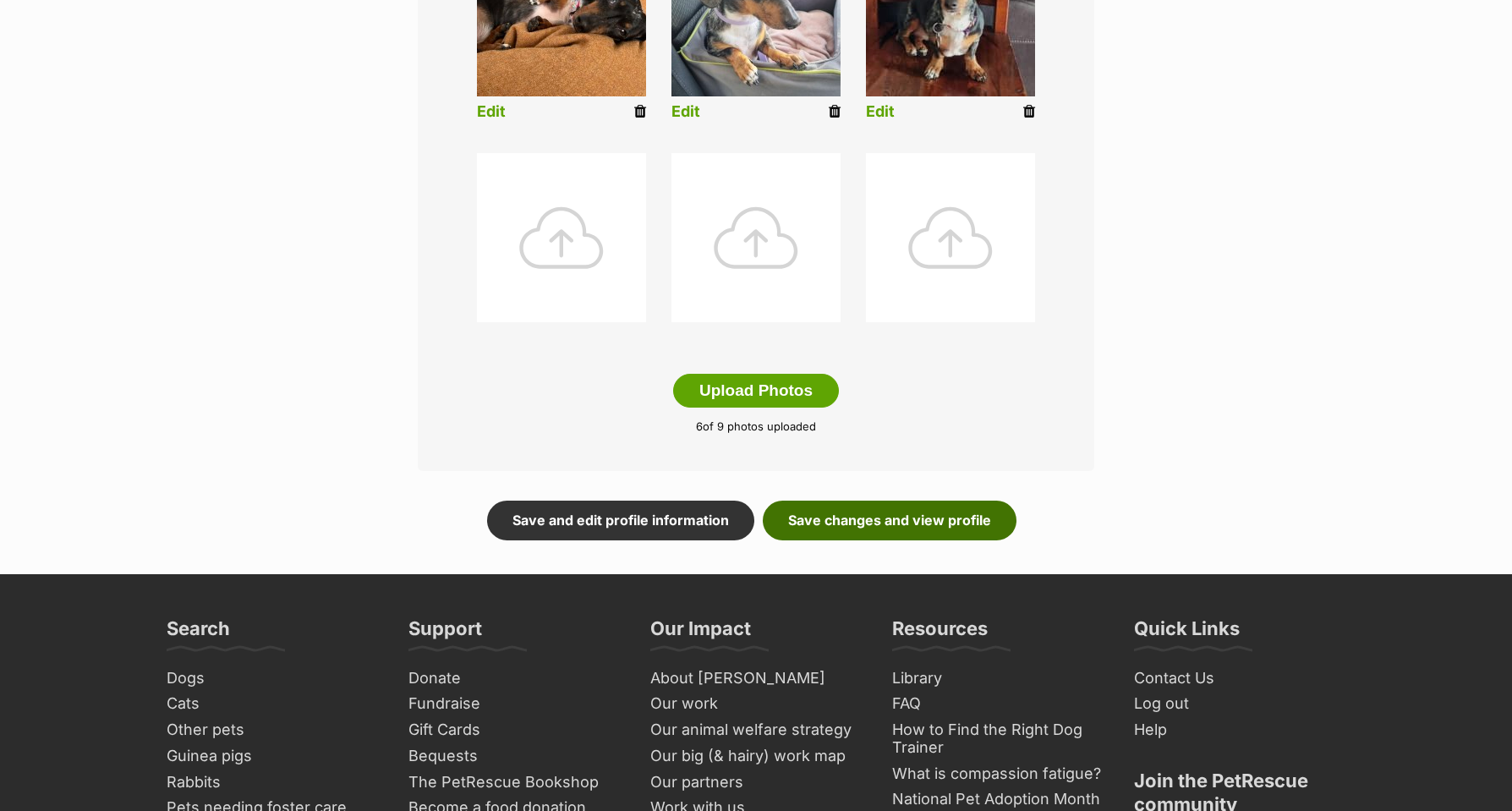
click at [876, 517] on link "Save changes and view profile" at bounding box center [889, 520] width 253 height 39
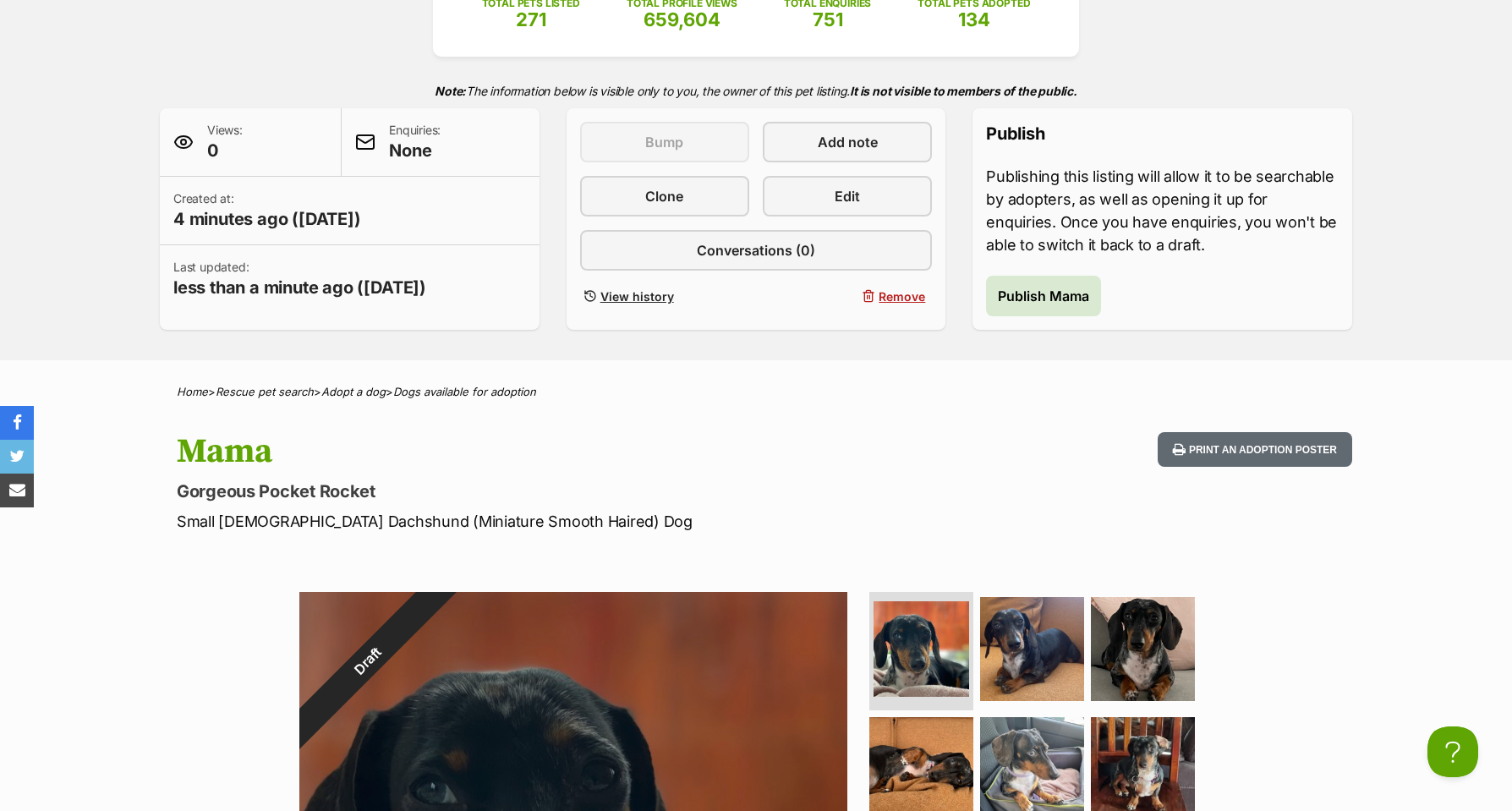
scroll to position [303, 0]
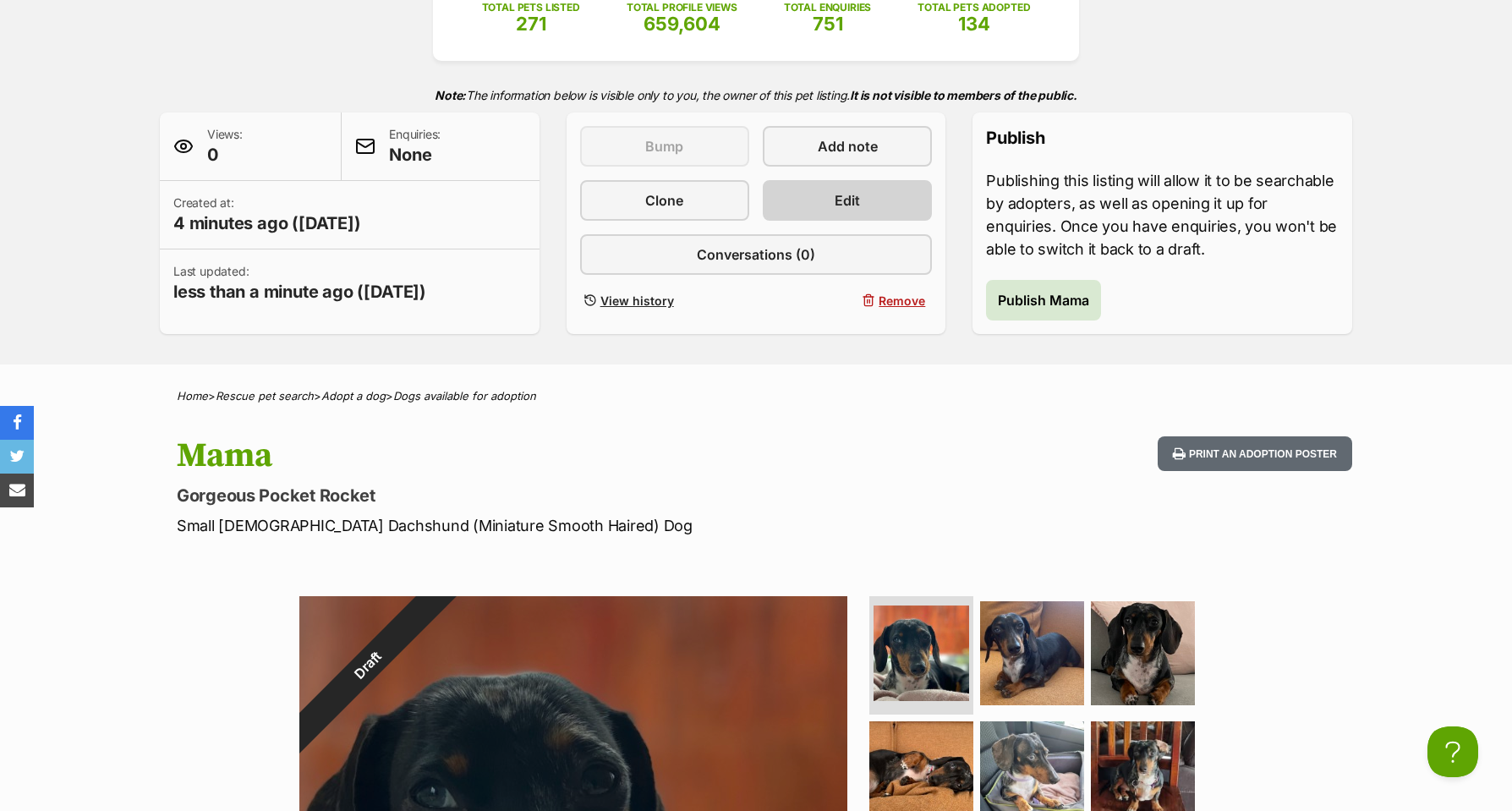
click at [845, 196] on span "Edit" at bounding box center [847, 201] width 25 height 20
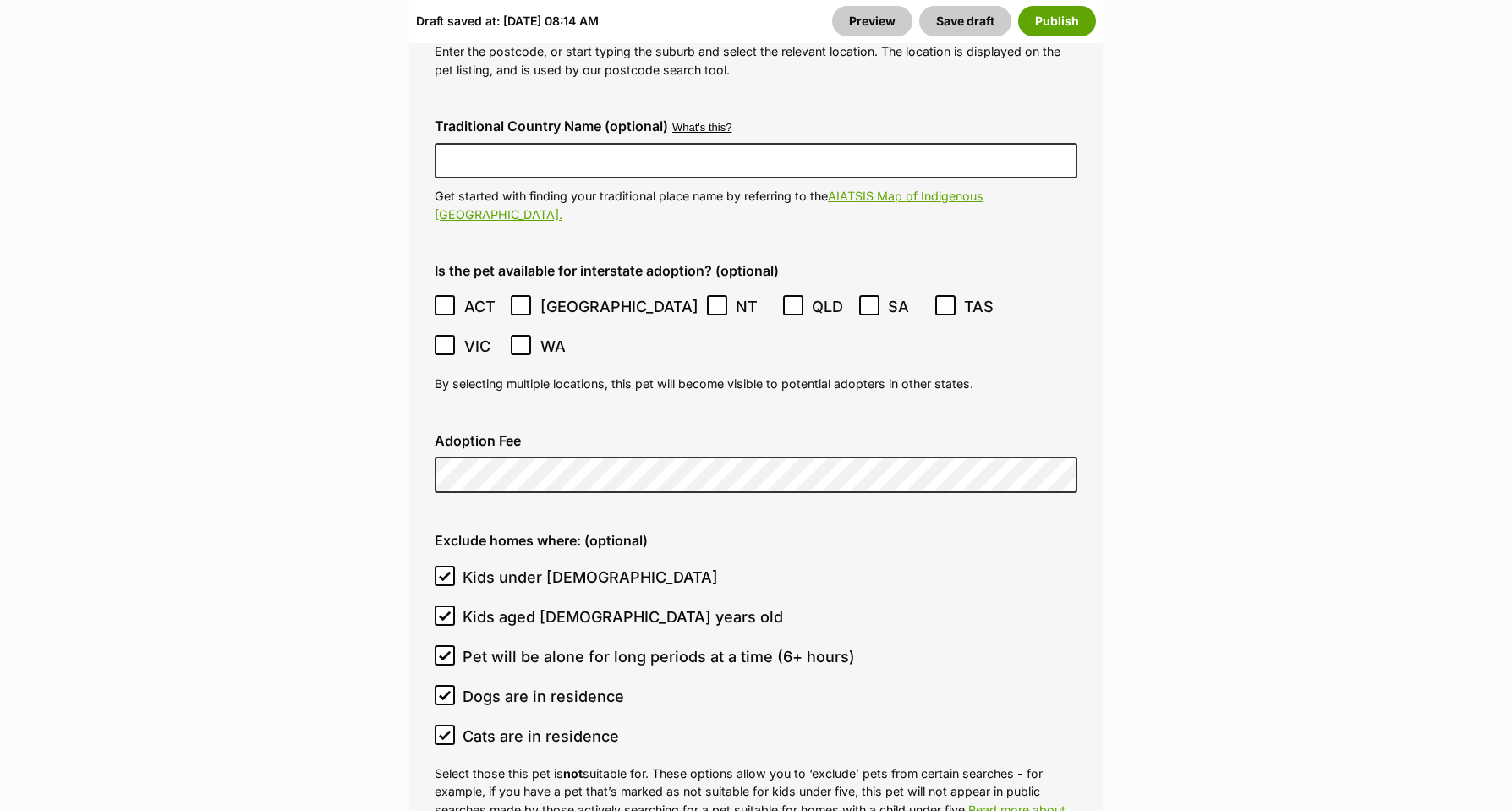
scroll to position [4869, 0]
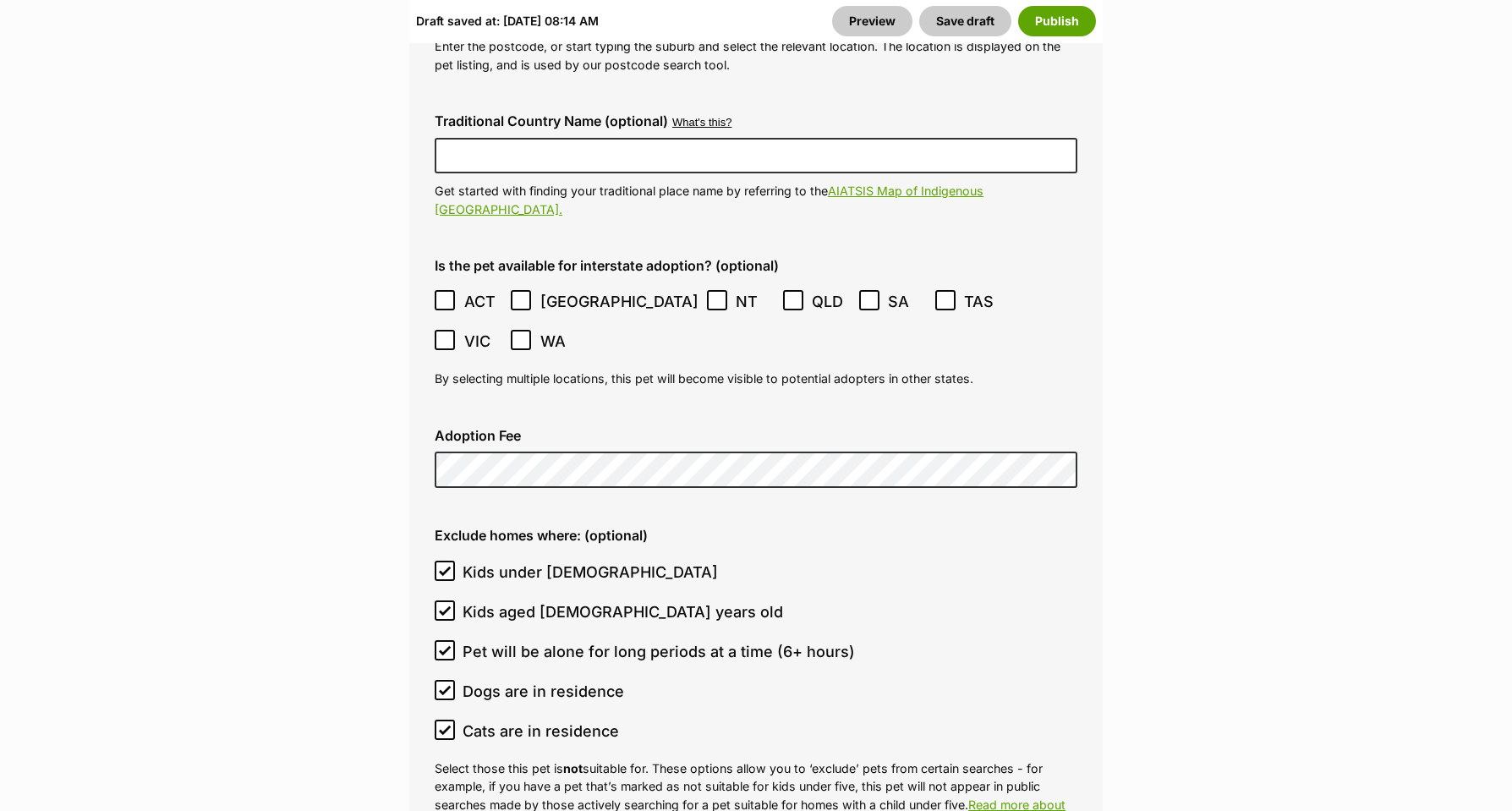
click at [440, 680] on input "Dogs are in residence" at bounding box center [445, 691] width 20 height 20
checkbox input "false"
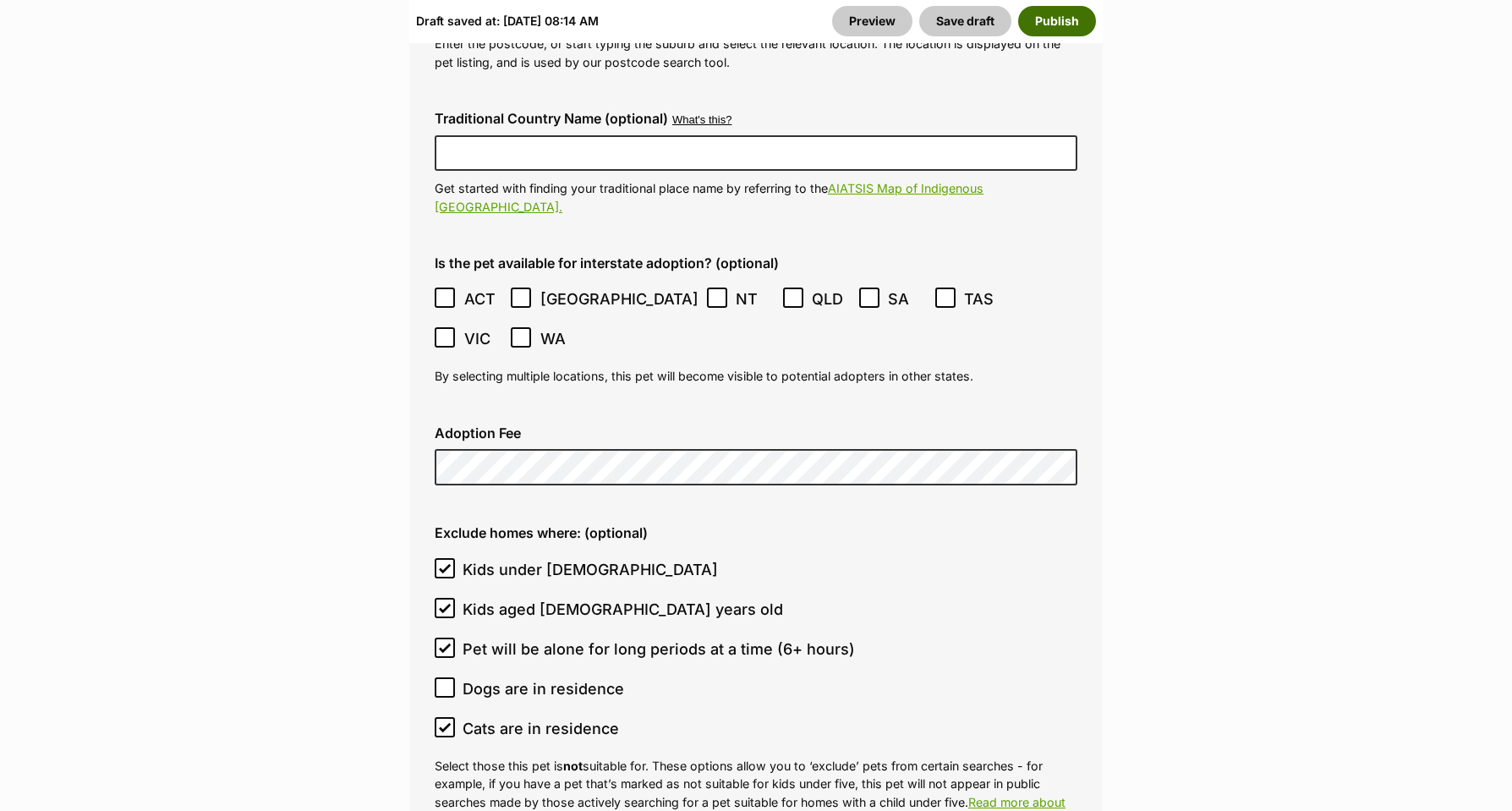
click at [1055, 24] on button "Publish" at bounding box center [1057, 21] width 78 height 31
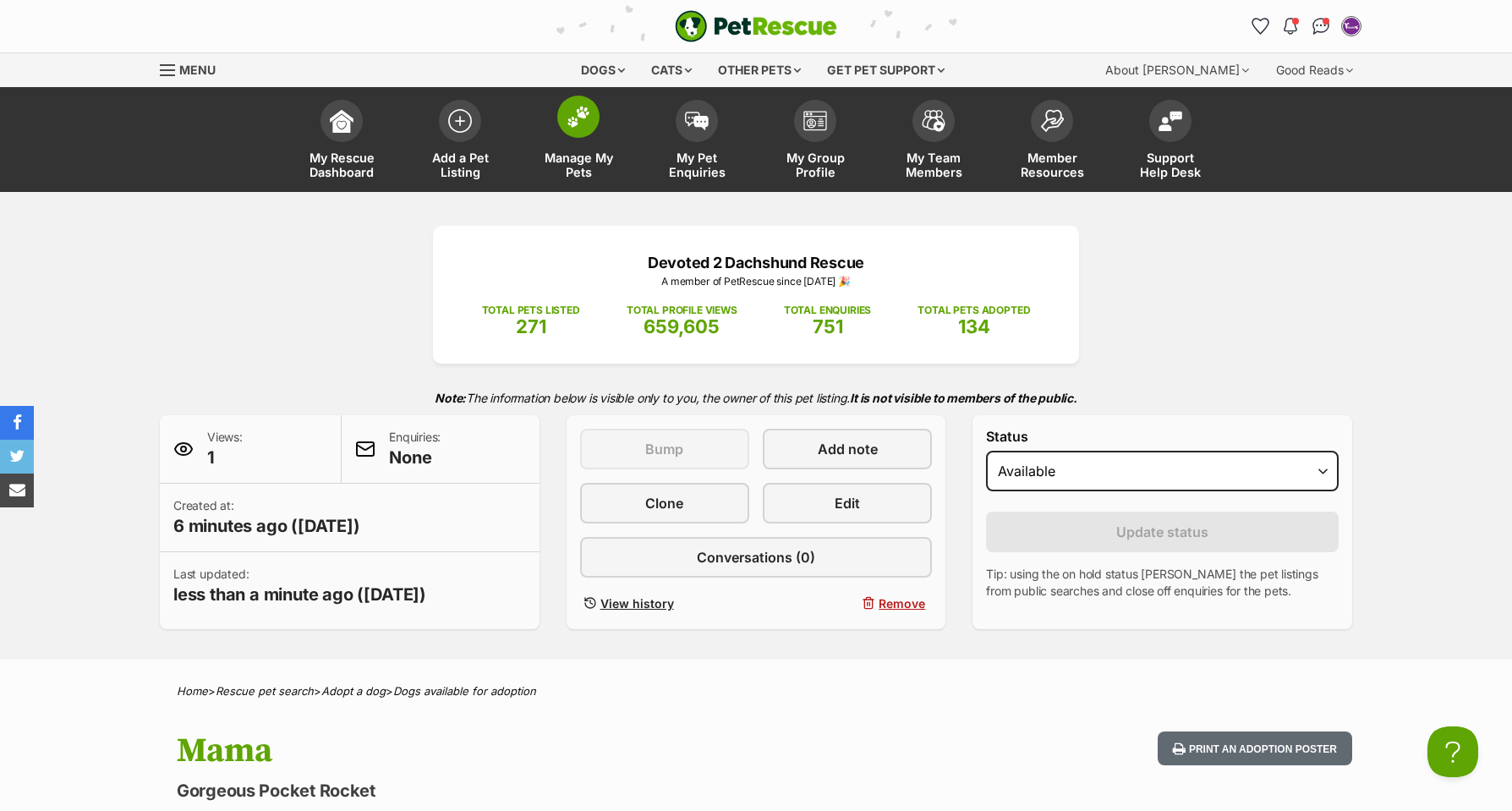
click at [583, 119] on img at bounding box center [579, 117] width 24 height 22
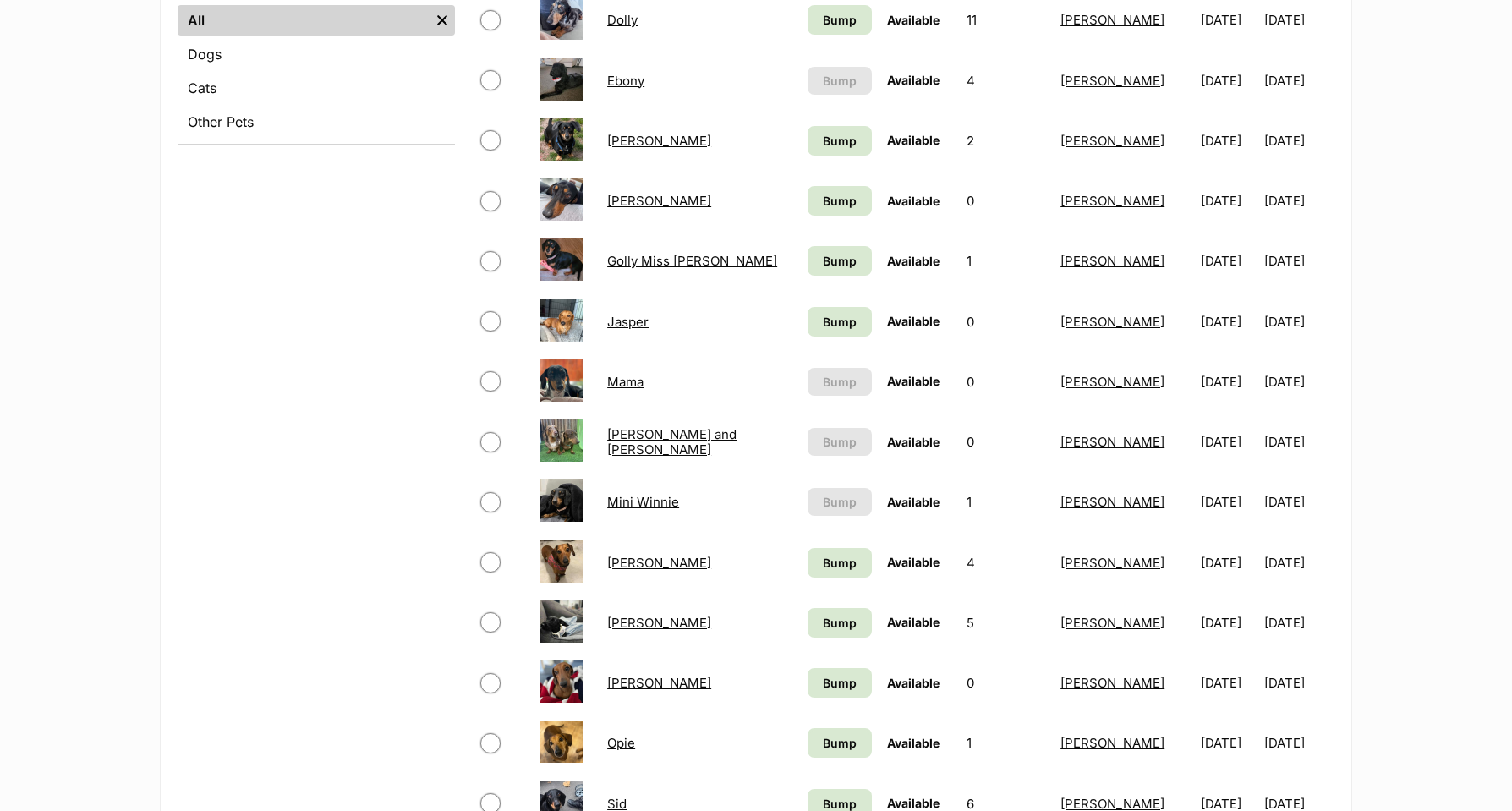
scroll to position [858, 1]
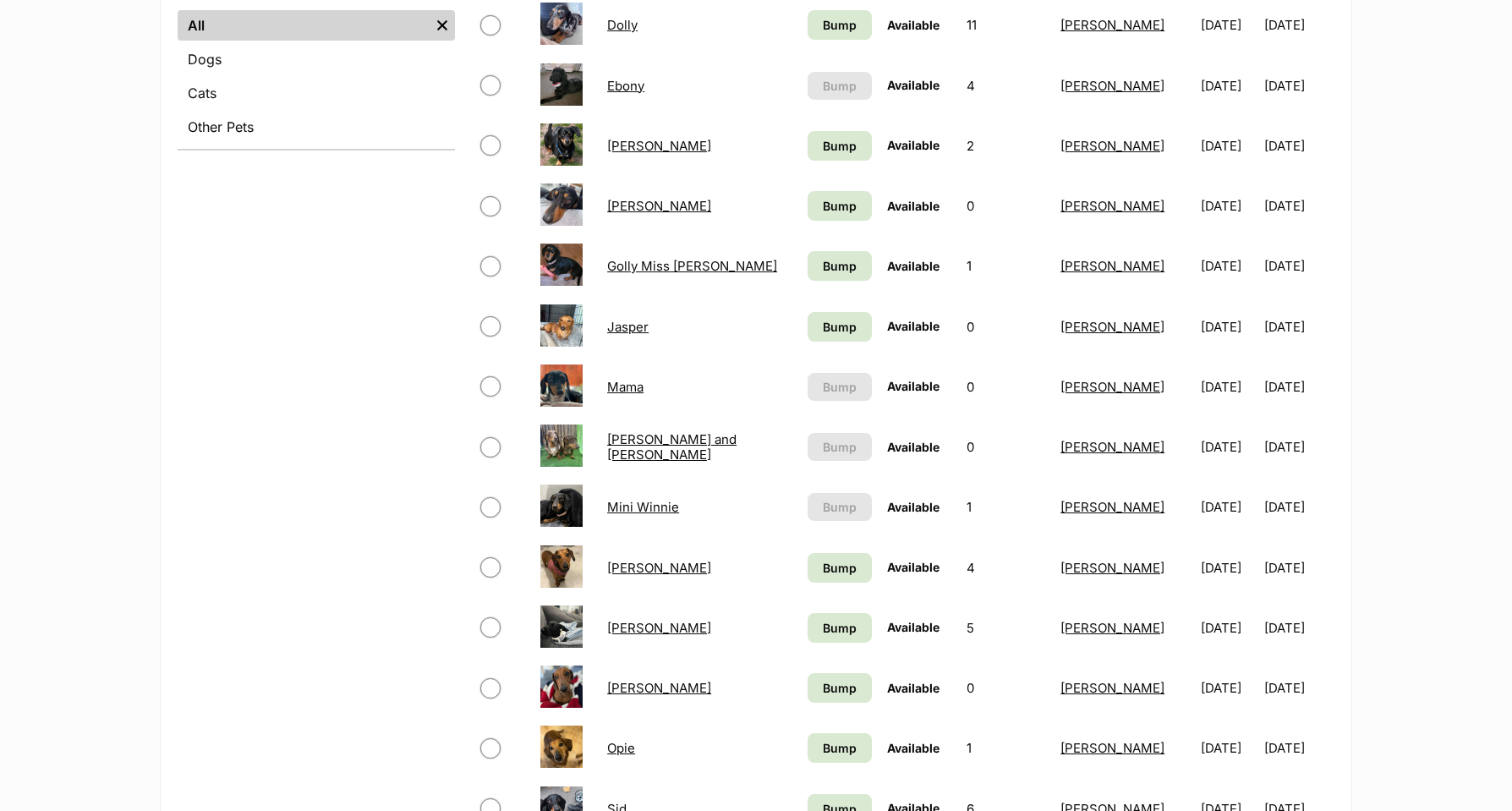
click at [490, 552] on td at bounding box center [502, 568] width 58 height 58
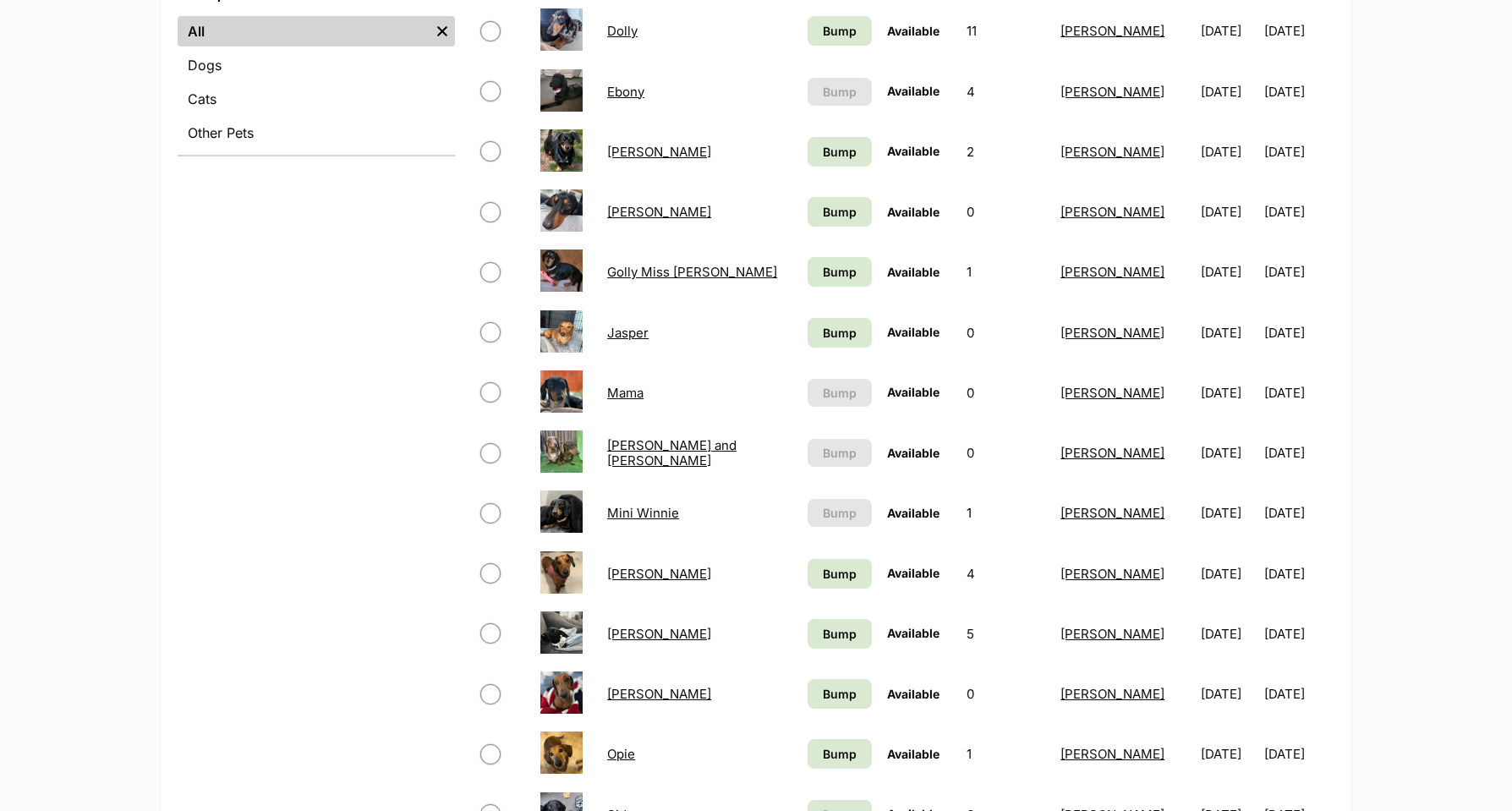
scroll to position [844, 1]
click at [488, 574] on input "checkbox" at bounding box center [490, 575] width 20 height 20
checkbox input "true"
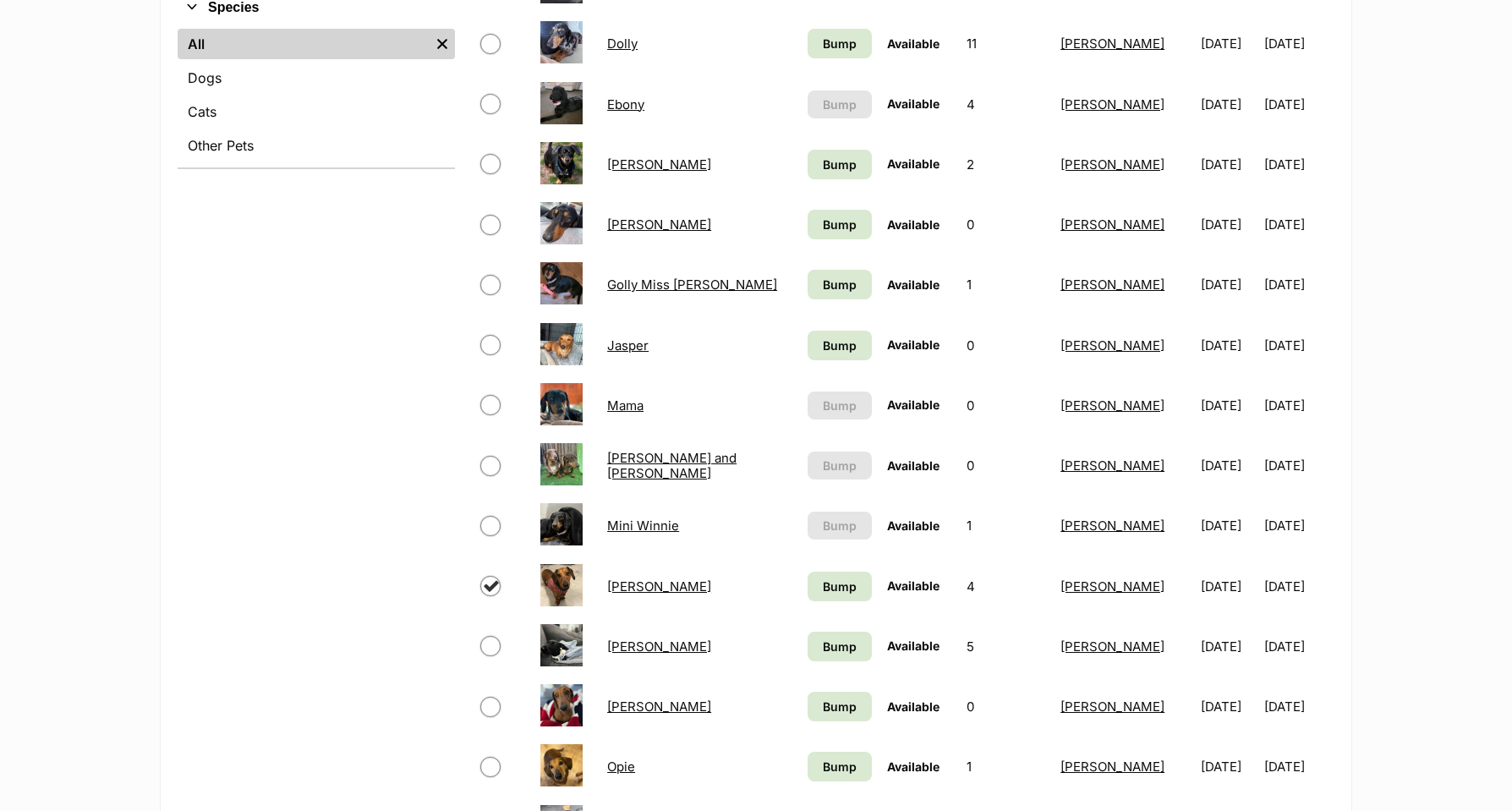
scroll to position [836, 1]
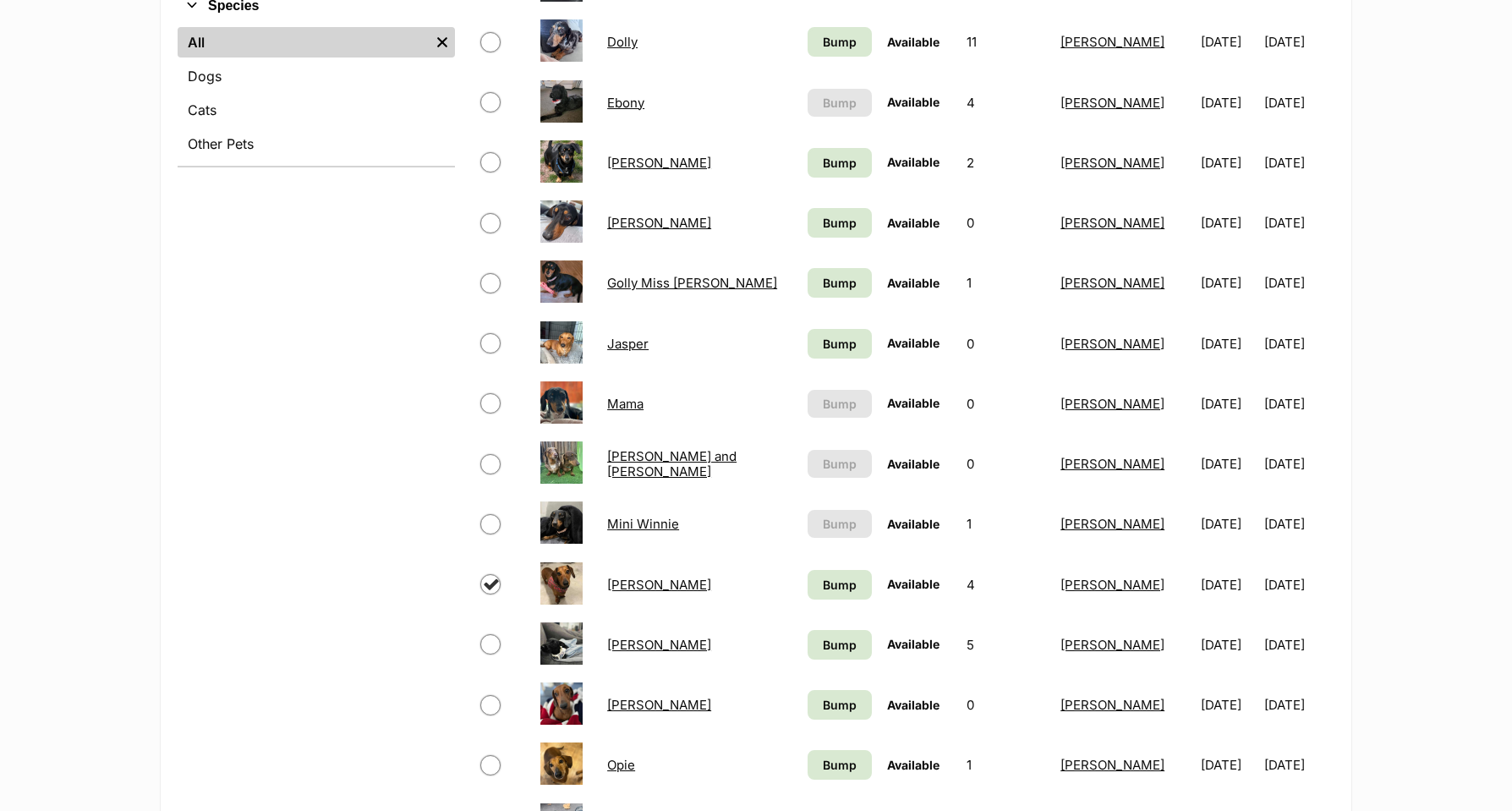
click at [614, 582] on link "Minnie" at bounding box center [659, 585] width 104 height 16
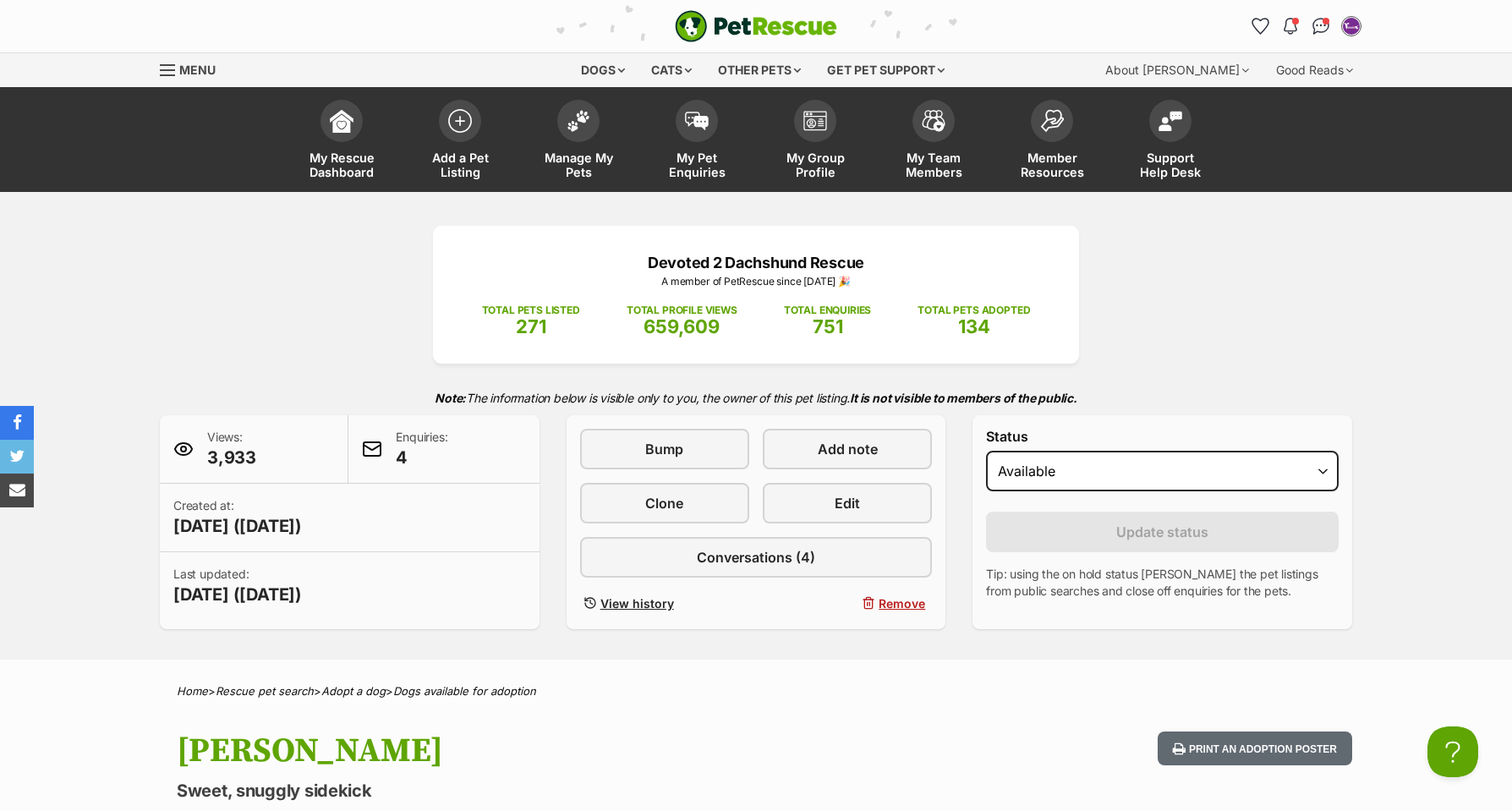
scroll to position [-2, 0]
select select "on_hold"
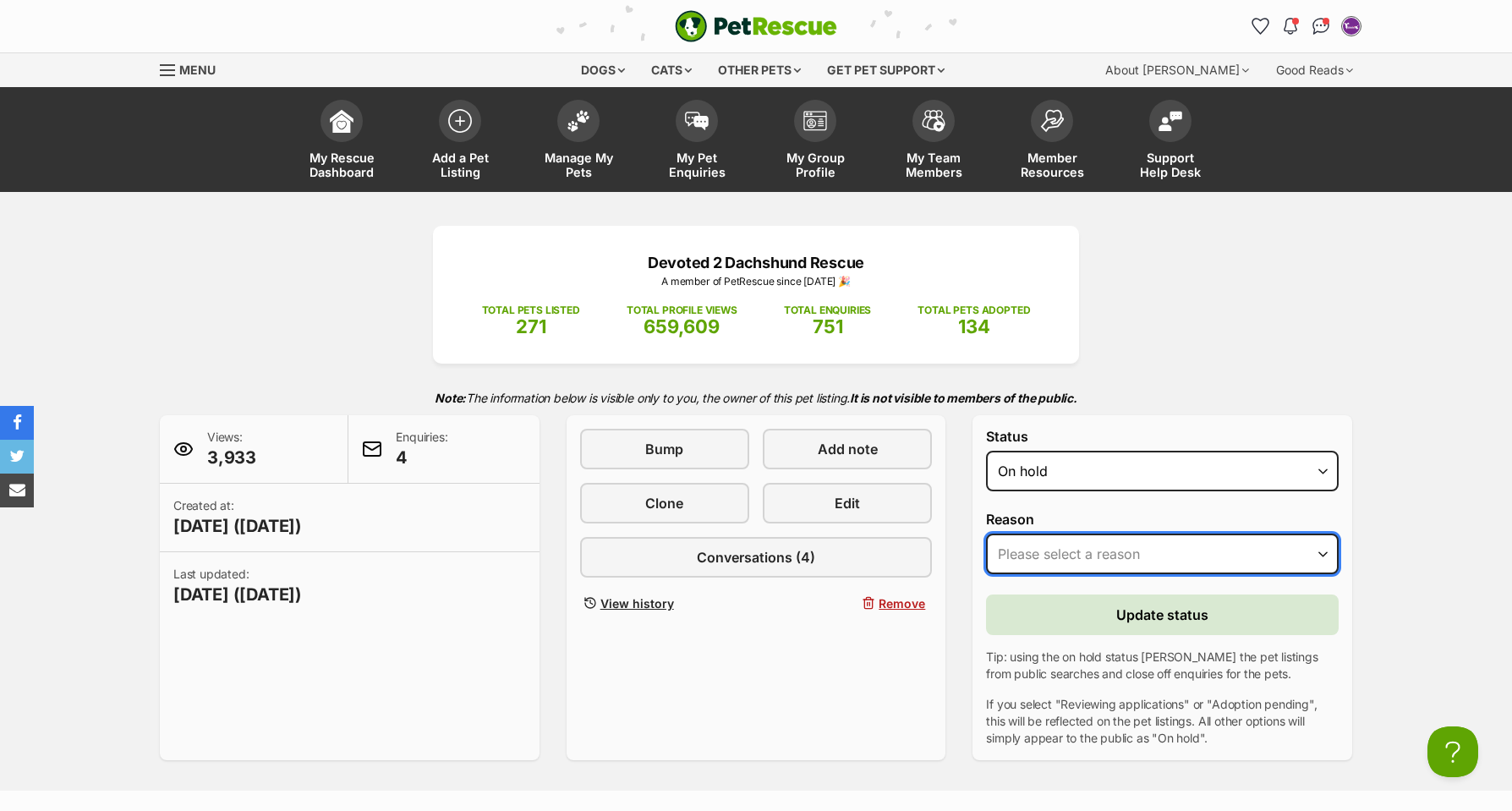
scroll to position [0, 0]
select select "adoption_pending"
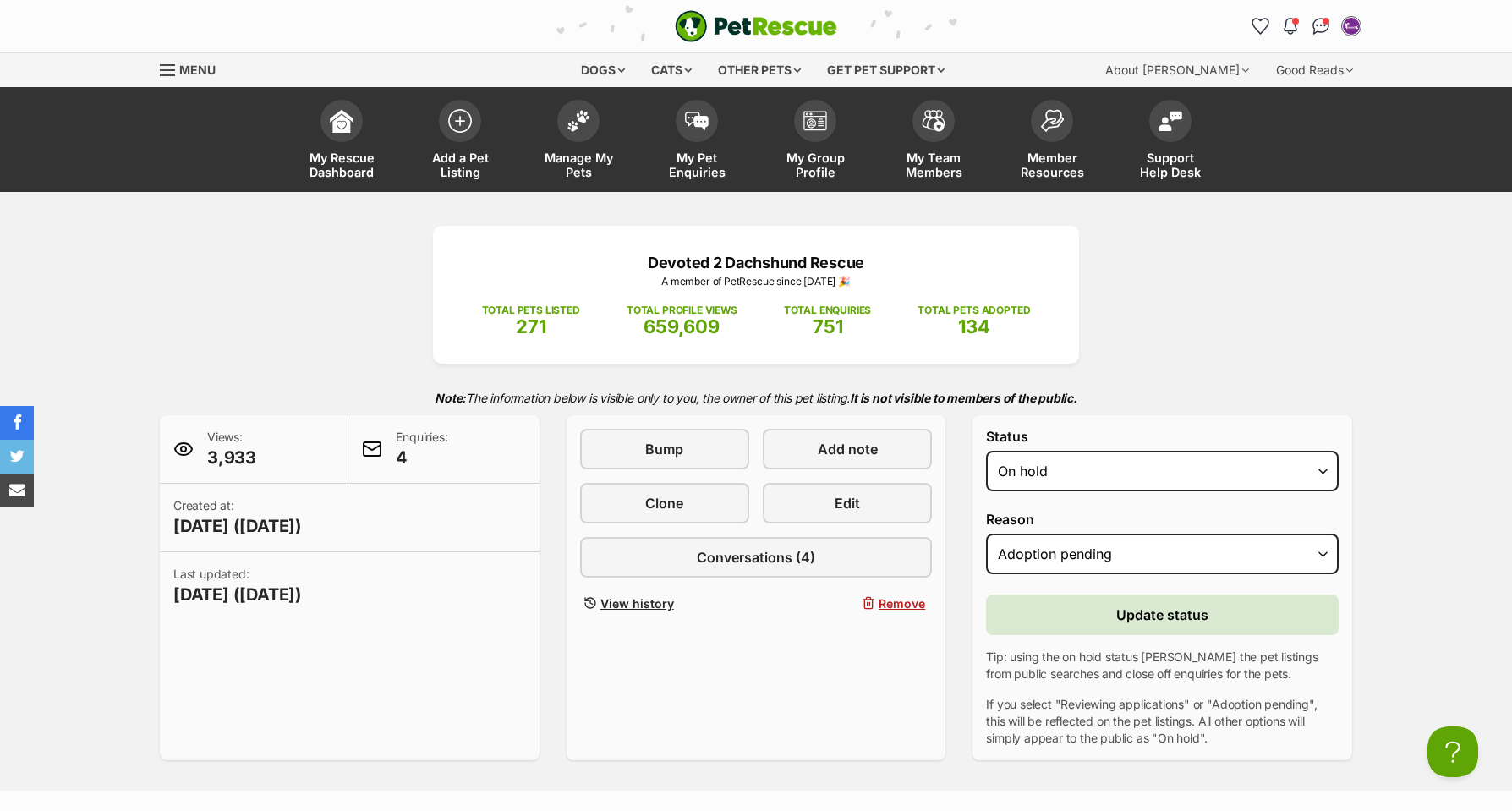
click at [1174, 618] on span "Update status" at bounding box center [1162, 615] width 92 height 20
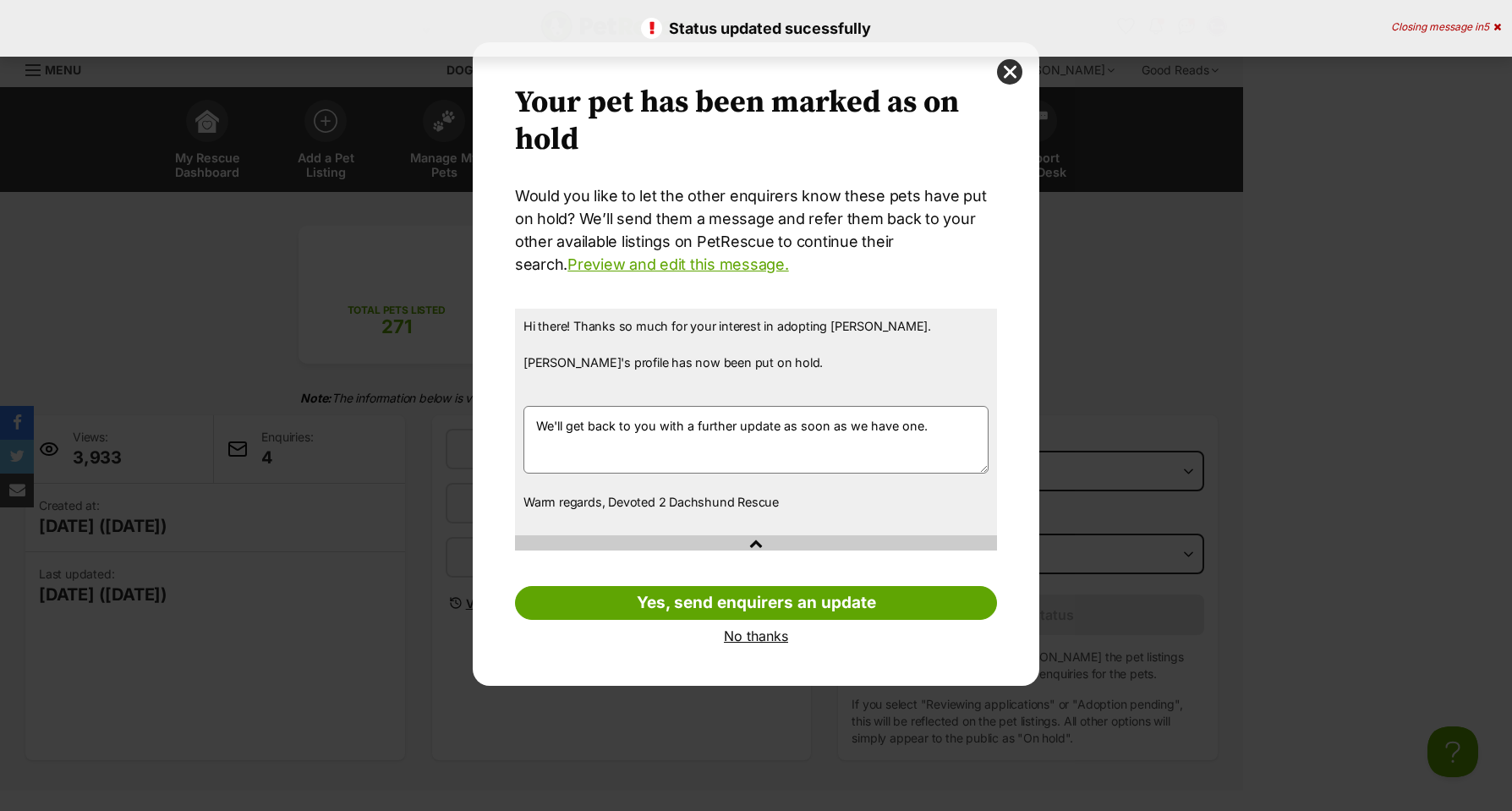
scroll to position [-2, 4]
click at [773, 637] on link "No thanks" at bounding box center [756, 636] width 482 height 15
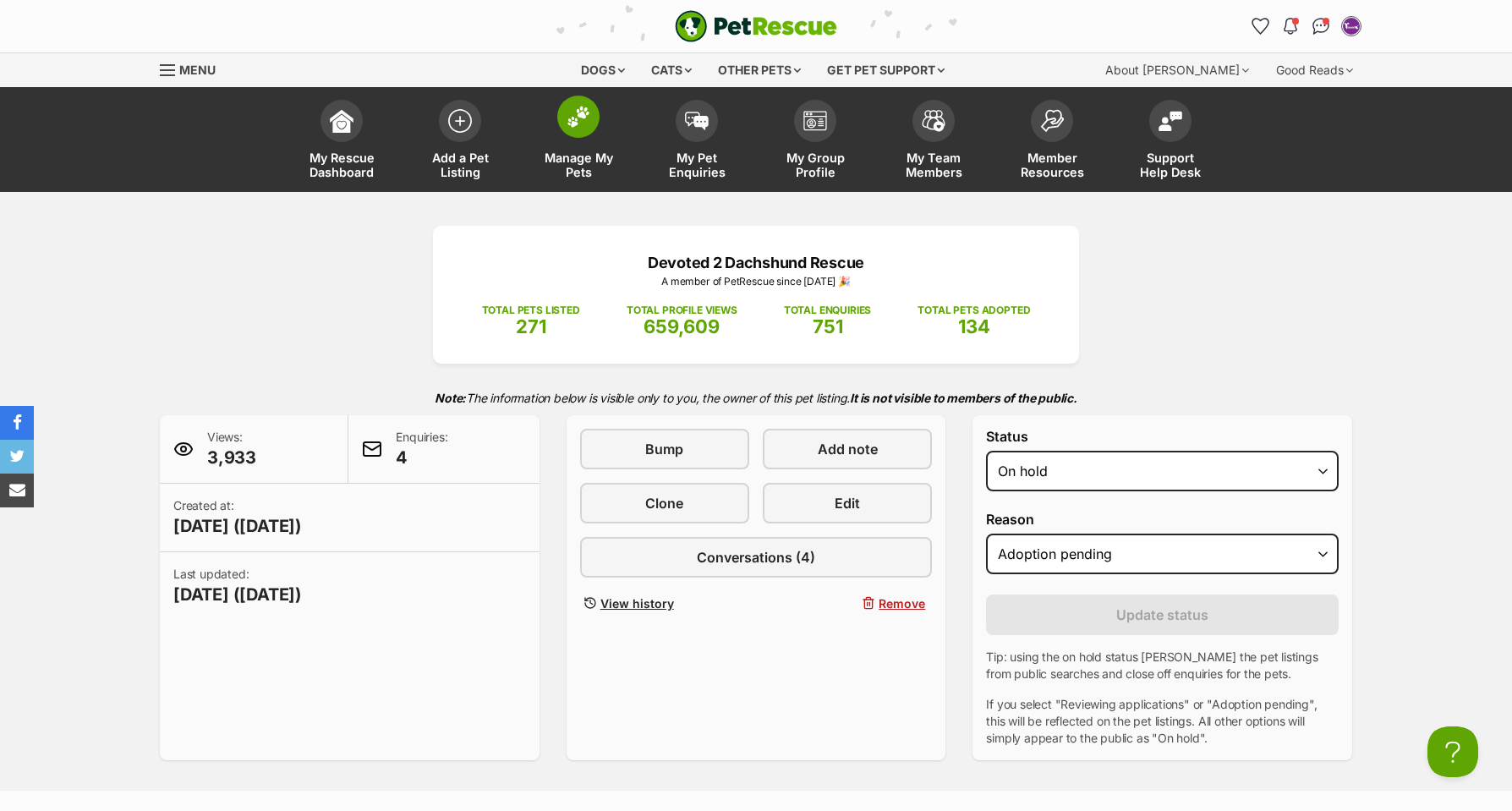
click at [572, 122] on img at bounding box center [579, 117] width 24 height 22
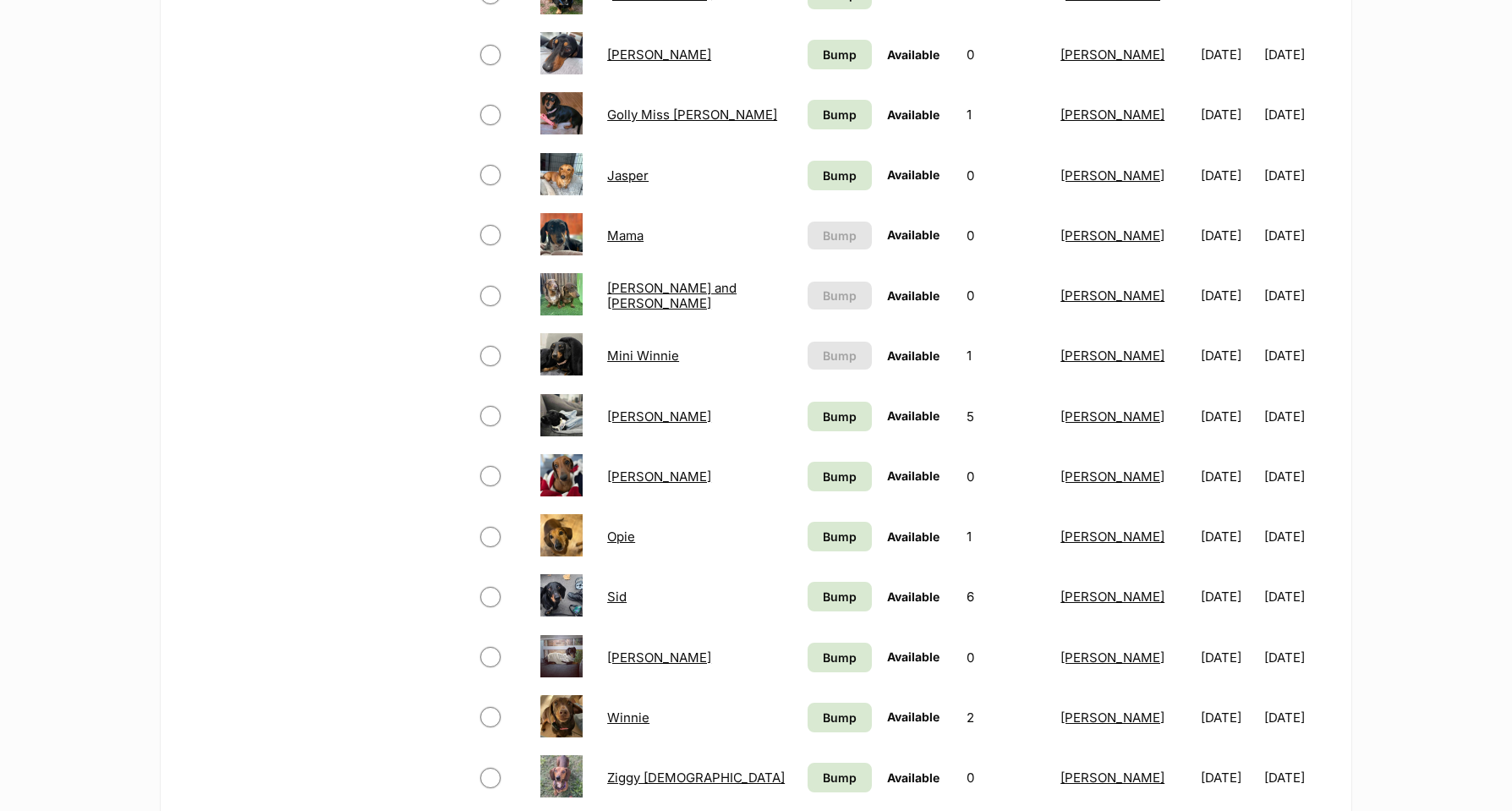
scroll to position [1003, 1]
click at [486, 412] on input "checkbox" at bounding box center [490, 415] width 20 height 20
checkbox input "true"
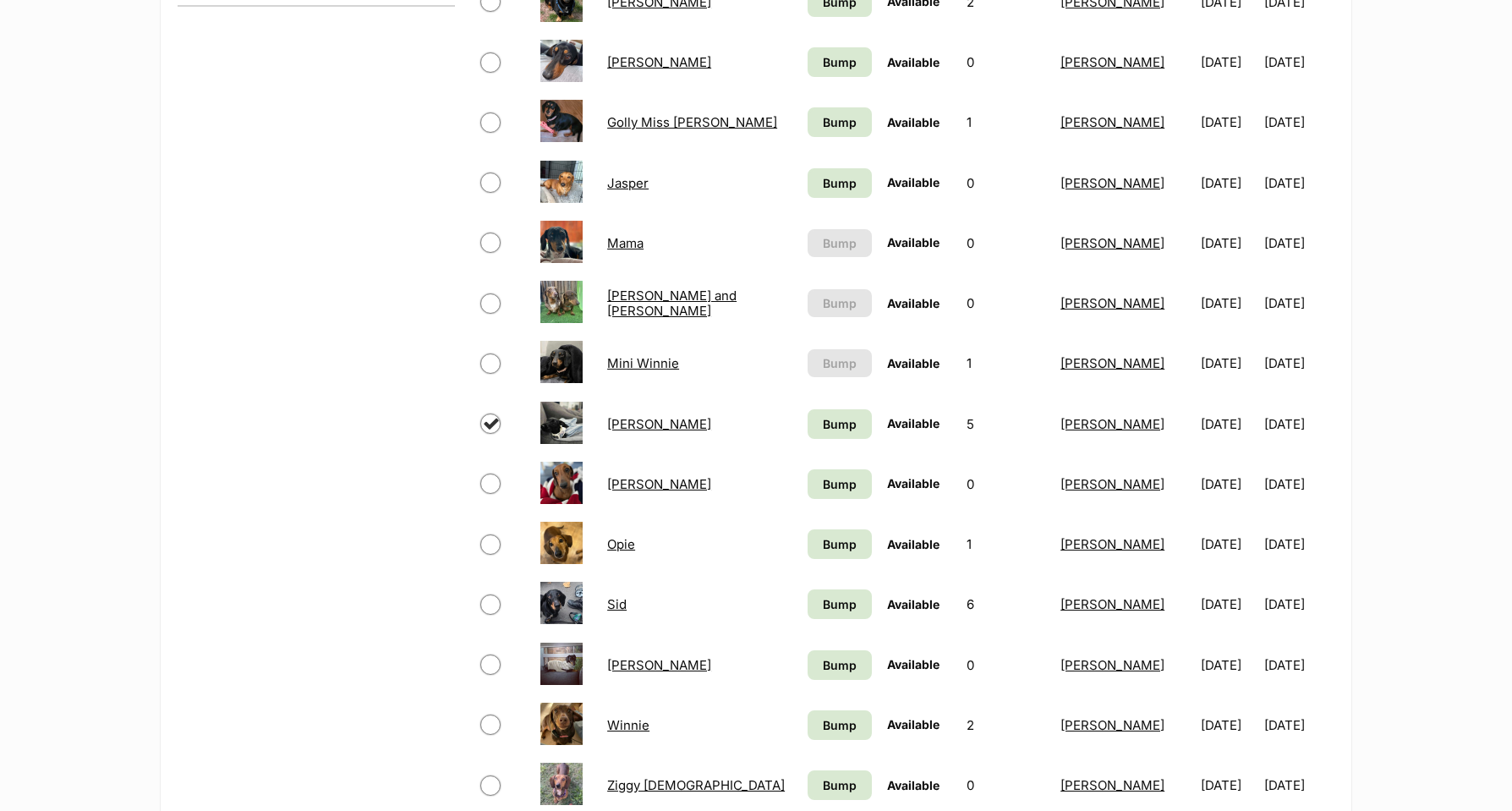
scroll to position [995, 1]
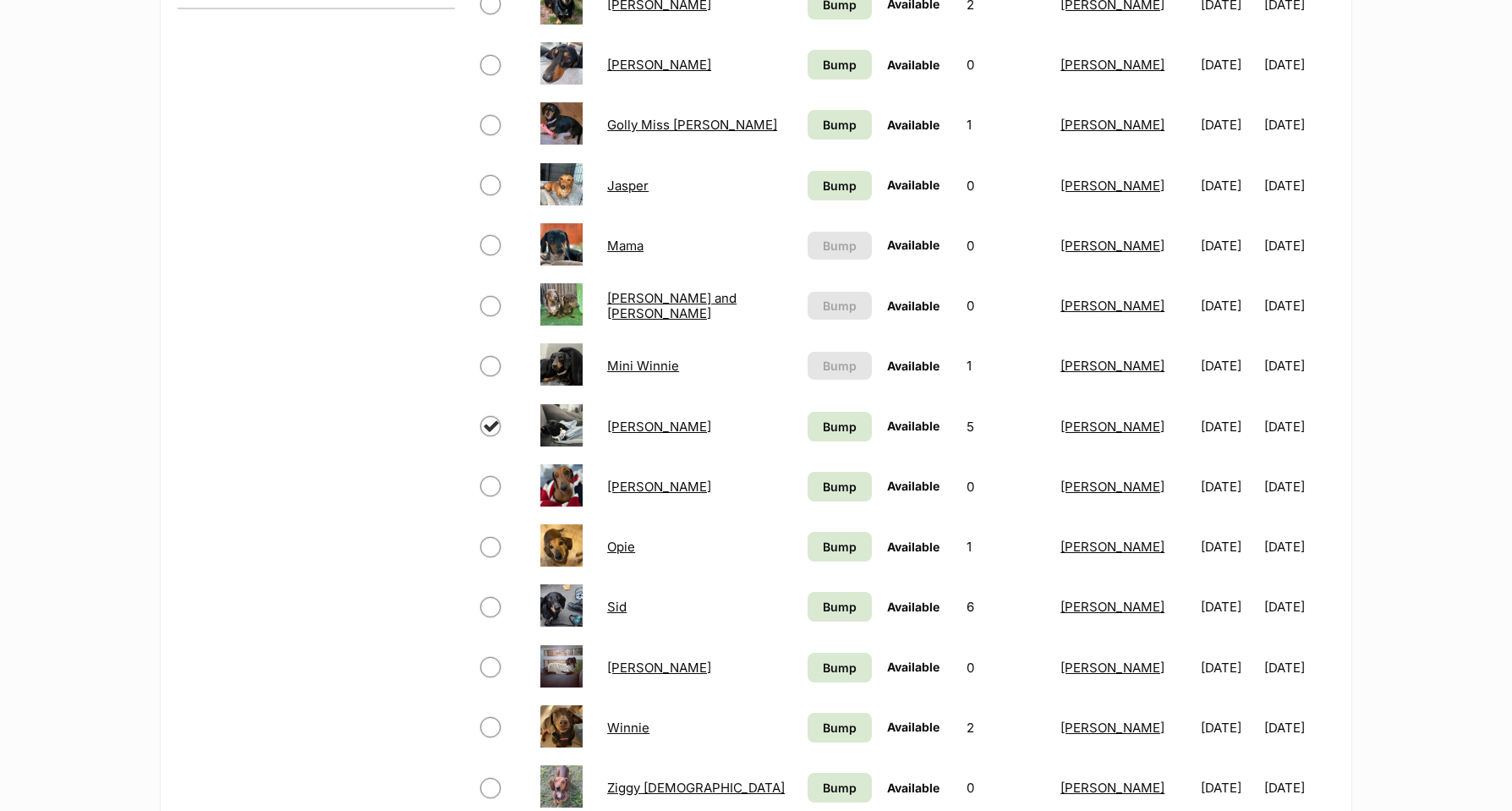
click at [622, 419] on link "[PERSON_NAME]" at bounding box center [659, 426] width 104 height 16
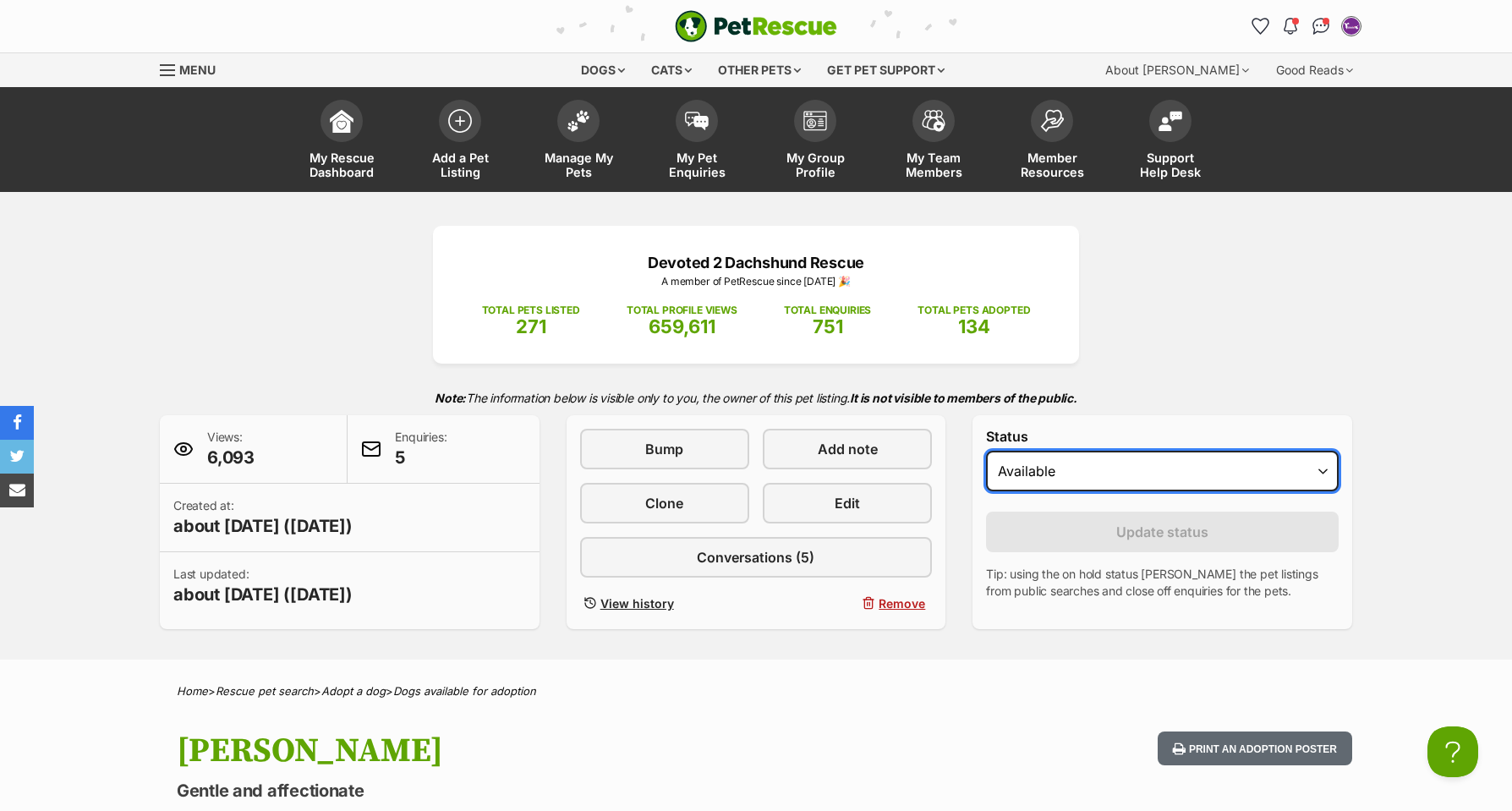
select select "rehomed"
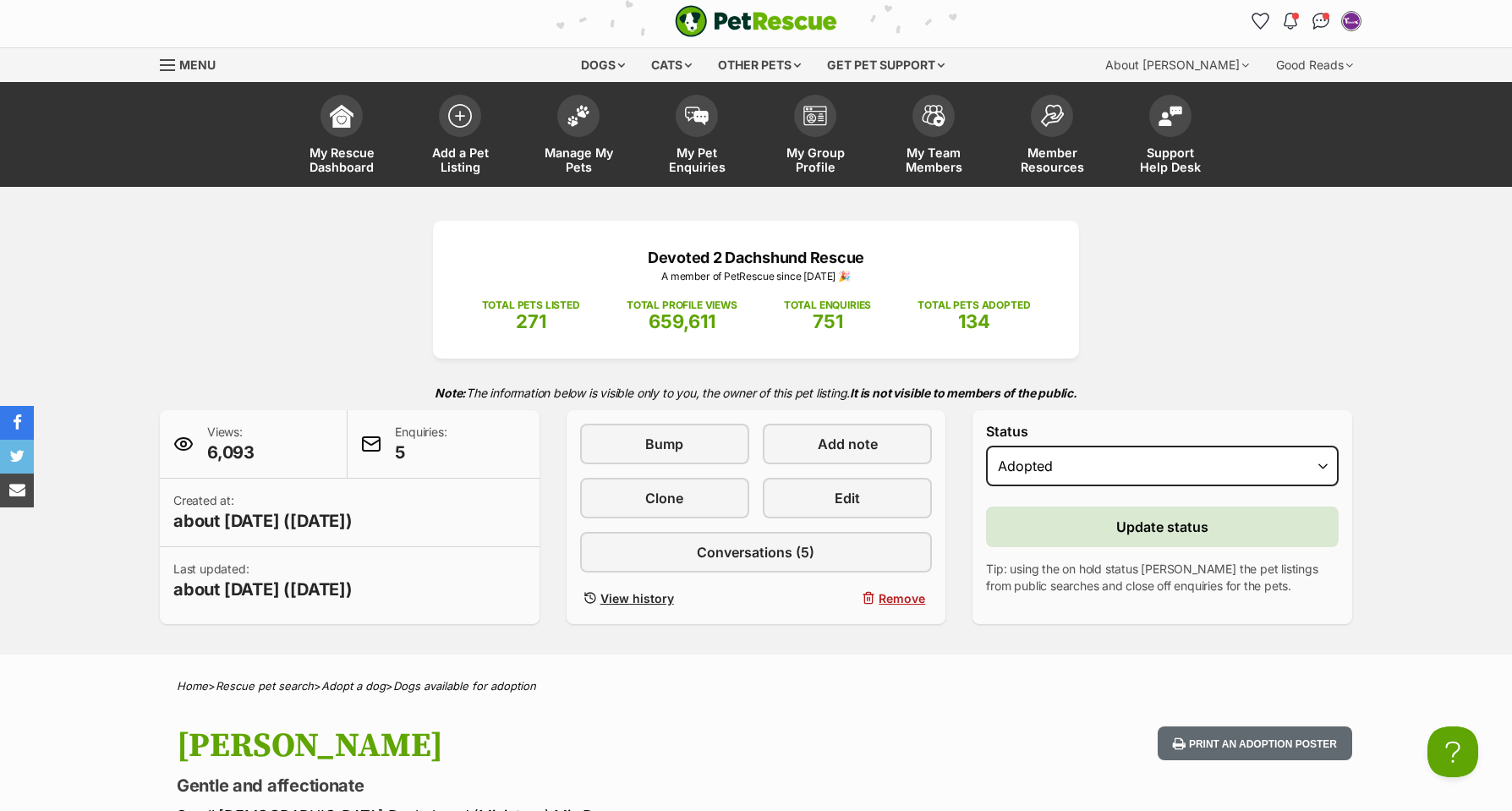
click at [1212, 531] on button "Update status" at bounding box center [1162, 527] width 352 height 41
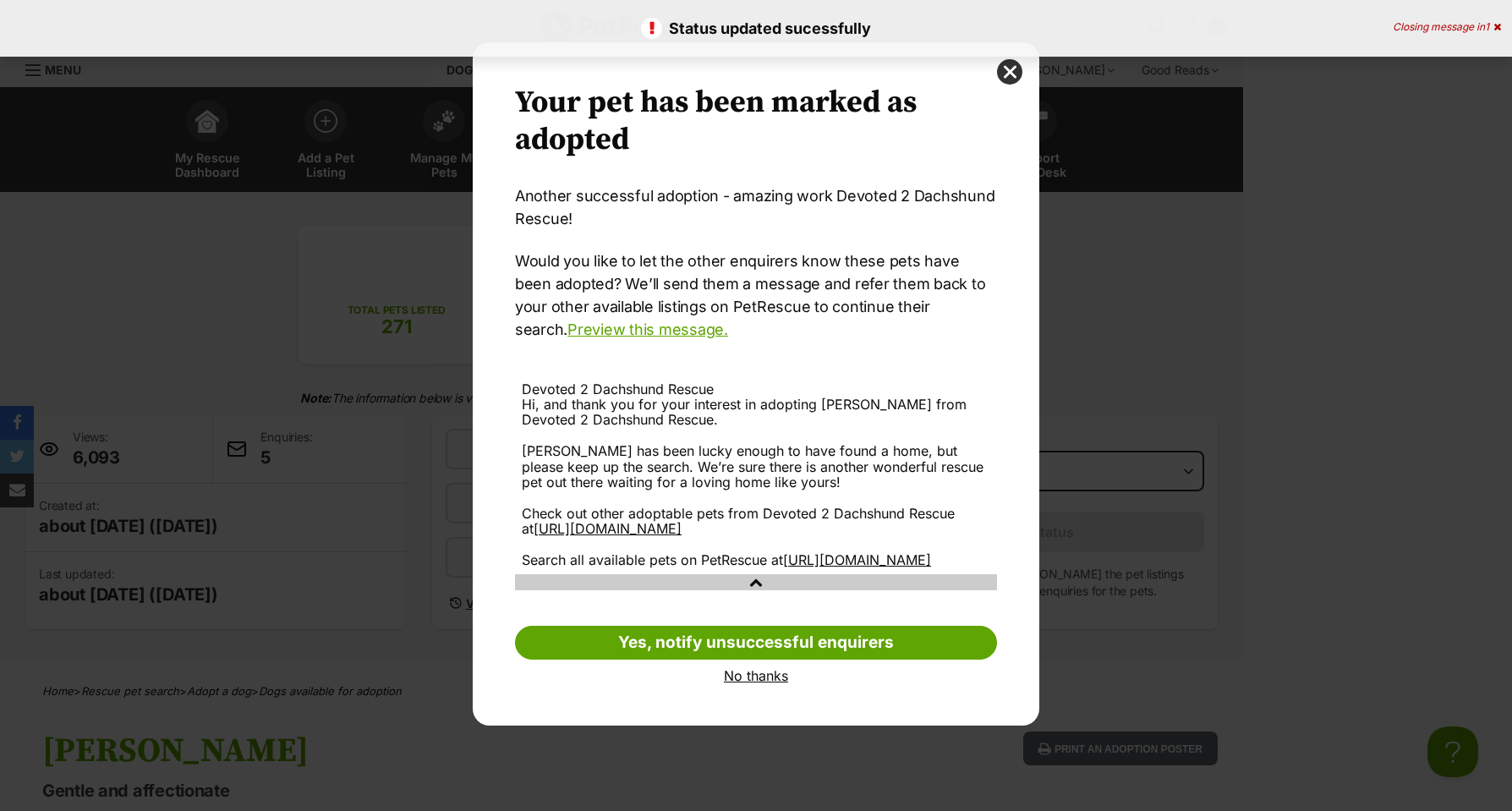
click at [752, 590] on div "Dialog Window - Close (Press escape to close)" at bounding box center [756, 582] width 482 height 15
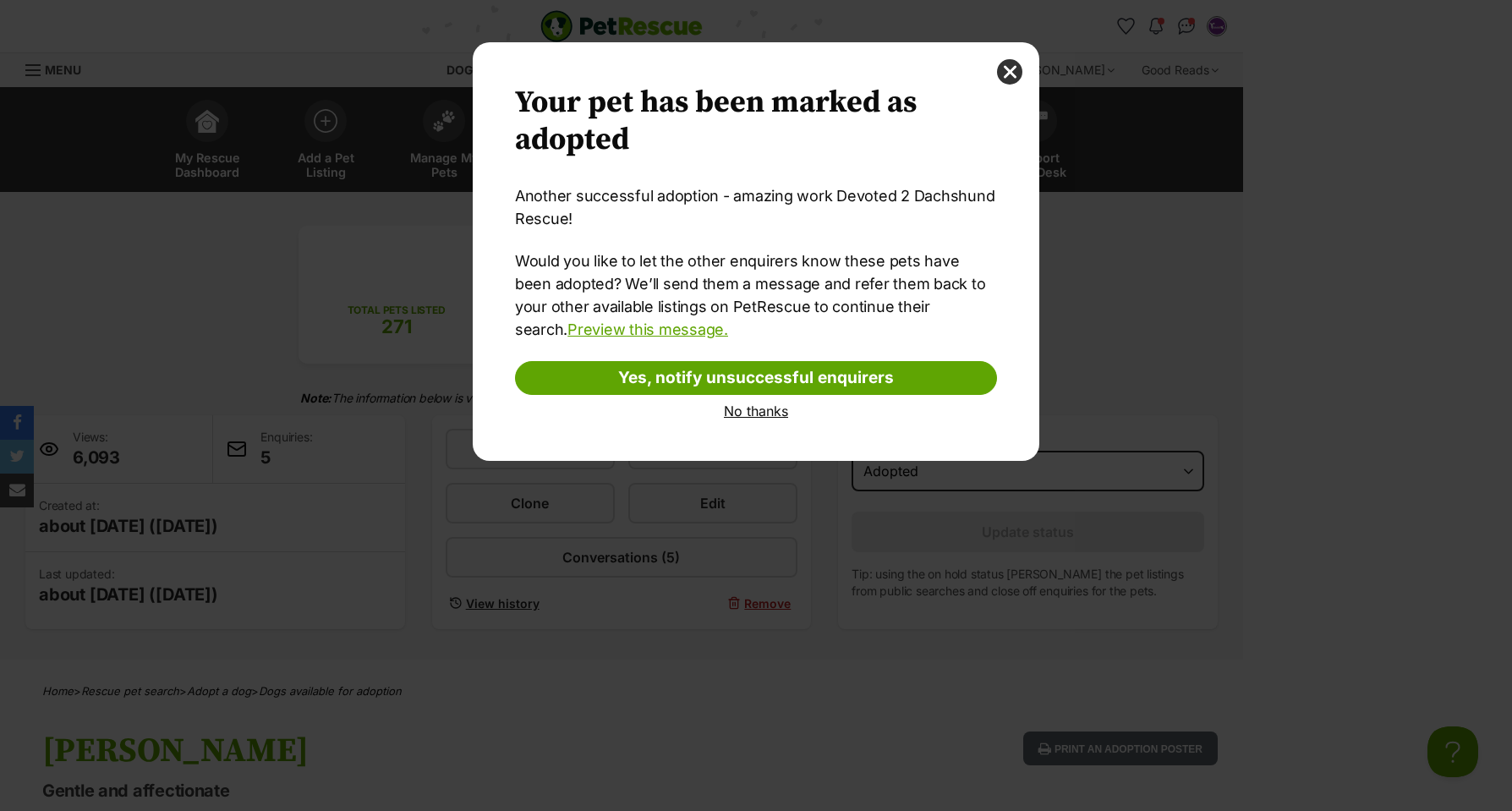
click at [752, 409] on link "No thanks" at bounding box center [756, 411] width 482 height 15
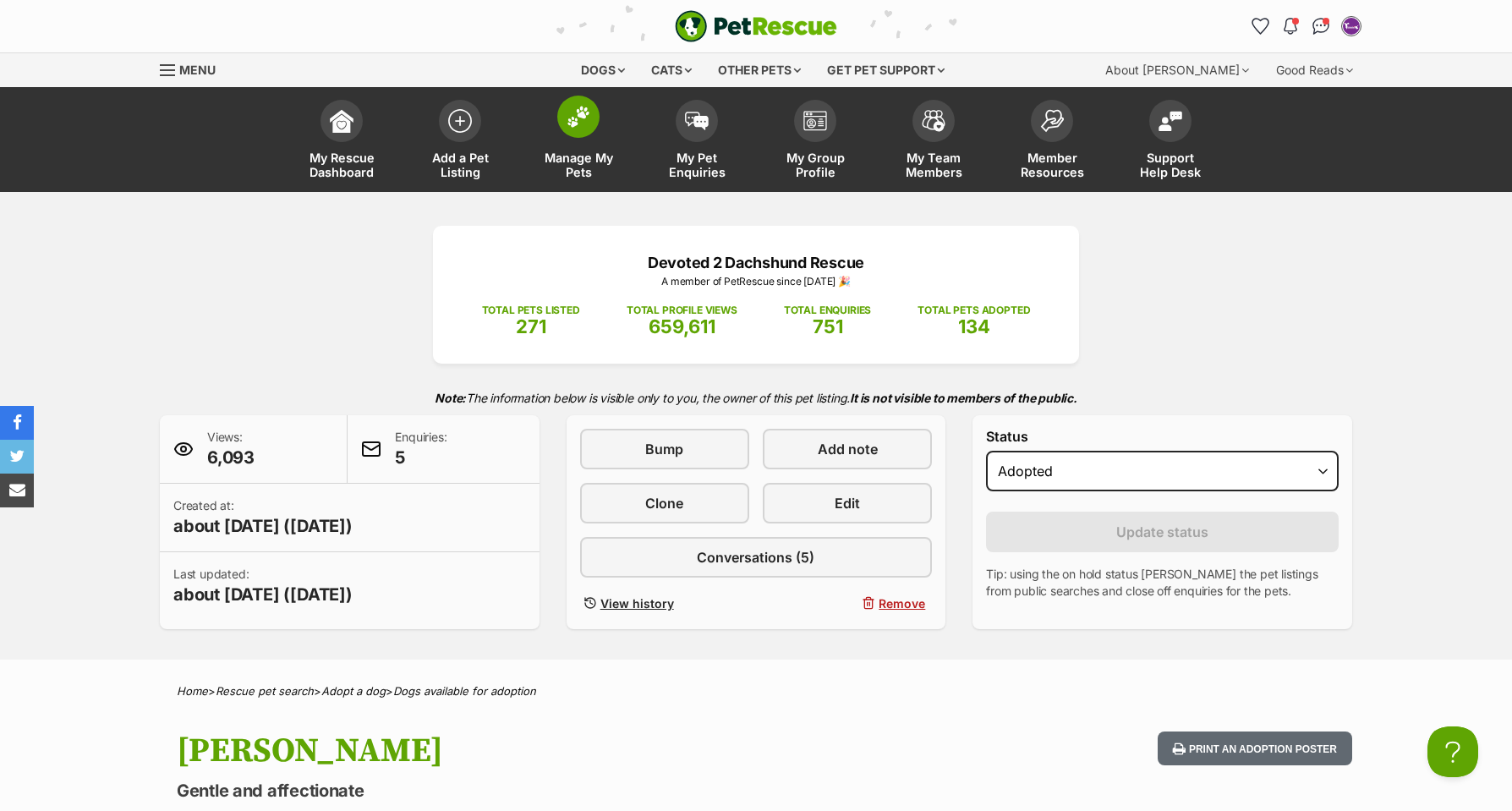
click at [590, 120] on span at bounding box center [579, 117] width 42 height 42
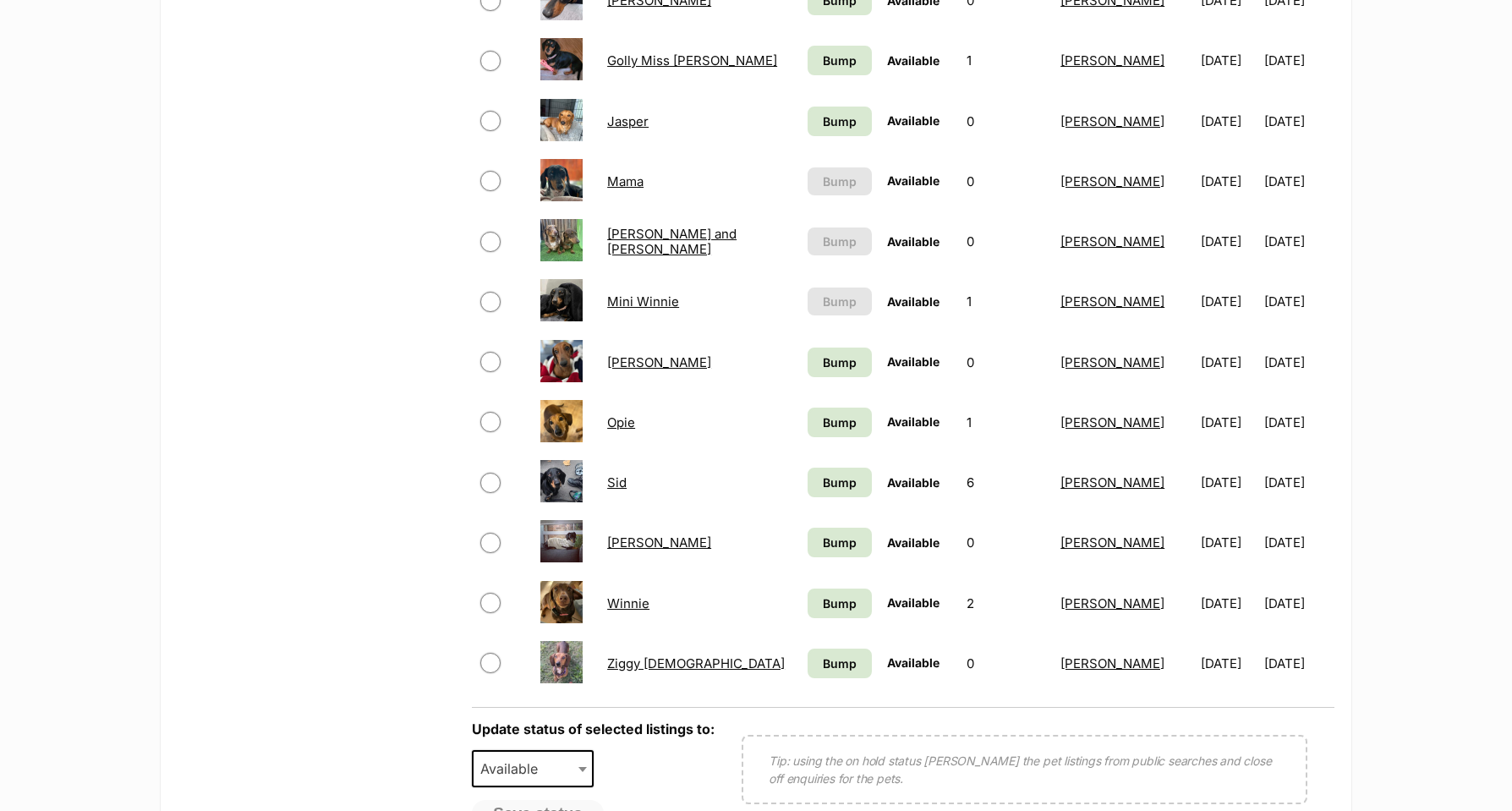
scroll to position [1061, 0]
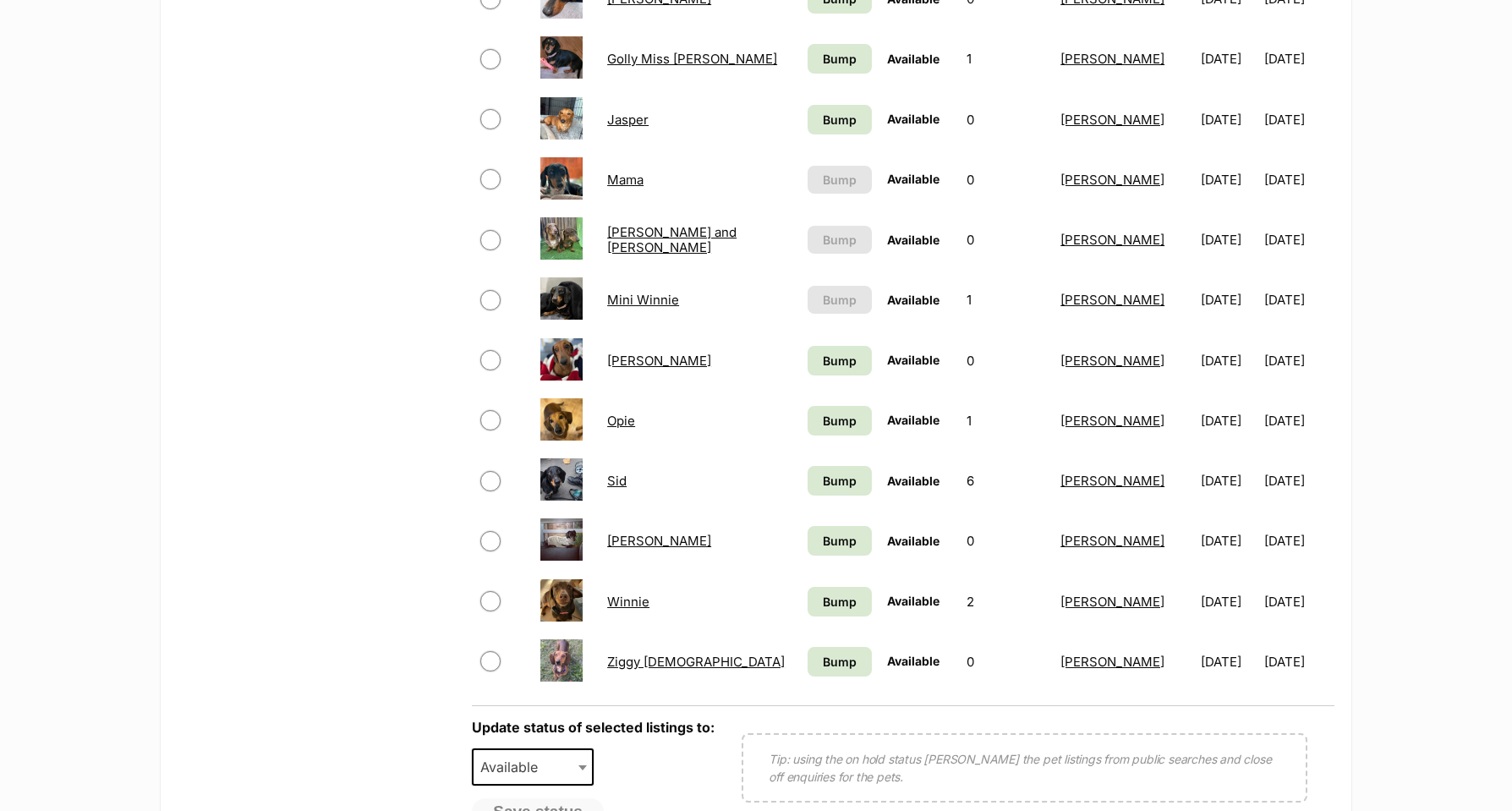
click at [496, 598] on input "checkbox" at bounding box center [490, 602] width 20 height 20
checkbox input "true"
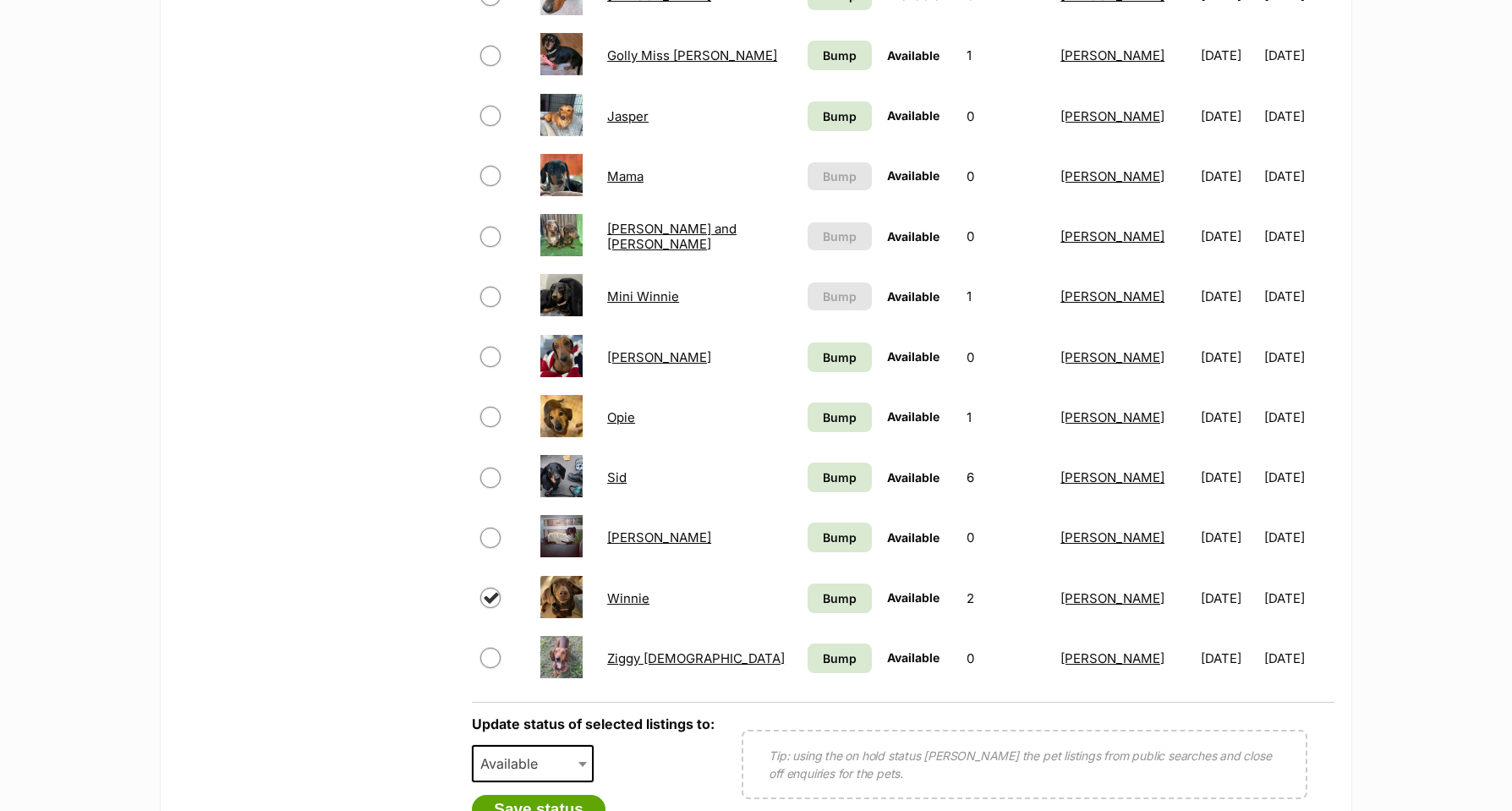
click at [626, 597] on link "Winnie" at bounding box center [629, 598] width 42 height 16
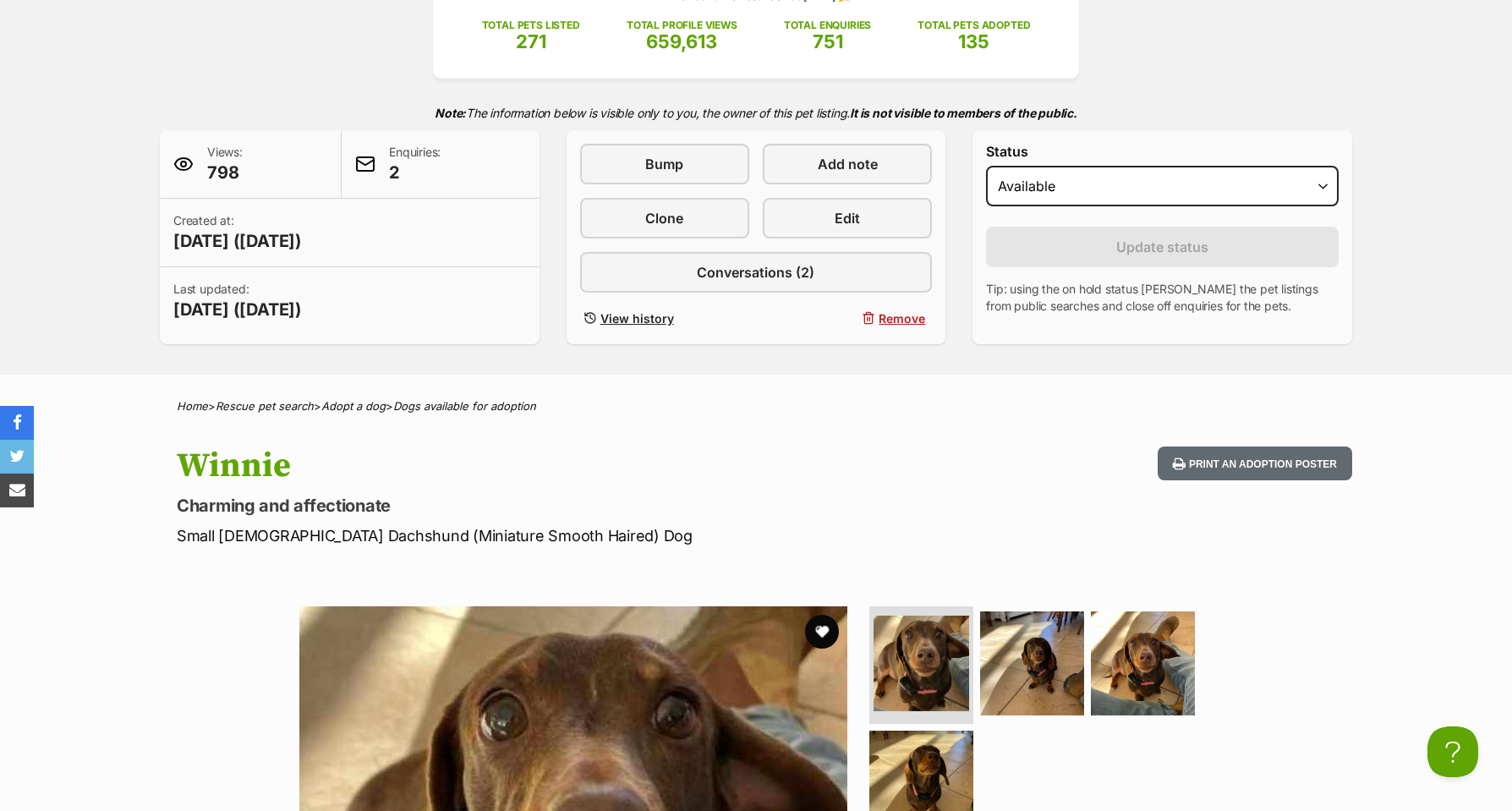
scroll to position [23, 0]
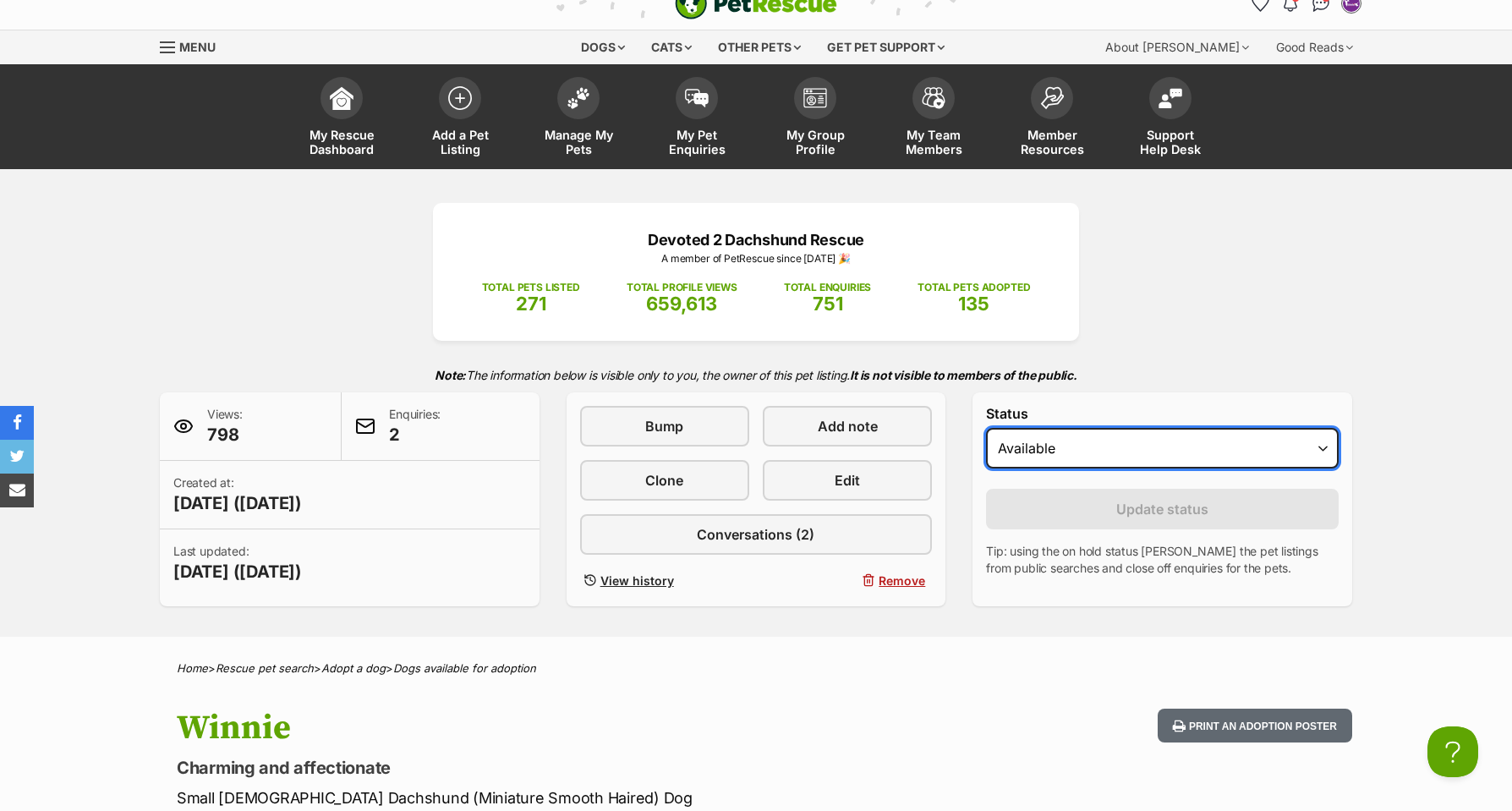
select select "rehomed"
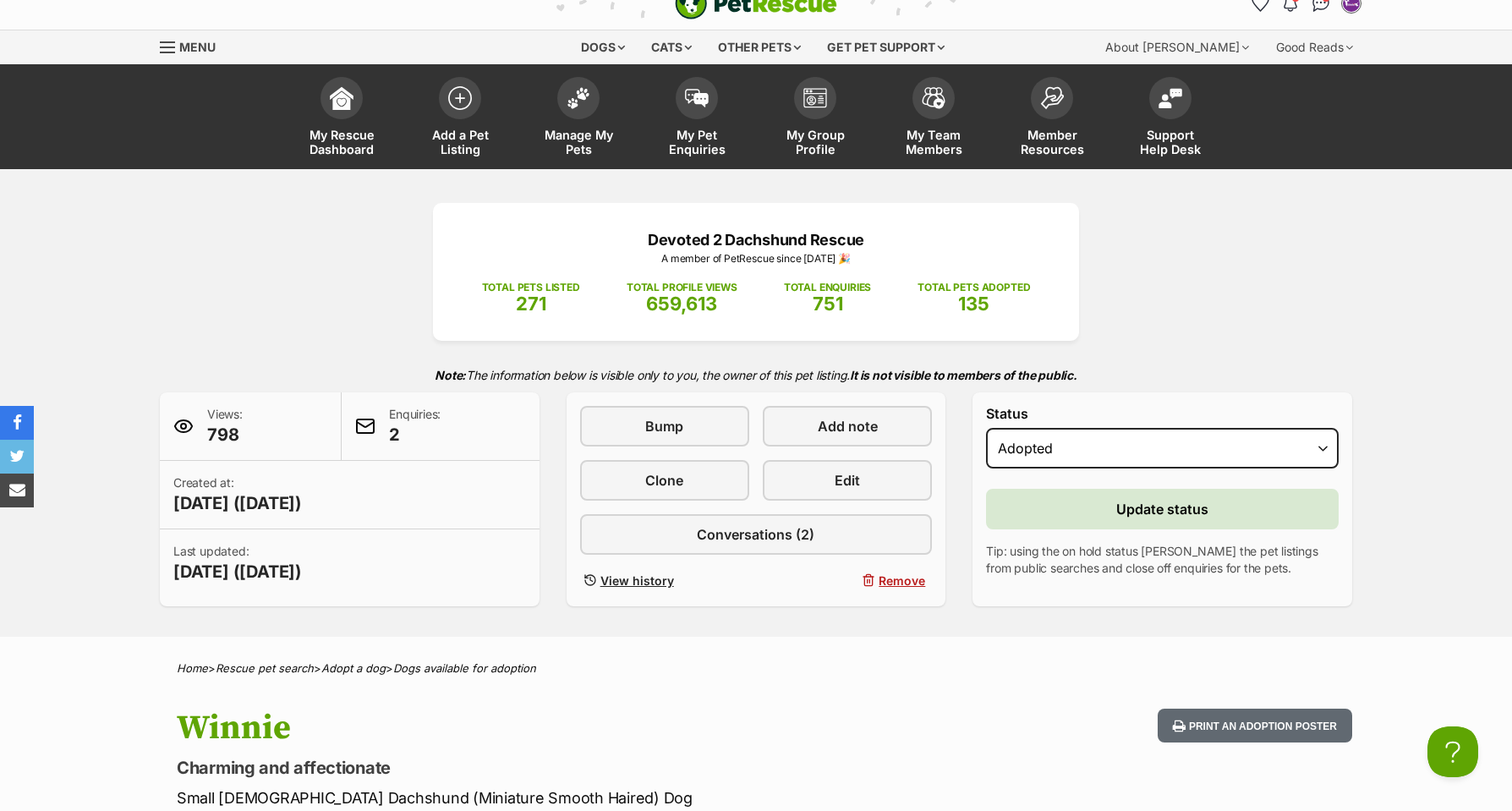
click at [1174, 512] on span "Update status" at bounding box center [1162, 509] width 92 height 20
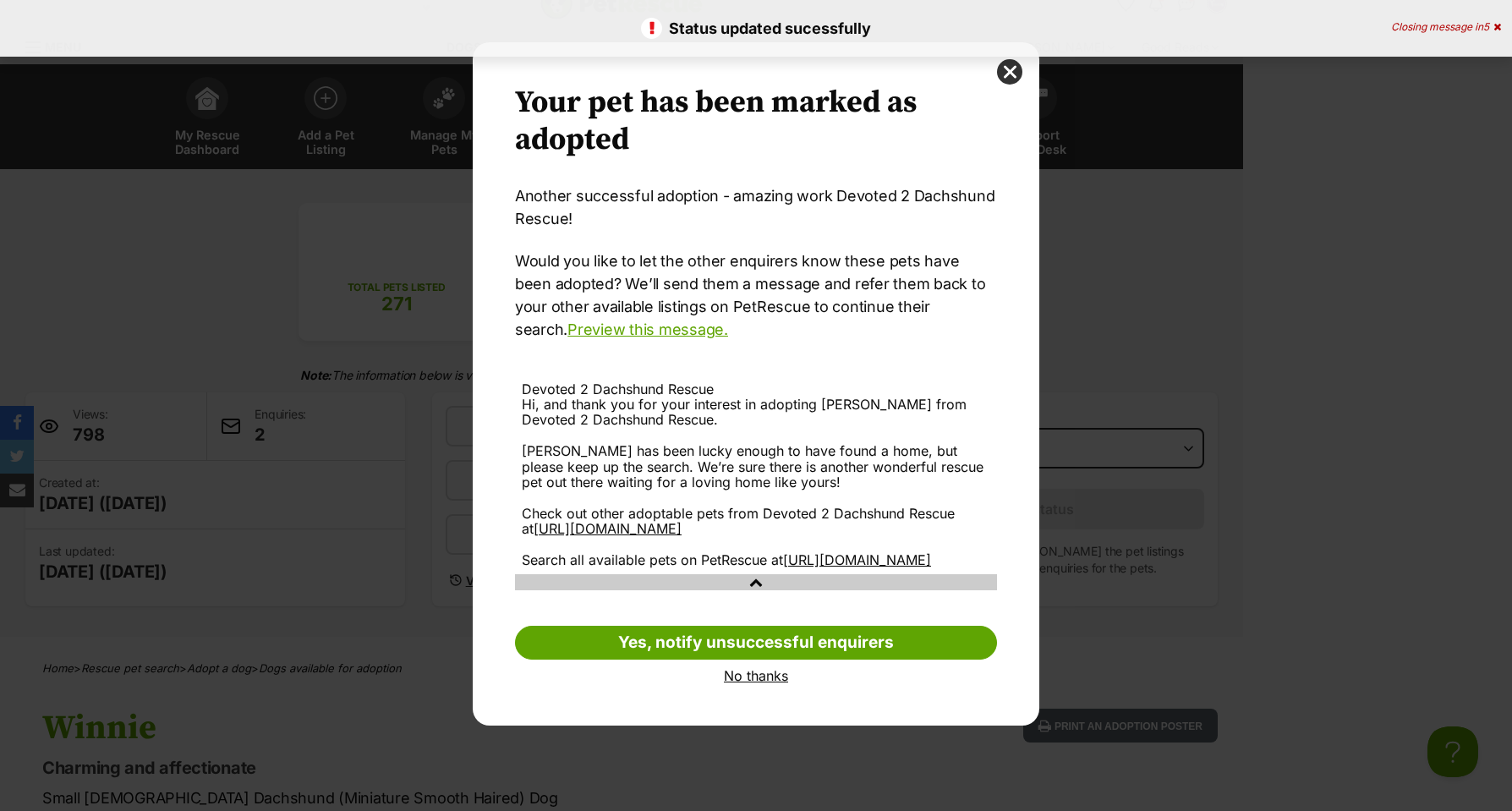
scroll to position [0, 0]
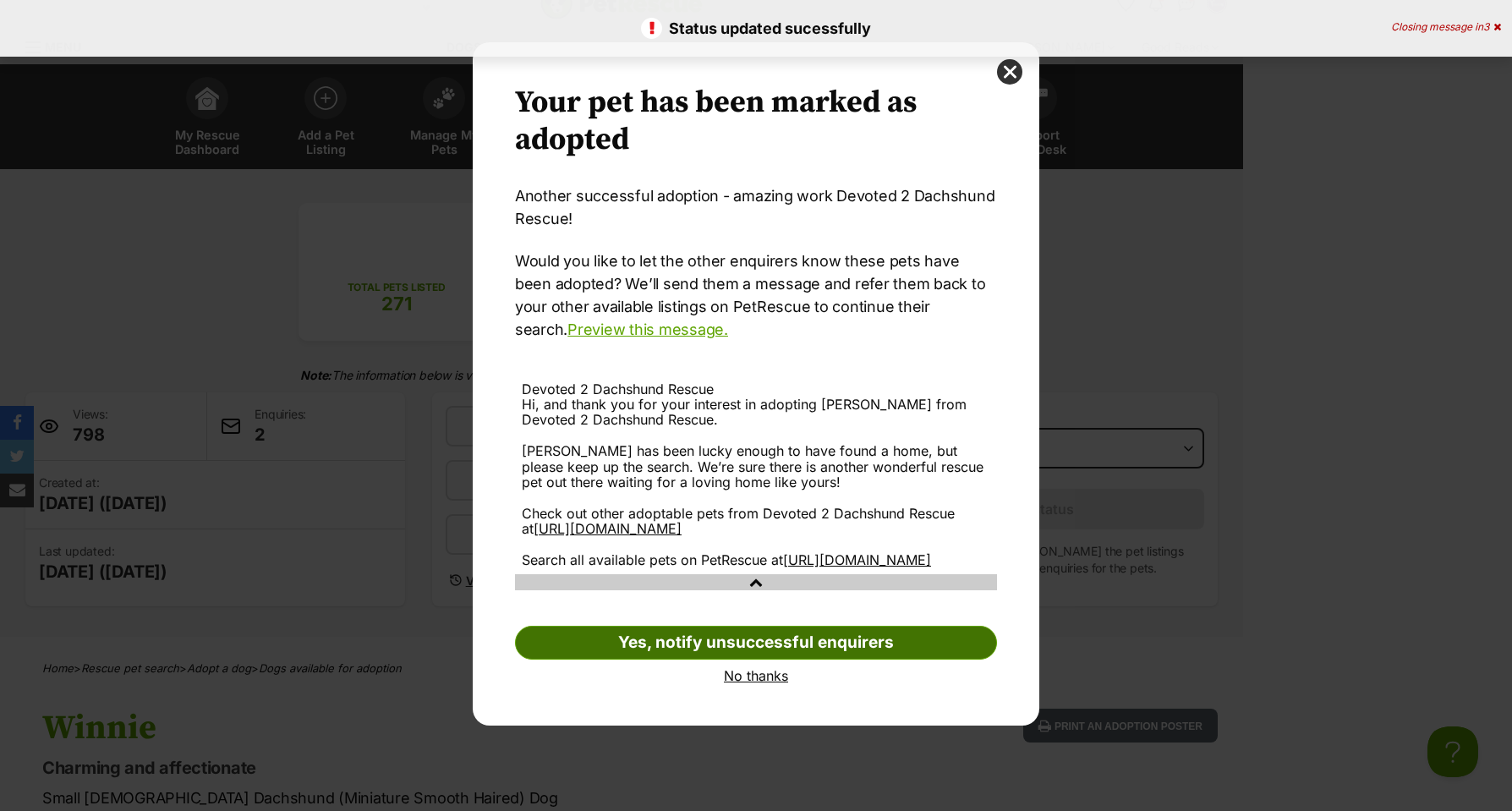
click at [758, 660] on link "Yes, notify unsuccessful enquirers" at bounding box center [756, 643] width 482 height 34
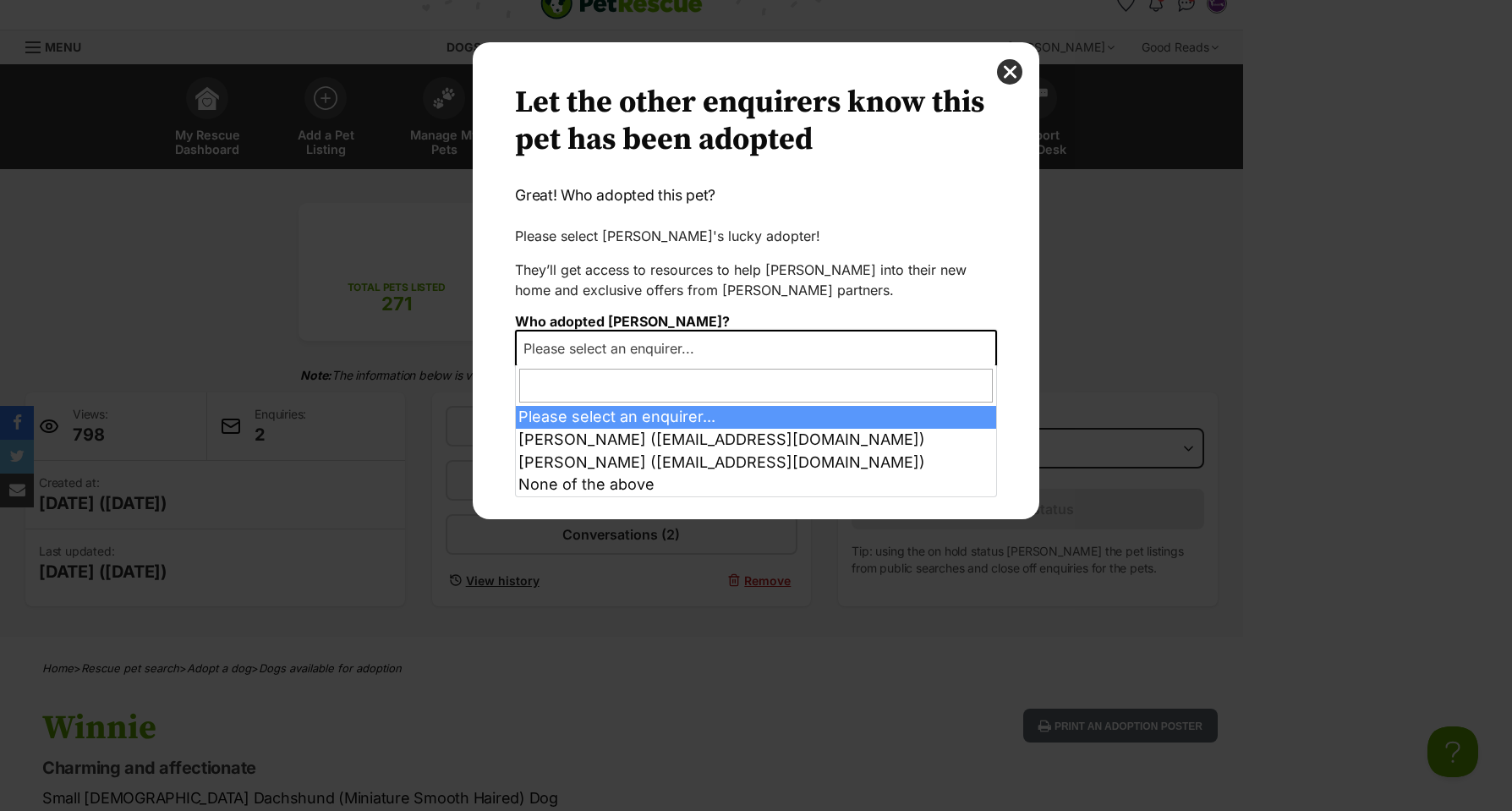
click at [986, 349] on b "Dialog Window - Close (Press escape to close)" at bounding box center [986, 349] width 8 height 5
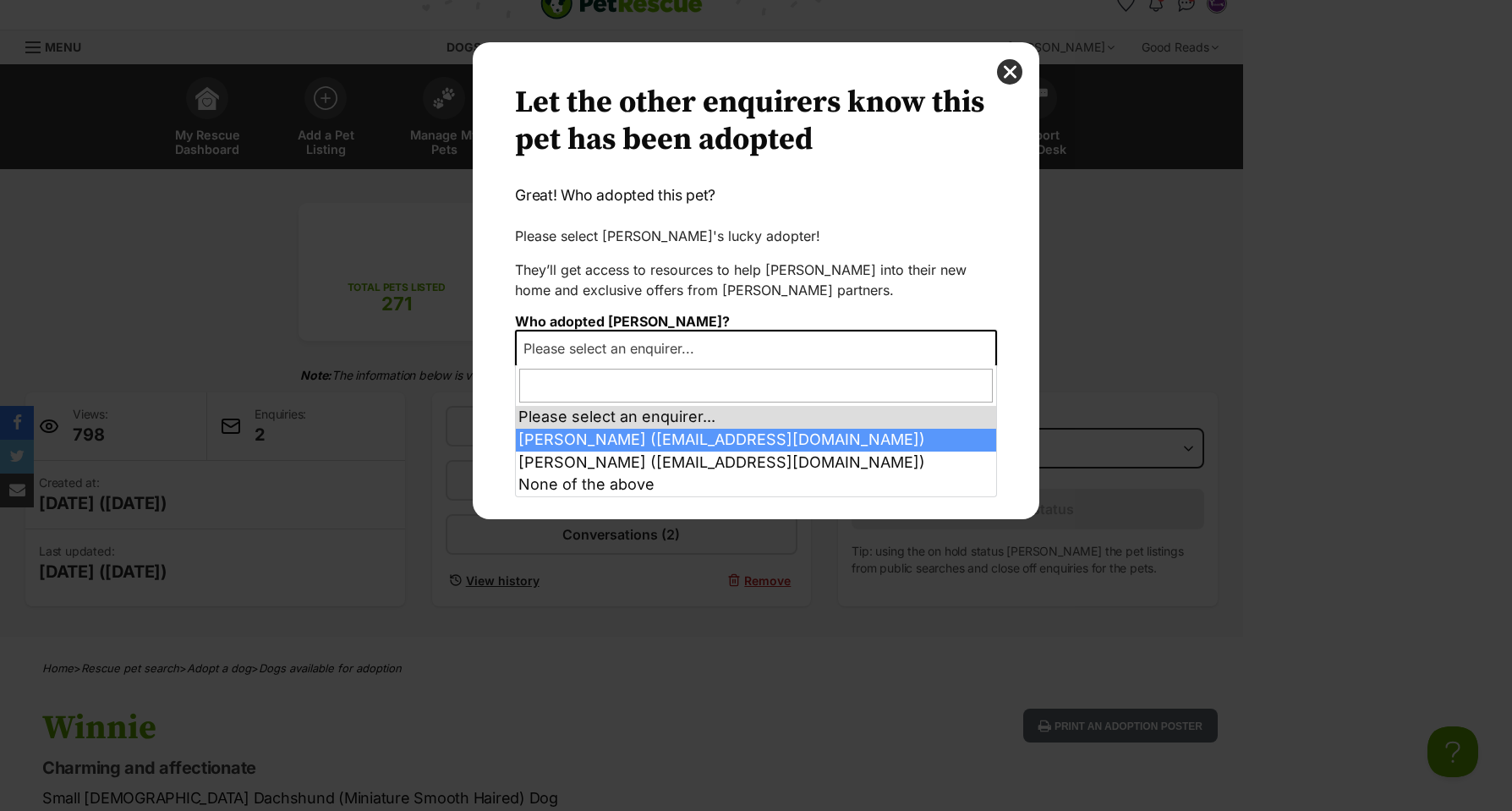
scroll to position [3, 1]
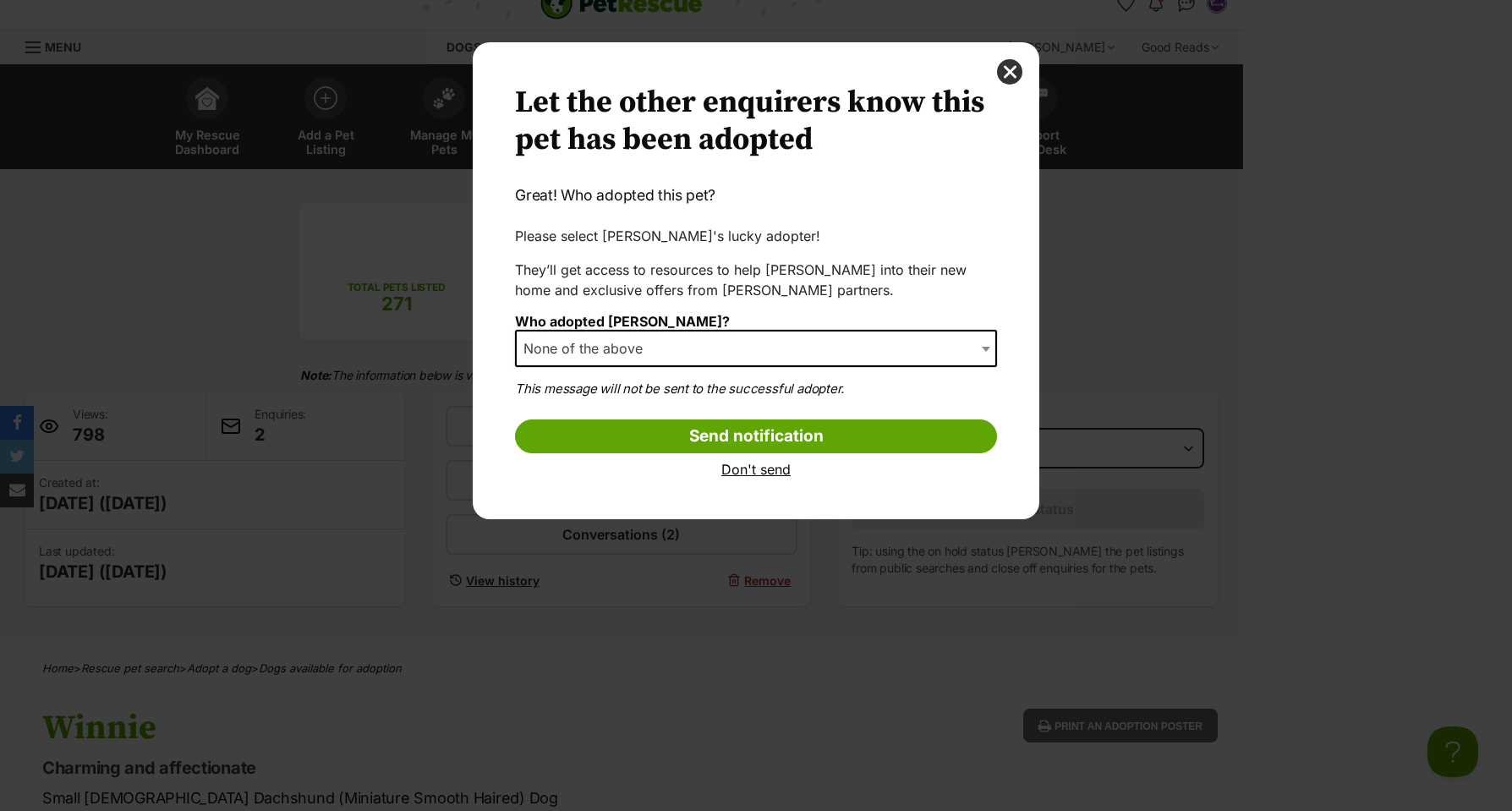
select select "other"
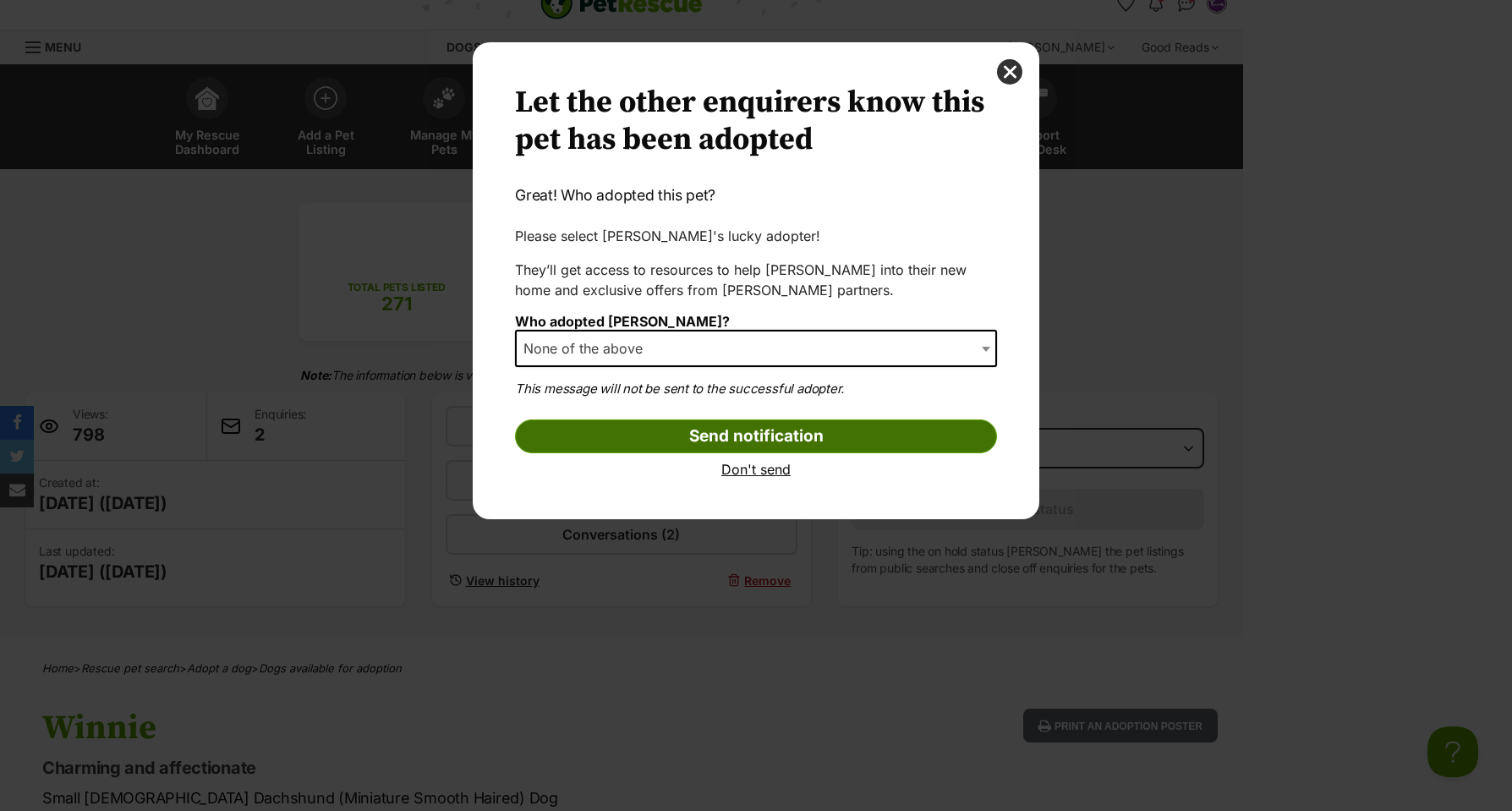
click at [749, 436] on input "Send notification" at bounding box center [756, 436] width 482 height 34
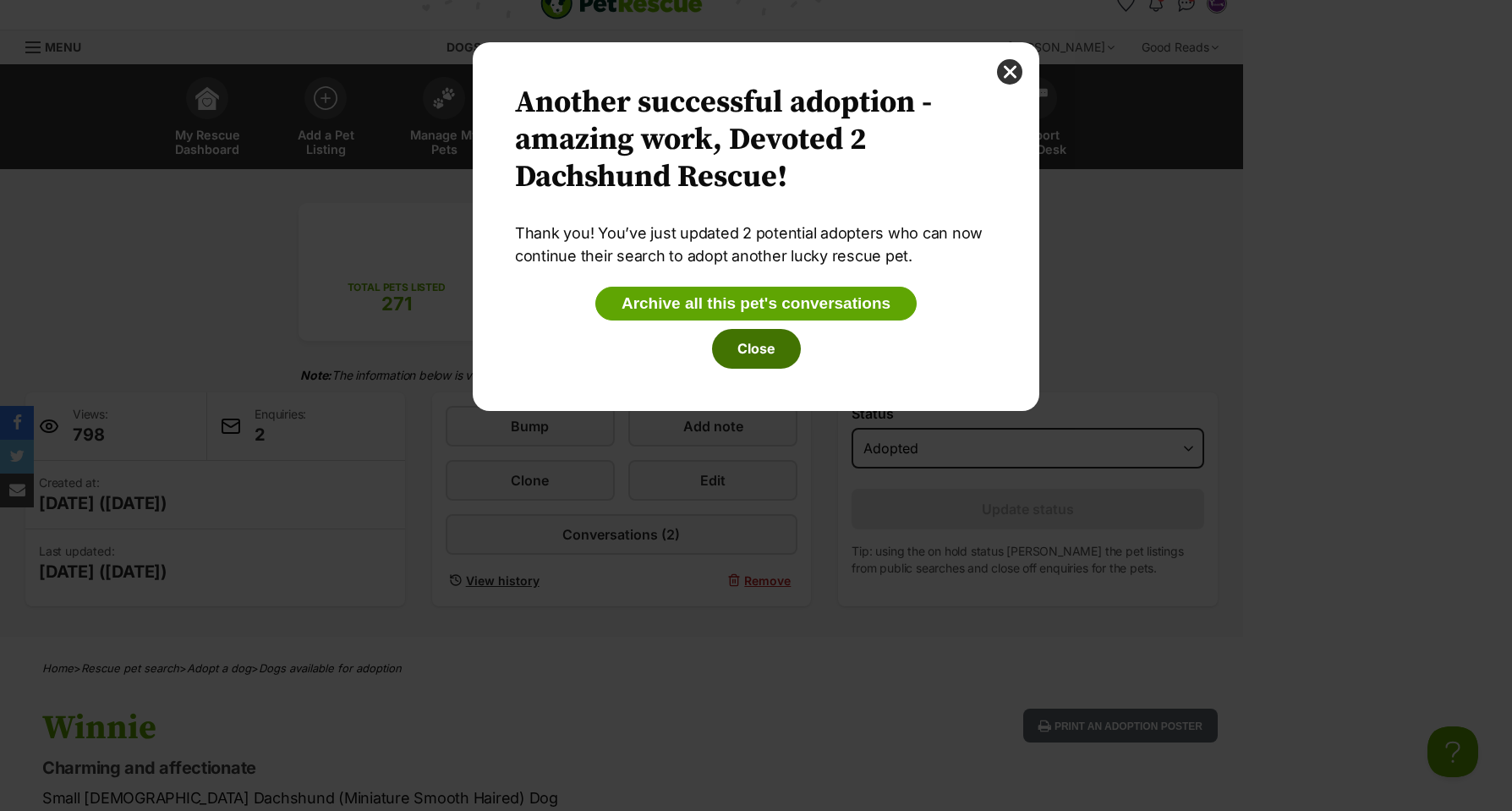
scroll to position [0, 0]
drag, startPoint x: 762, startPoint y: 343, endPoint x: 787, endPoint y: 335, distance: 26.2
click at [762, 343] on button "Close" at bounding box center [756, 348] width 89 height 39
